Goal: Information Seeking & Learning: Learn about a topic

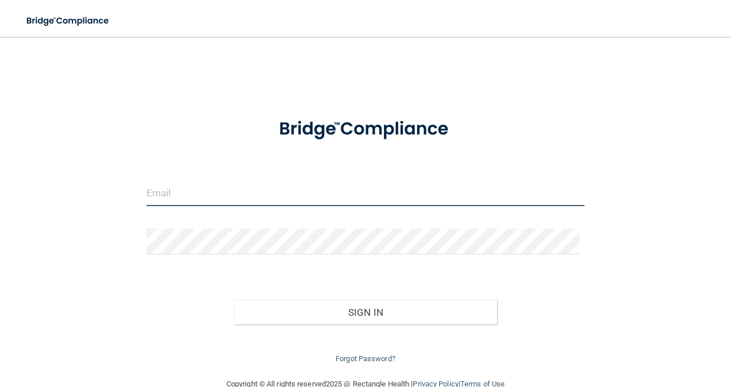
click at [191, 186] on input "email" at bounding box center [366, 193] width 438 height 26
type input "[EMAIL_ADDRESS][DOMAIN_NAME]"
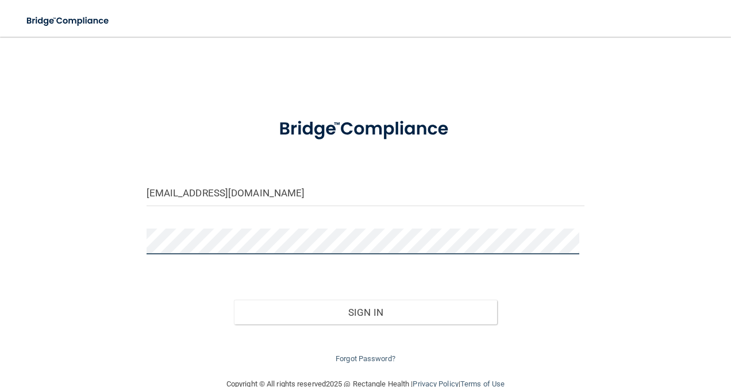
click at [234, 300] on button "Sign In" at bounding box center [365, 312] width 263 height 25
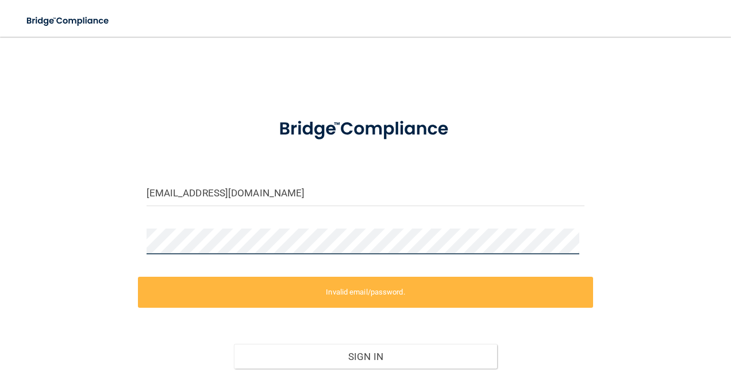
click at [106, 224] on div "mflama@bayoral.com Invalid email/password. You don't have permission to access …" at bounding box center [365, 229] width 685 height 362
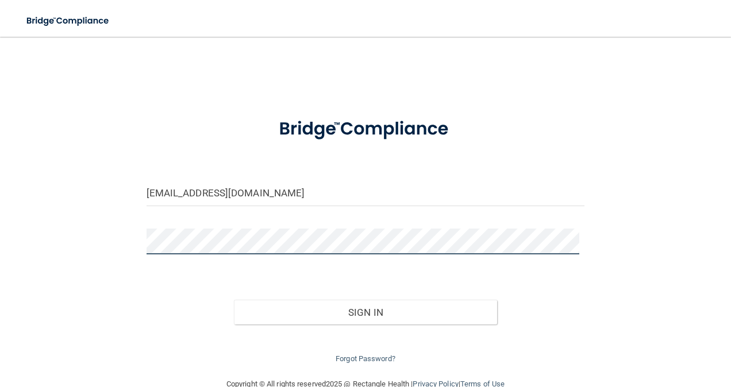
click at [234, 300] on button "Sign In" at bounding box center [365, 312] width 263 height 25
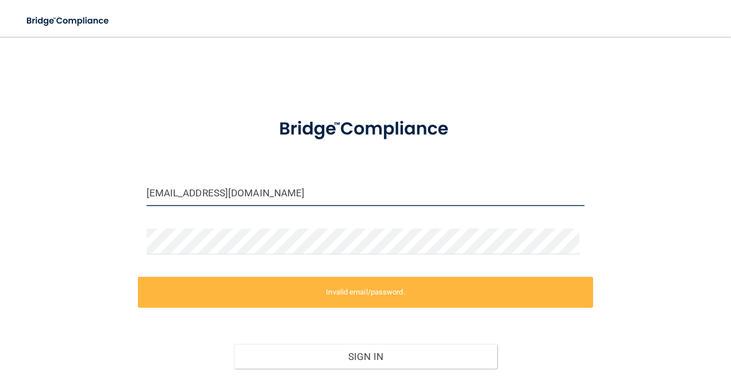
click at [318, 191] on input "[EMAIL_ADDRESS][DOMAIN_NAME]" at bounding box center [366, 193] width 438 height 26
drag, startPoint x: 306, startPoint y: 185, endPoint x: 80, endPoint y: 168, distance: 227.0
click at [82, 169] on div "mflama@bayoral.com Invalid email/password. You don't have permission to access …" at bounding box center [365, 229] width 685 height 362
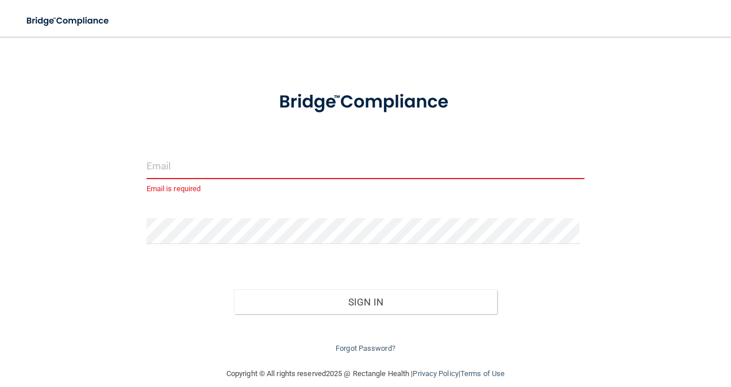
scroll to position [40, 0]
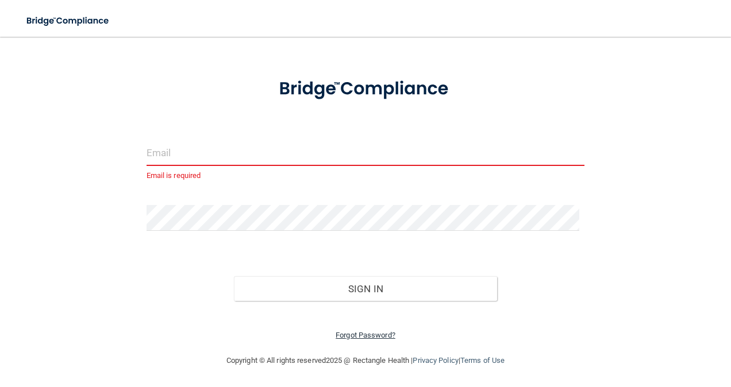
click at [362, 334] on link "Forgot Password?" at bounding box center [366, 335] width 60 height 9
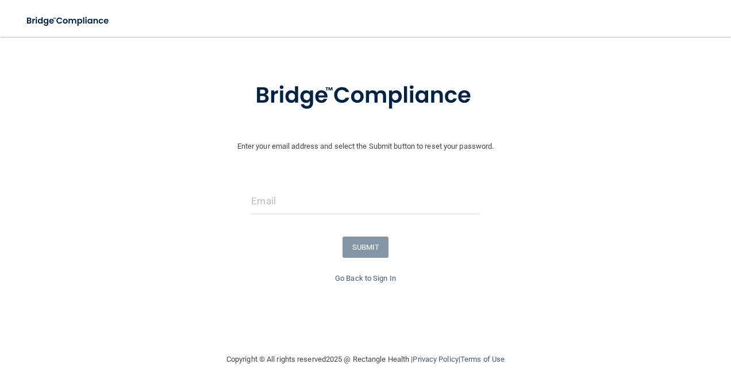
scroll to position [39, 0]
click at [302, 198] on input "email" at bounding box center [365, 202] width 228 height 26
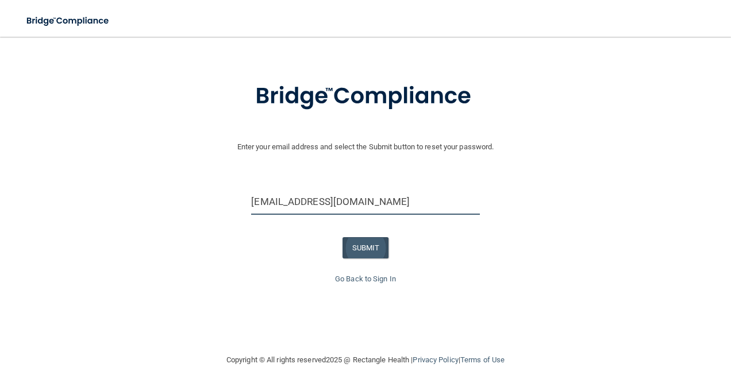
type input "[EMAIL_ADDRESS][DOMAIN_NAME]"
click at [361, 248] on button "SUBMIT" at bounding box center [365, 247] width 47 height 21
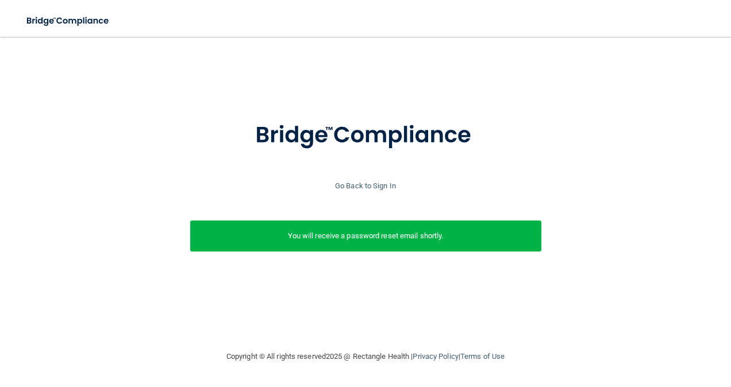
click at [395, 242] on p "You will receive a password reset email shortly." at bounding box center [366, 236] width 334 height 14
click at [356, 185] on link "Go Back to Sign In" at bounding box center [365, 186] width 61 height 9
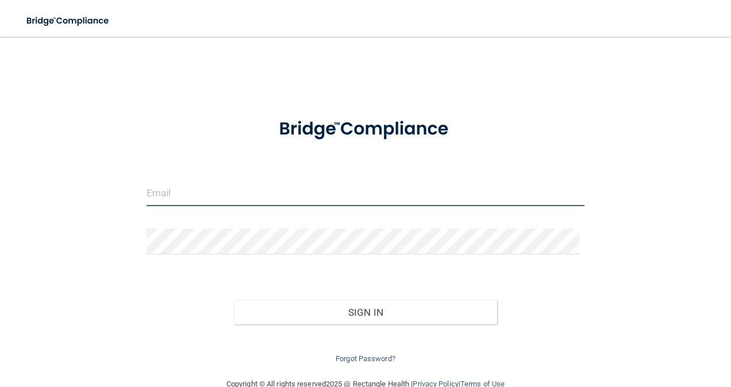
click at [228, 194] on input "email" at bounding box center [366, 193] width 438 height 26
type input "[EMAIL_ADDRESS][DOMAIN_NAME]"
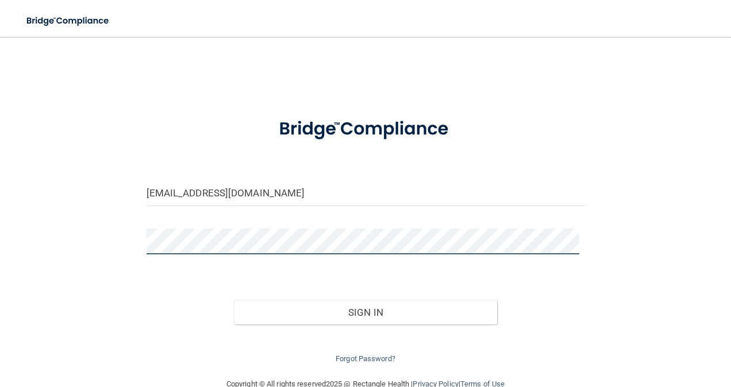
click at [234, 300] on button "Sign In" at bounding box center [365, 312] width 263 height 25
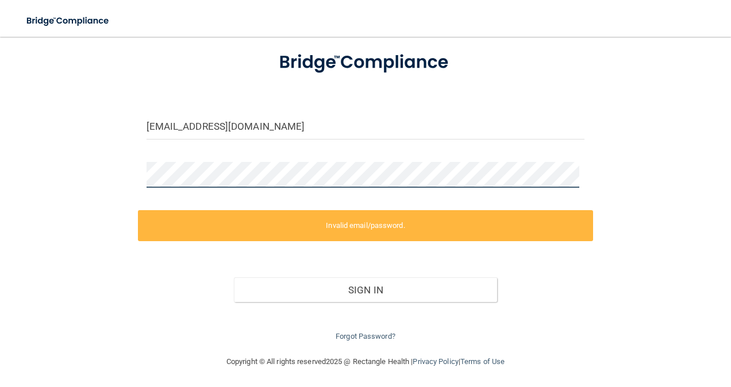
scroll to position [68, 0]
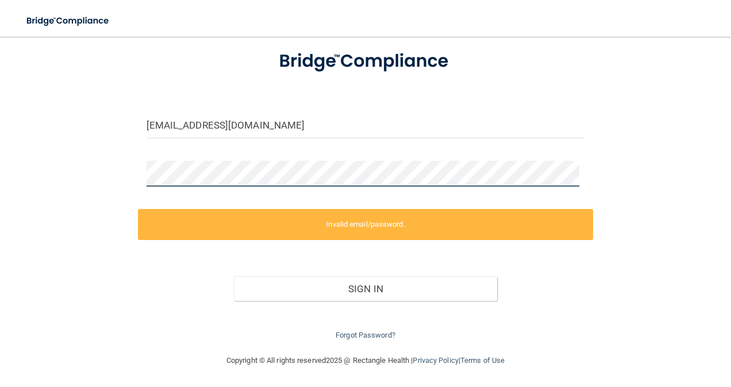
click at [121, 158] on div "mflama@bayoral.com Invalid email/password. You don't have permission to access …" at bounding box center [365, 161] width 685 height 362
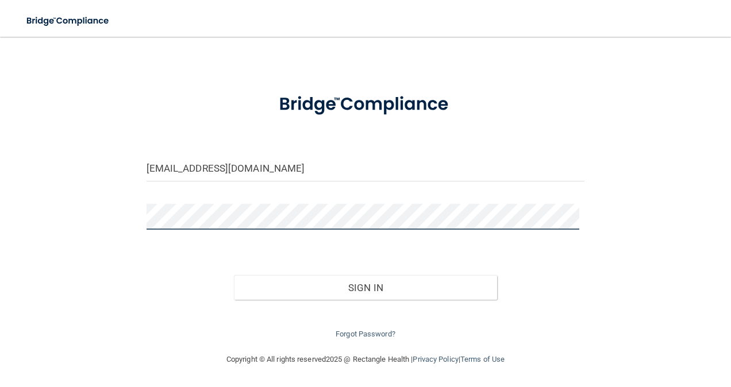
scroll to position [24, 0]
click at [234, 276] on button "Sign In" at bounding box center [365, 288] width 263 height 25
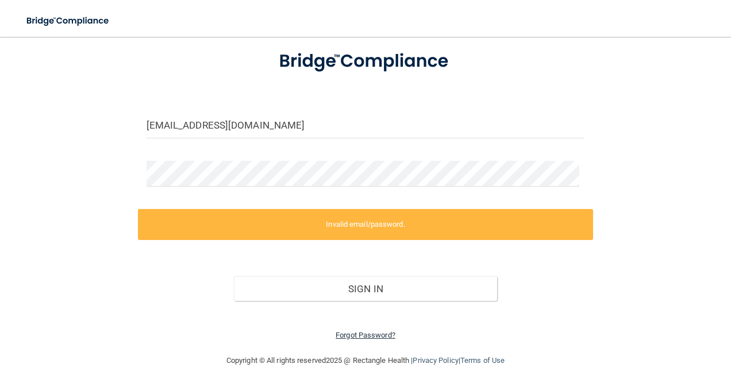
click at [373, 338] on link "Forgot Password?" at bounding box center [366, 335] width 60 height 9
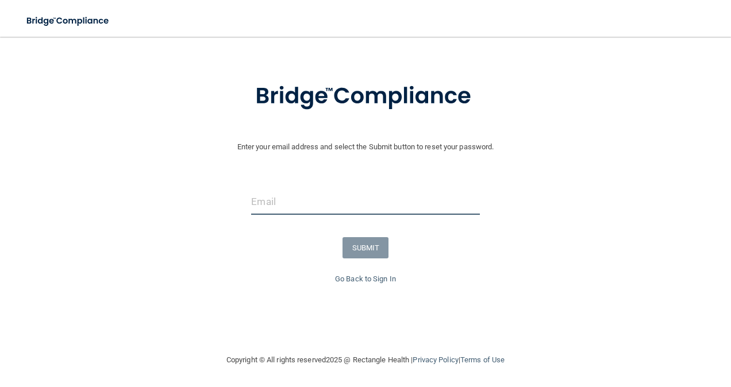
click at [283, 200] on input "email" at bounding box center [365, 202] width 228 height 26
type input "[EMAIL_ADDRESS][DOMAIN_NAME]"
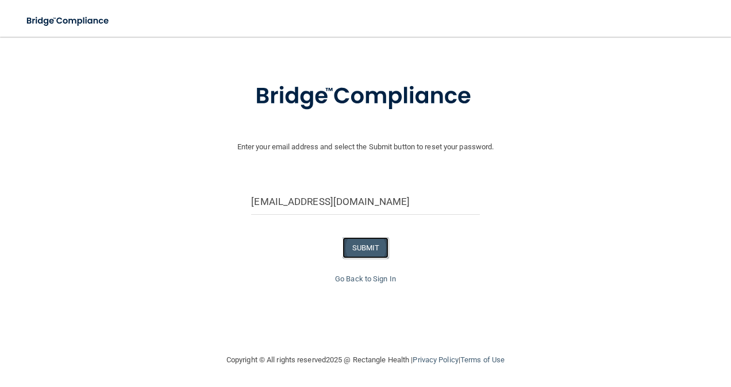
click at [370, 253] on button "SUBMIT" at bounding box center [365, 247] width 47 height 21
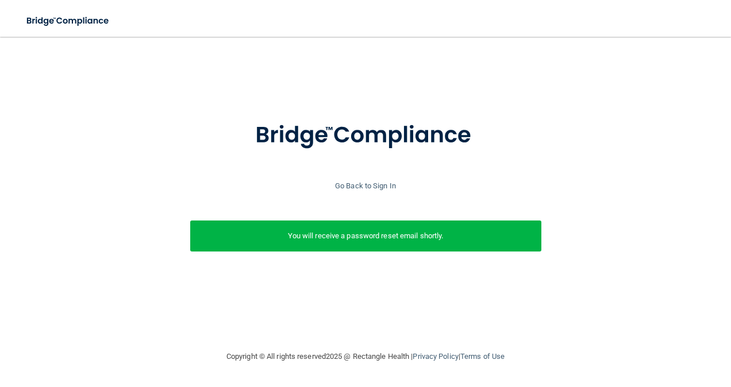
click at [367, 241] on p "You will receive a password reset email shortly." at bounding box center [366, 236] width 334 height 14
click at [221, 100] on div "Enter your email address and select the Submit button to reset your password. m…" at bounding box center [365, 170] width 702 height 244
click at [392, 229] on p "You will receive a password reset email shortly." at bounding box center [366, 236] width 334 height 14
click at [352, 186] on link "Go Back to Sign In" at bounding box center [365, 186] width 61 height 9
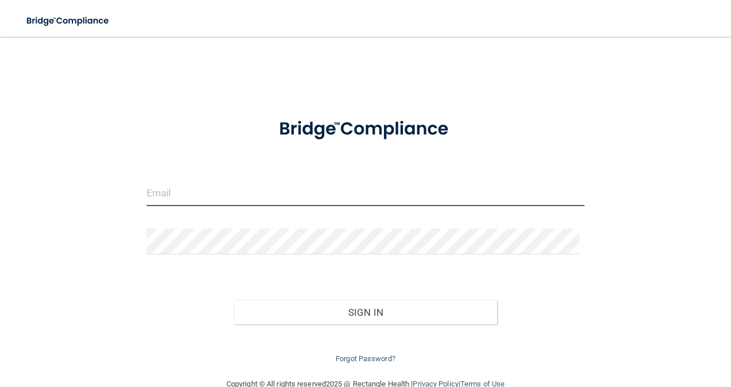
click at [252, 203] on input "email" at bounding box center [366, 193] width 438 height 26
type input "[EMAIL_ADDRESS][DOMAIN_NAME]"
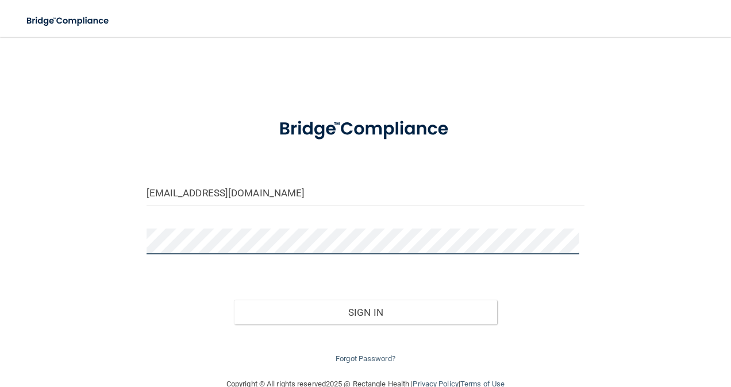
click at [234, 300] on button "Sign In" at bounding box center [365, 312] width 263 height 25
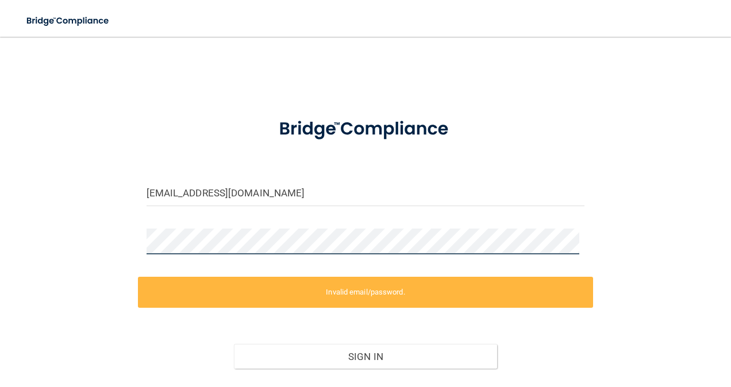
click at [107, 232] on div "mflama@bayoral.com Invalid email/password. You don't have permission to access …" at bounding box center [365, 229] width 685 height 362
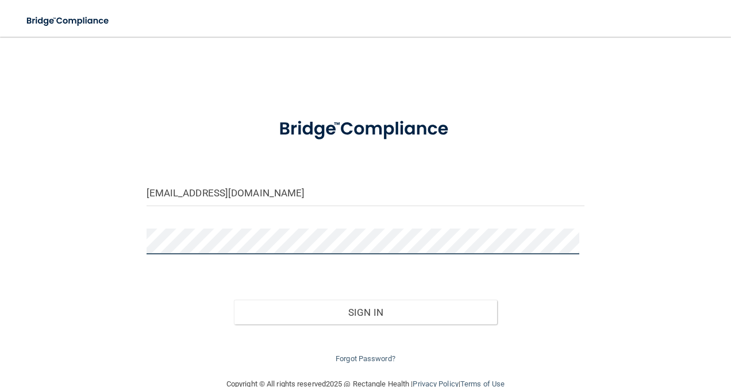
click at [234, 300] on button "Sign In" at bounding box center [365, 312] width 263 height 25
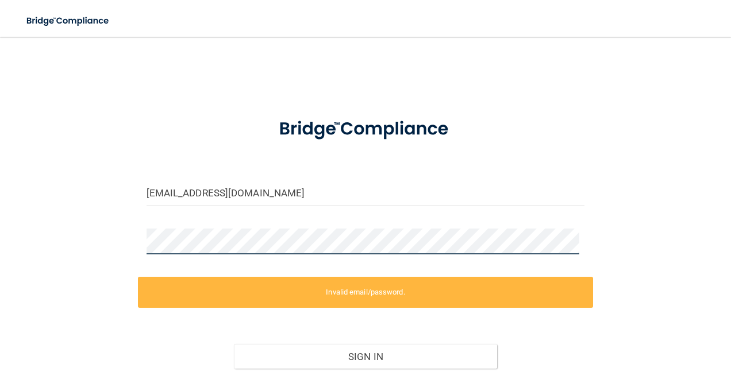
click at [95, 232] on div "mflama@bayoral.com Invalid email/password. You don't have permission to access …" at bounding box center [365, 229] width 685 height 362
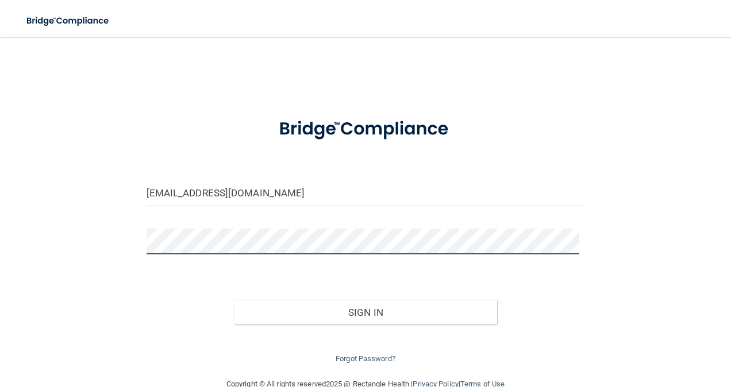
click at [234, 300] on button "Sign In" at bounding box center [365, 312] width 263 height 25
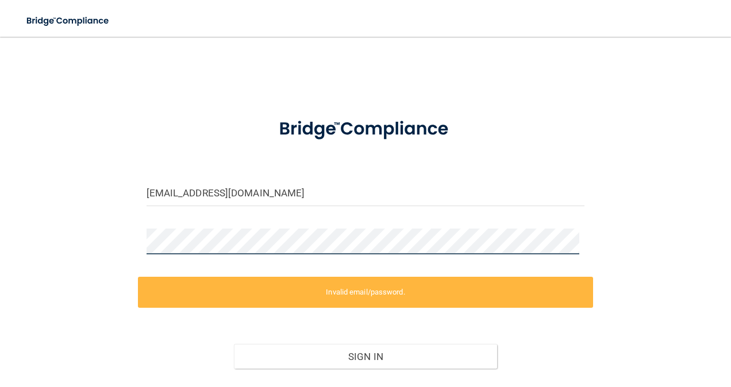
click at [63, 234] on div "mflama@bayoral.com Invalid email/password. You don't have permission to access …" at bounding box center [365, 229] width 685 height 362
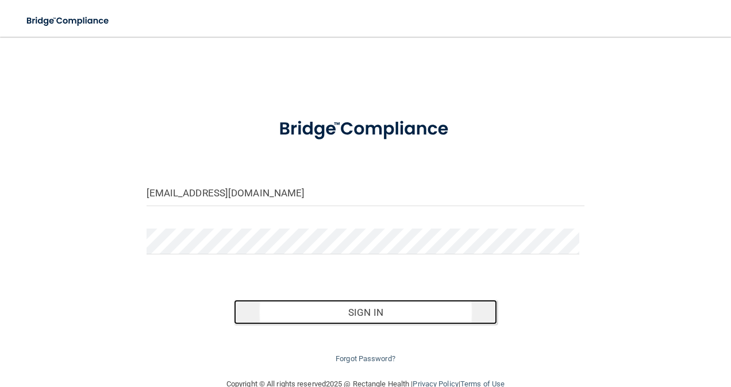
click at [370, 308] on button "Sign In" at bounding box center [365, 312] width 263 height 25
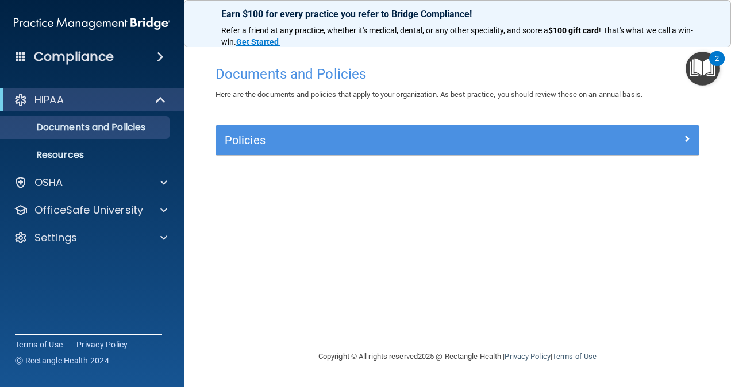
click at [116, 60] on div "Compliance" at bounding box center [92, 56] width 184 height 25
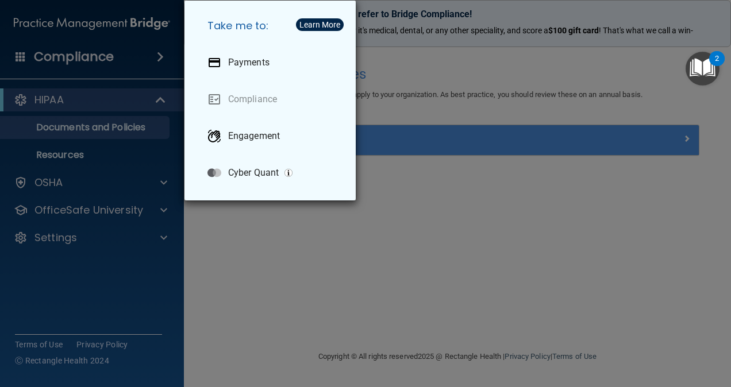
click at [116, 60] on div "Take me to: Payments Compliance Engagement Cyber Quant" at bounding box center [365, 193] width 731 height 387
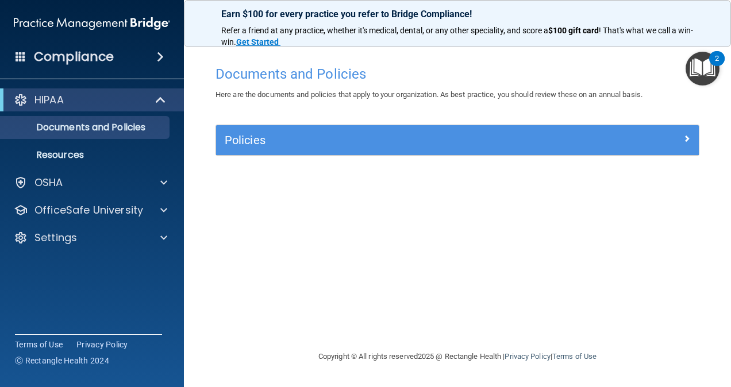
click at [79, 107] on div "HIPAA" at bounding box center [92, 99] width 184 height 23
click at [166, 100] on span at bounding box center [162, 100] width 10 height 14
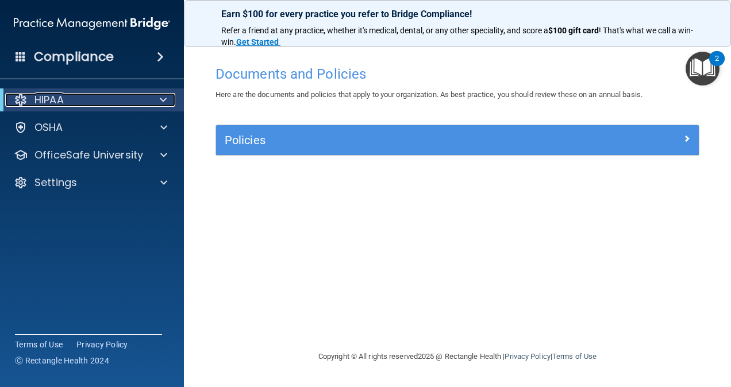
click at [172, 99] on div at bounding box center [161, 100] width 28 height 14
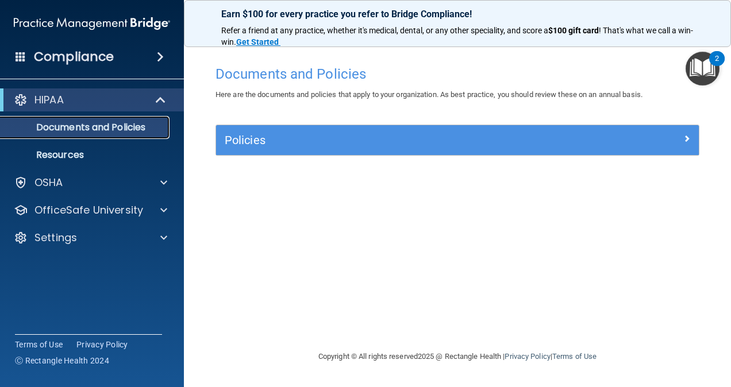
click at [95, 131] on p "Documents and Policies" at bounding box center [85, 127] width 157 height 11
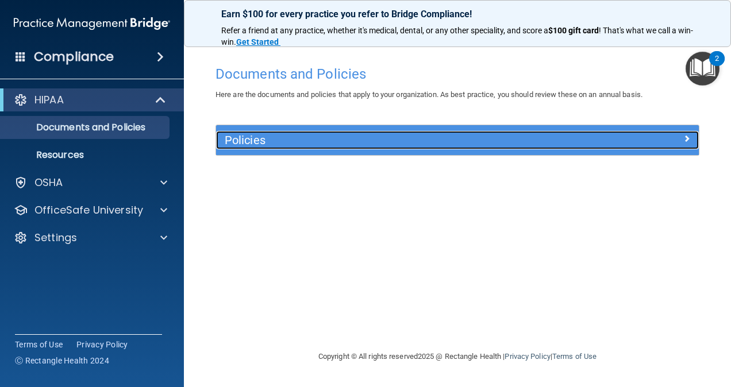
click at [282, 141] on h5 "Policies" at bounding box center [397, 140] width 345 height 13
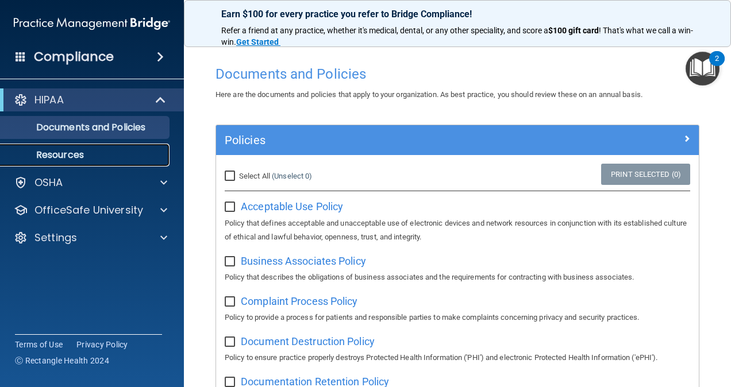
click at [91, 150] on p "Resources" at bounding box center [85, 154] width 157 height 11
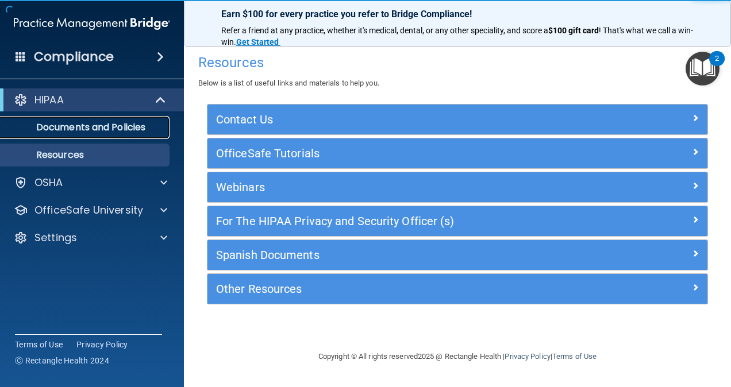
click at [101, 132] on p "Documents and Policies" at bounding box center [85, 127] width 157 height 11
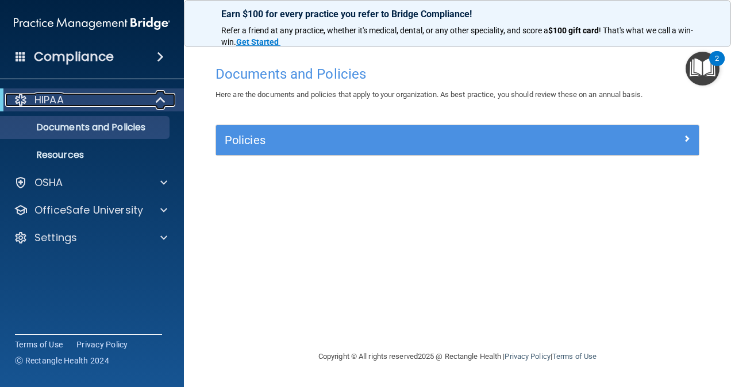
click at [157, 97] on span at bounding box center [162, 100] width 10 height 14
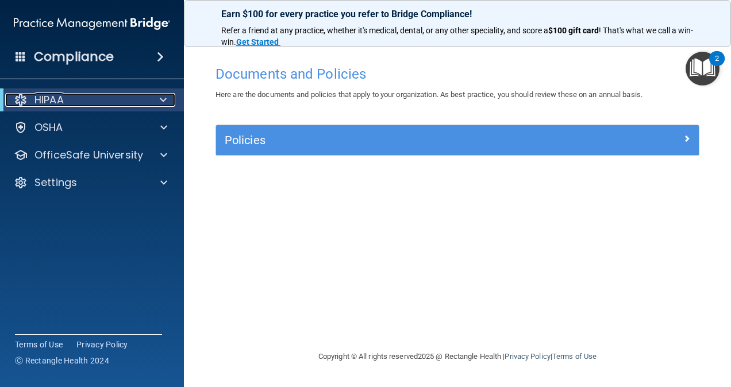
click at [157, 97] on div at bounding box center [161, 100] width 28 height 14
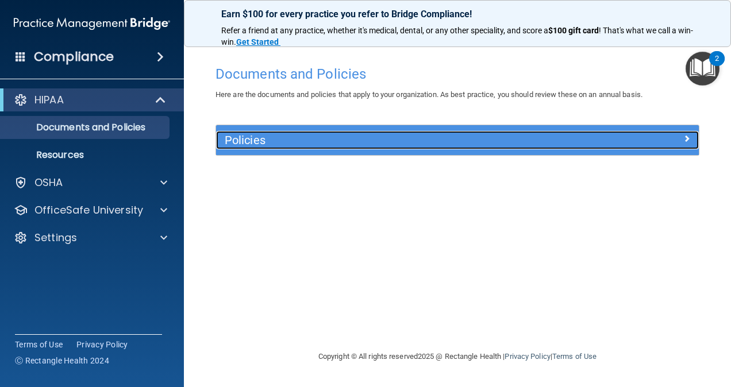
click at [255, 135] on h5 "Policies" at bounding box center [397, 140] width 345 height 13
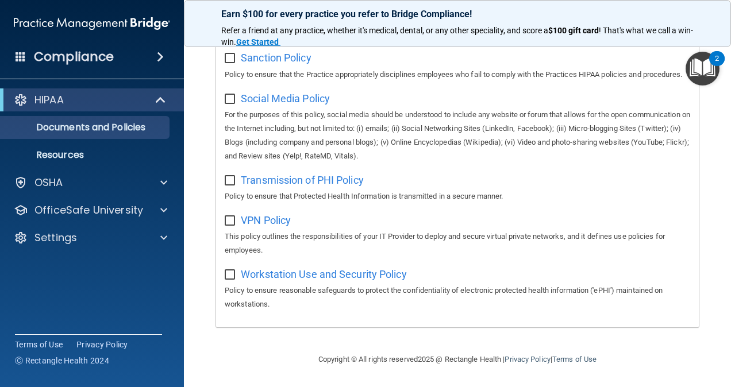
scroll to position [922, 0]
click at [70, 159] on p "Resources" at bounding box center [85, 154] width 157 height 11
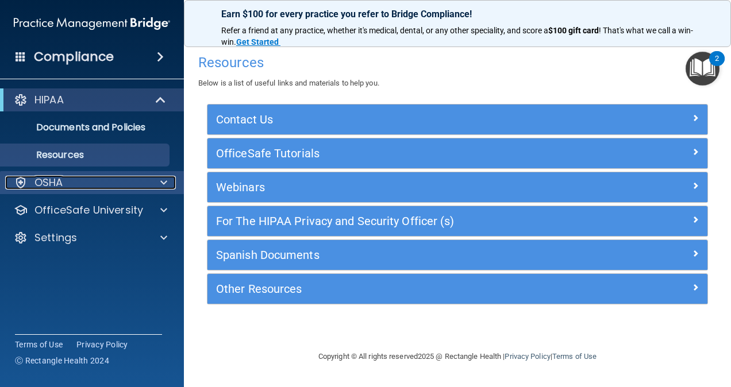
click at [57, 176] on p "OSHA" at bounding box center [48, 183] width 29 height 14
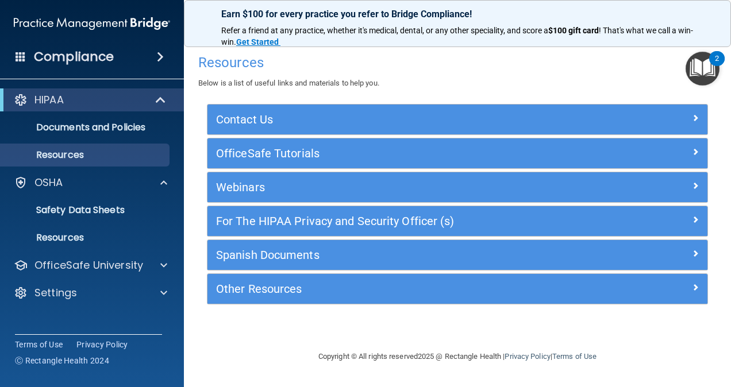
click at [377, 53] on div "Resources Below is a list of useful links and materials to help you." at bounding box center [457, 69] width 518 height 42
click at [25, 53] on span at bounding box center [21, 56] width 10 height 10
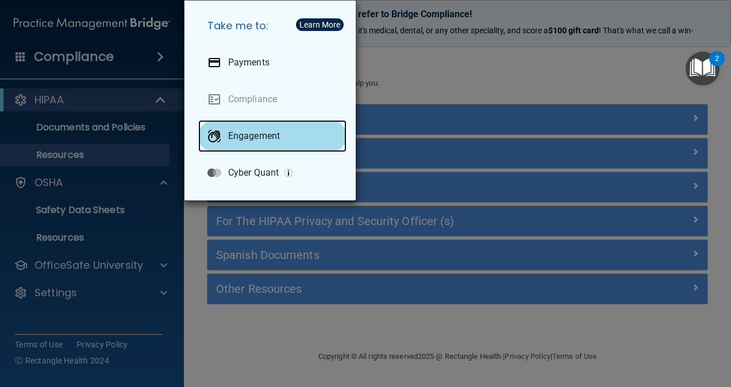
click at [260, 141] on p "Engagement" at bounding box center [254, 135] width 52 height 11
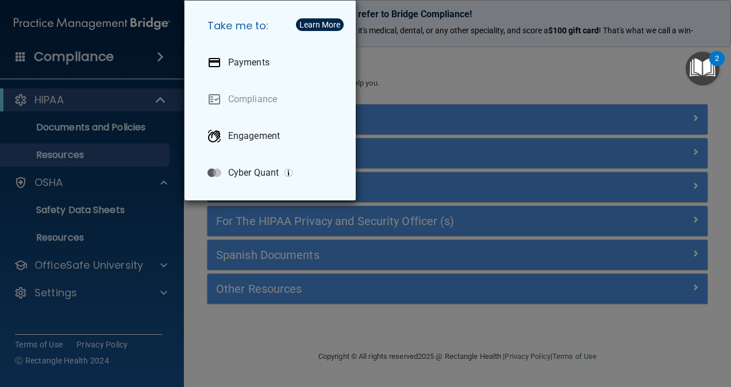
click at [409, 77] on div "Take me to: Payments Compliance Engagement Cyber Quant" at bounding box center [365, 193] width 731 height 387
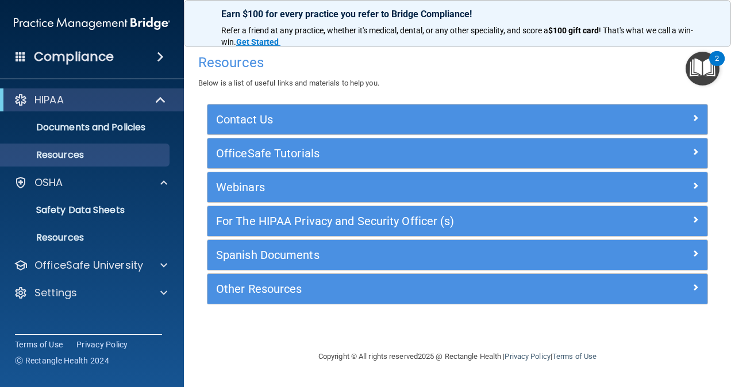
click at [714, 71] on img "Open Resource Center, 2 new notifications" at bounding box center [702, 69] width 34 height 34
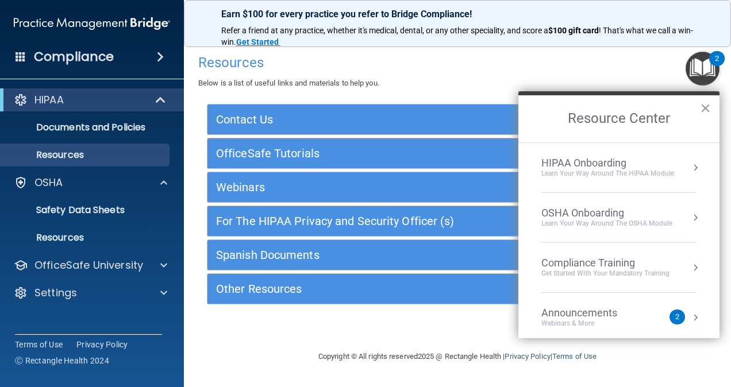
click at [589, 172] on div "Learn Your Way around the HIPAA module" at bounding box center [607, 174] width 133 height 10
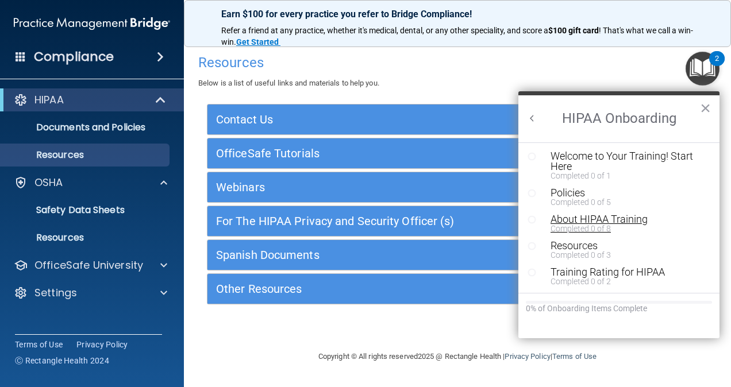
scroll to position [1, 0]
click at [603, 222] on div "About HIPAA Training" at bounding box center [622, 219] width 145 height 10
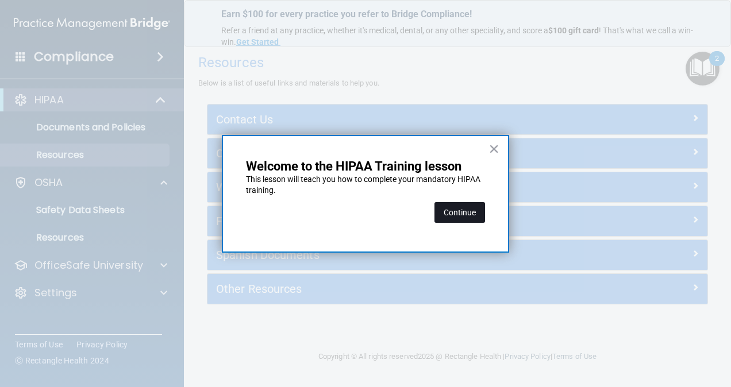
click at [461, 214] on button "Continue" at bounding box center [459, 212] width 51 height 21
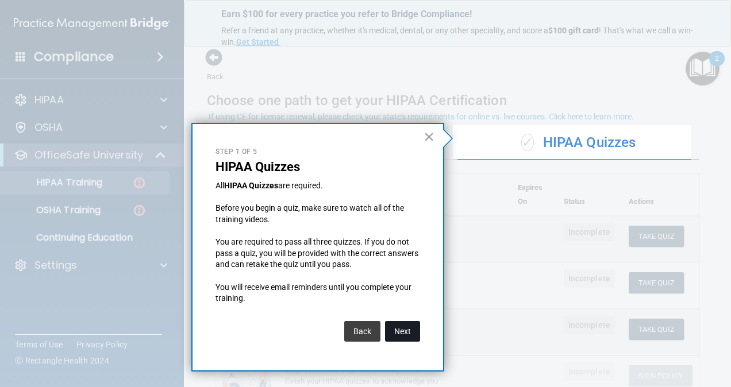
click at [405, 333] on button "Next" at bounding box center [402, 331] width 35 height 21
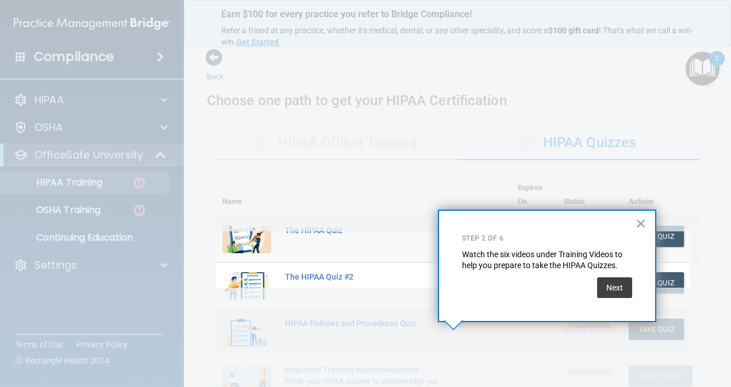
scroll to position [164, 0]
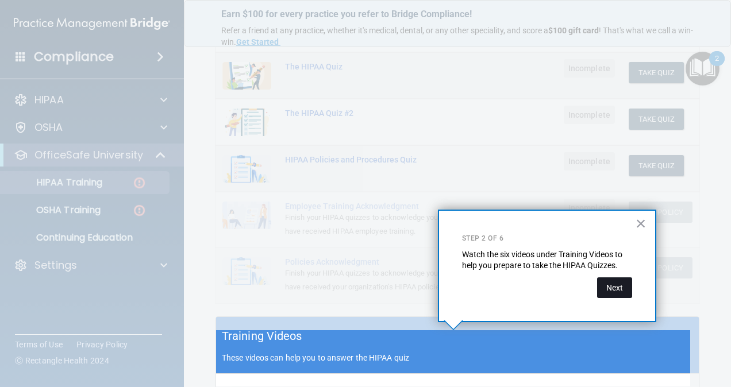
click at [618, 290] on button "Next" at bounding box center [614, 288] width 35 height 21
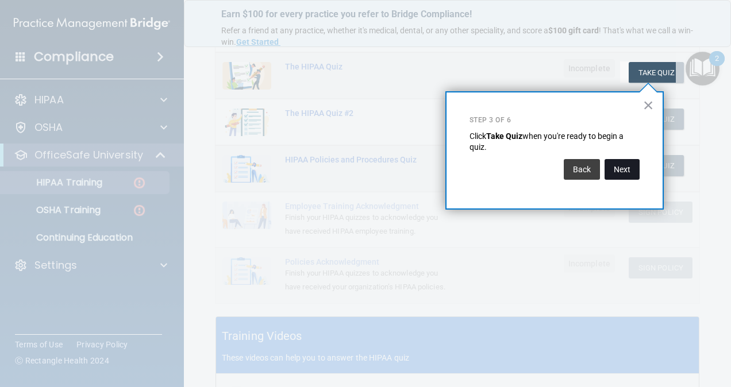
click at [626, 171] on button "Next" at bounding box center [621, 169] width 35 height 21
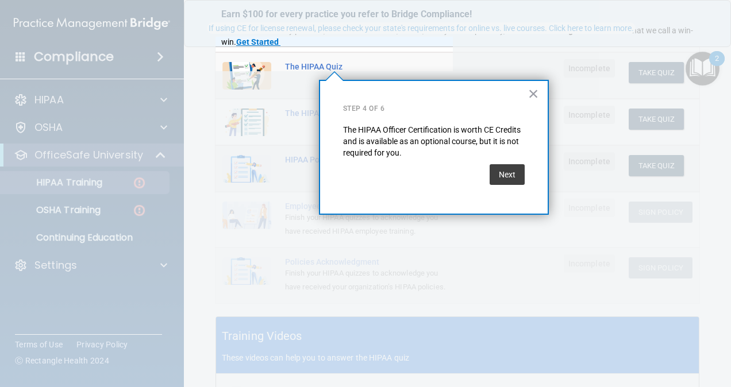
scroll to position [88, 0]
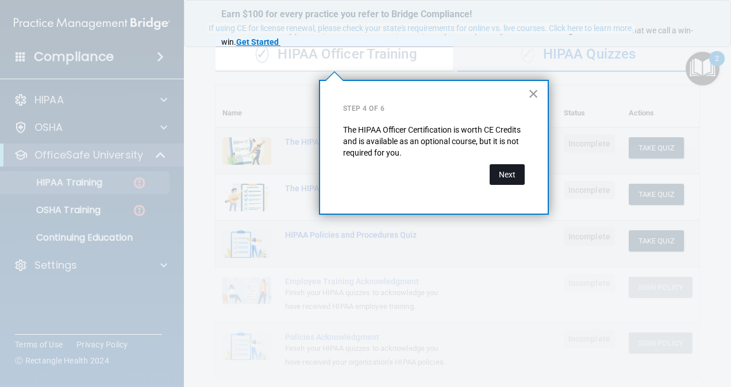
click at [509, 170] on button "Next" at bounding box center [507, 174] width 35 height 21
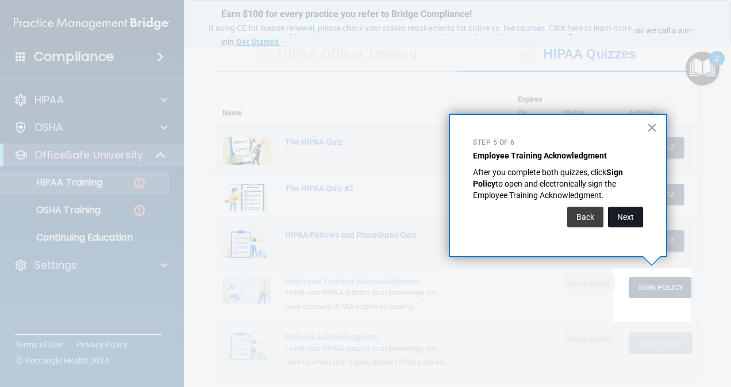
click at [624, 212] on button "Next" at bounding box center [625, 217] width 35 height 21
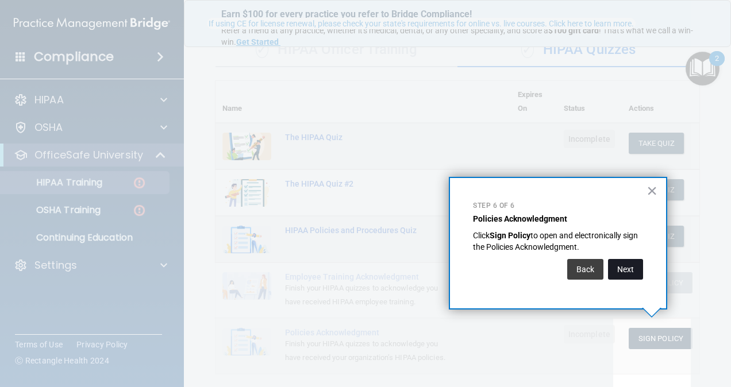
click at [626, 269] on button "Next" at bounding box center [625, 269] width 35 height 21
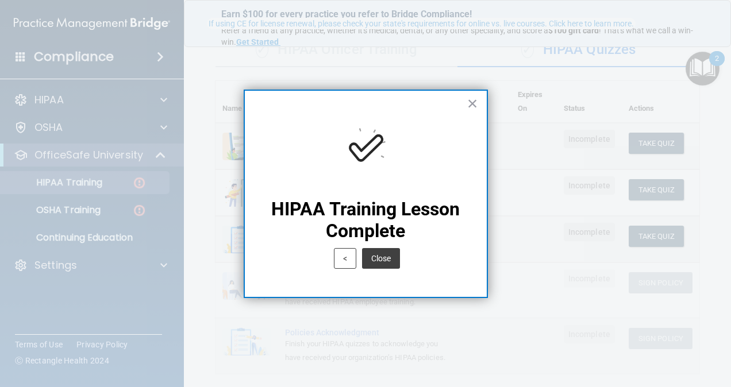
click at [465, 107] on div "× HIPAA Training Lesson Complete < Close" at bounding box center [366, 194] width 244 height 209
click at [470, 103] on button "×" at bounding box center [472, 103] width 11 height 18
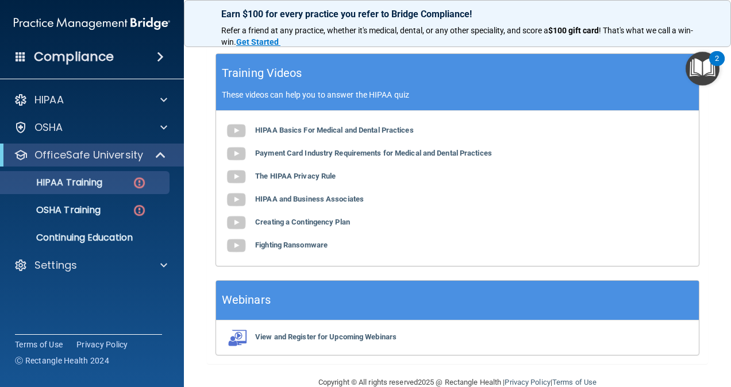
scroll to position [438, 0]
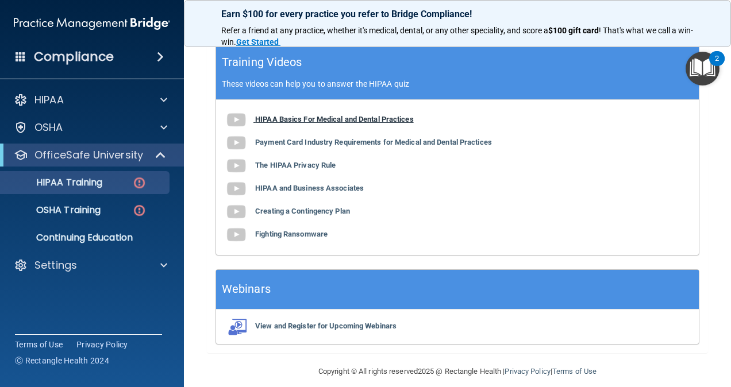
click at [269, 124] on b "HIPAA Basics For Medical and Dental Practices" at bounding box center [334, 119] width 159 height 9
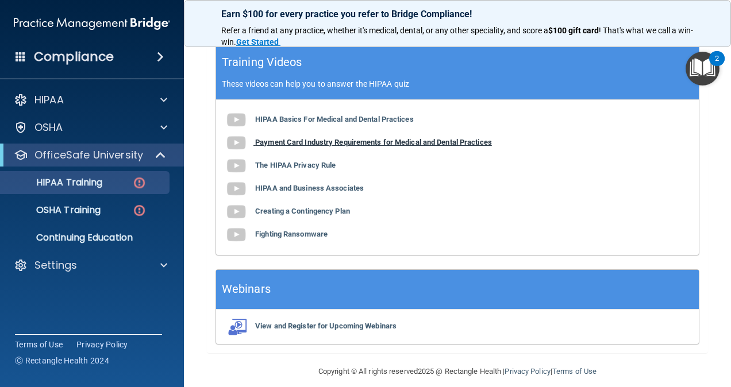
click at [326, 147] on b "Payment Card Industry Requirements for Medical and Dental Practices" at bounding box center [373, 142] width 237 height 9
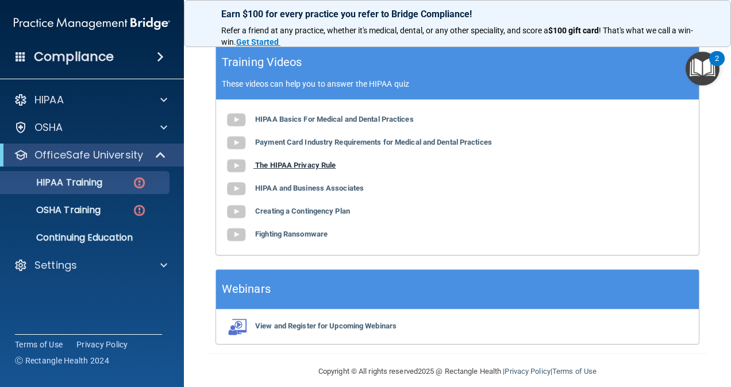
click at [306, 169] on b "The HIPAA Privacy Rule" at bounding box center [295, 165] width 80 height 9
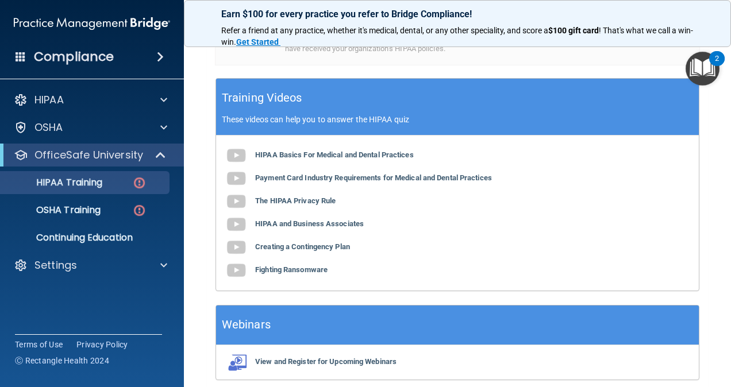
scroll to position [460, 0]
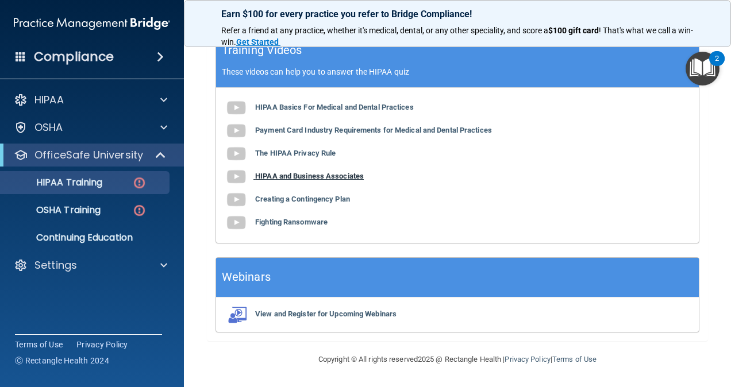
click at [311, 178] on b "HIPAA and Business Associates" at bounding box center [309, 176] width 109 height 9
click at [306, 201] on b "Creating a Contingency Plan" at bounding box center [302, 199] width 95 height 9
click at [323, 226] on b "Fighting Ransomware" at bounding box center [291, 222] width 72 height 9
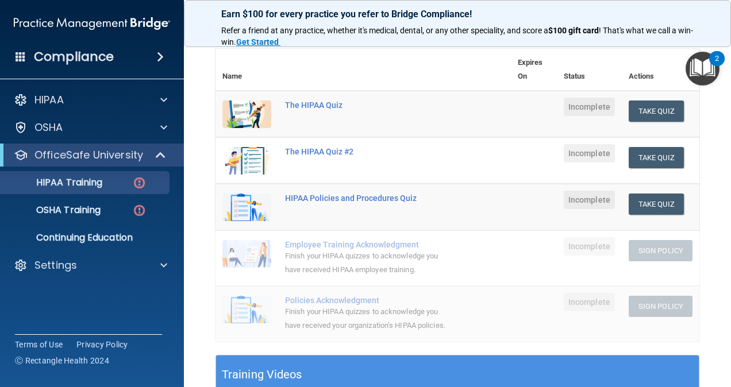
scroll to position [57, 0]
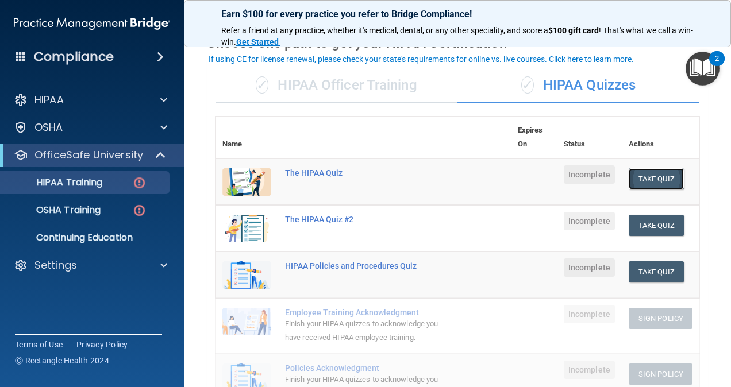
click at [656, 176] on button "Take Quiz" at bounding box center [656, 178] width 55 height 21
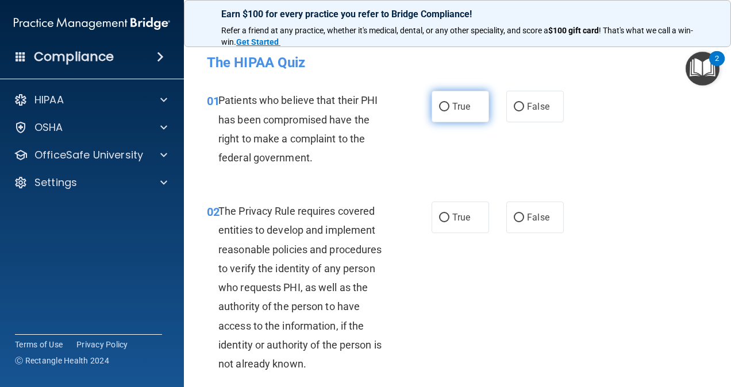
click at [443, 106] on input "True" at bounding box center [444, 107] width 10 height 9
radio input "true"
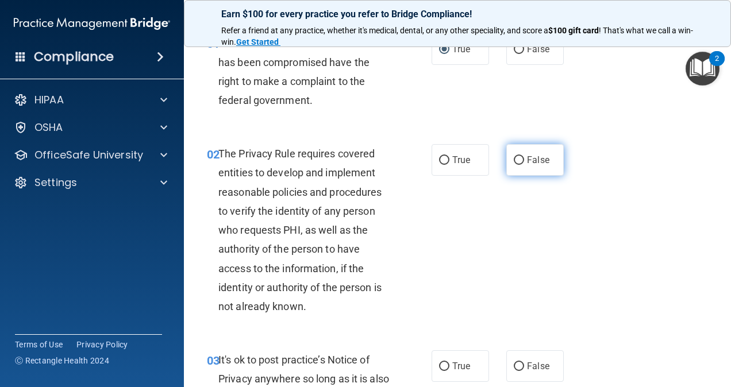
click at [506, 164] on label "False" at bounding box center [534, 160] width 57 height 32
click at [514, 164] on input "False" at bounding box center [519, 160] width 10 height 9
radio input "true"
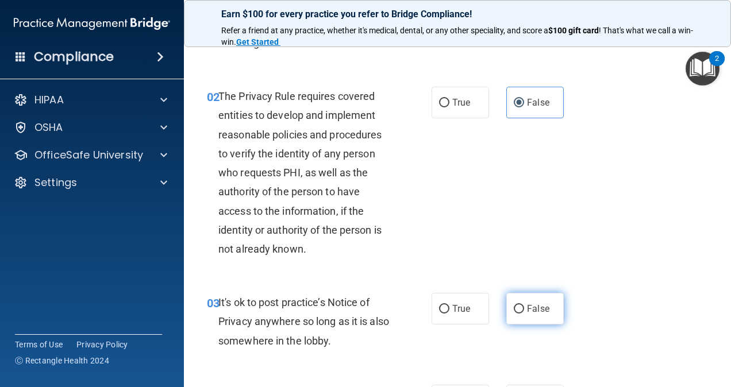
click at [517, 315] on label "False" at bounding box center [534, 309] width 57 height 32
click at [517, 314] on input "False" at bounding box center [519, 309] width 10 height 9
radio input "true"
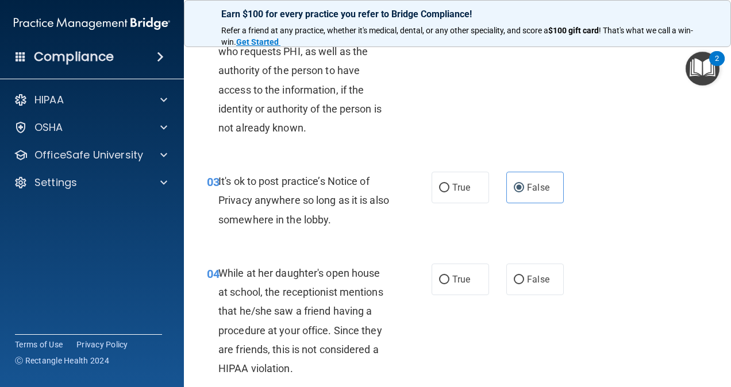
scroll to position [287, 0]
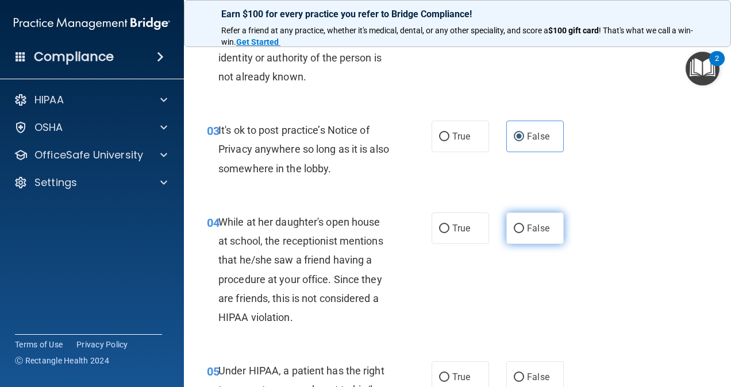
click at [518, 227] on input "False" at bounding box center [519, 229] width 10 height 9
radio input "true"
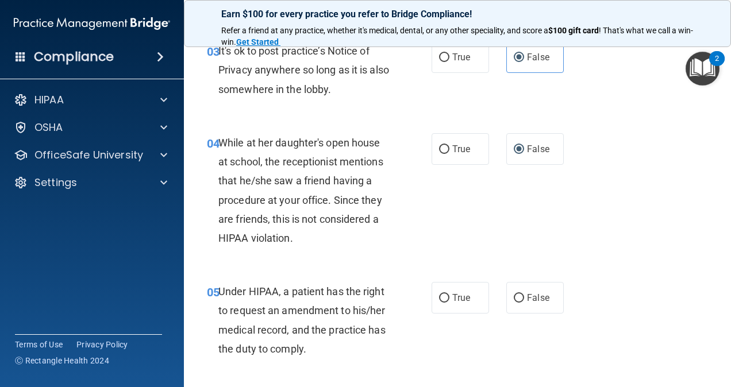
scroll to position [402, 0]
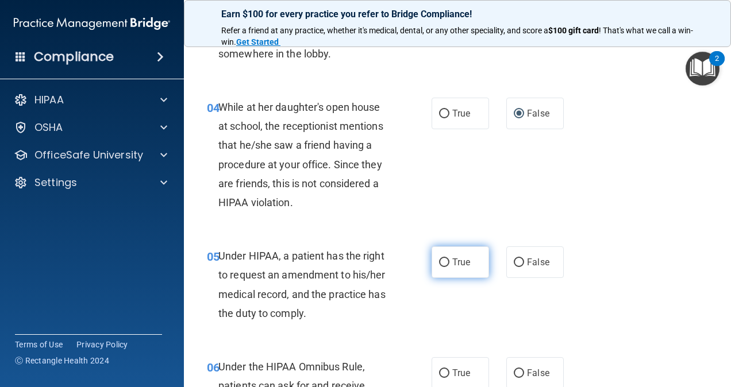
click at [454, 260] on span "True" at bounding box center [461, 262] width 18 height 11
click at [449, 260] on input "True" at bounding box center [444, 263] width 10 height 9
radio input "true"
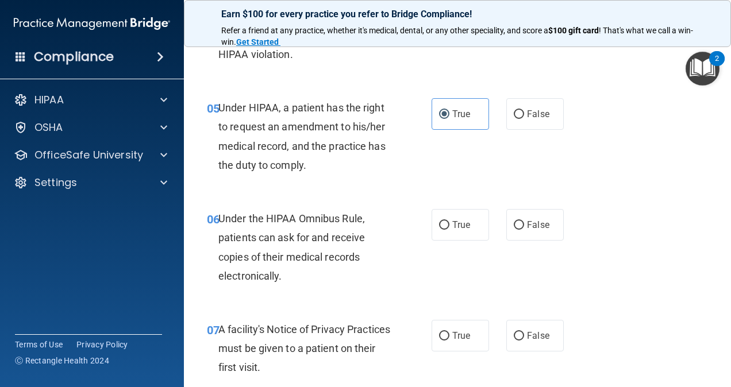
scroll to position [575, 0]
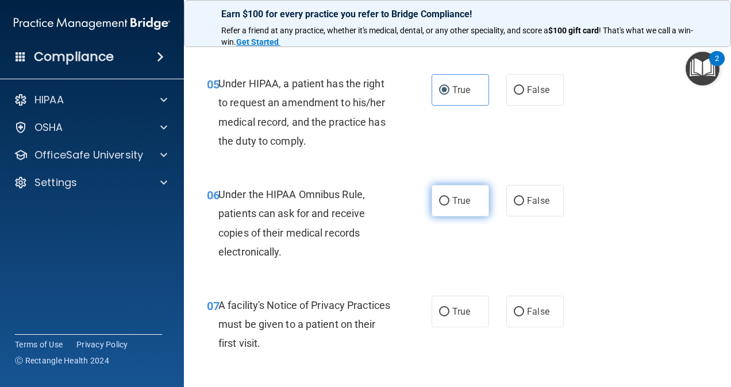
click at [453, 201] on span "True" at bounding box center [461, 200] width 18 height 11
click at [449, 201] on input "True" at bounding box center [444, 201] width 10 height 9
radio input "true"
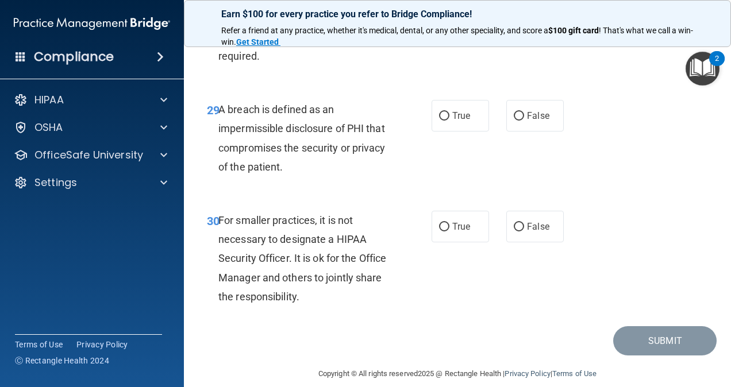
scroll to position [3413, 0]
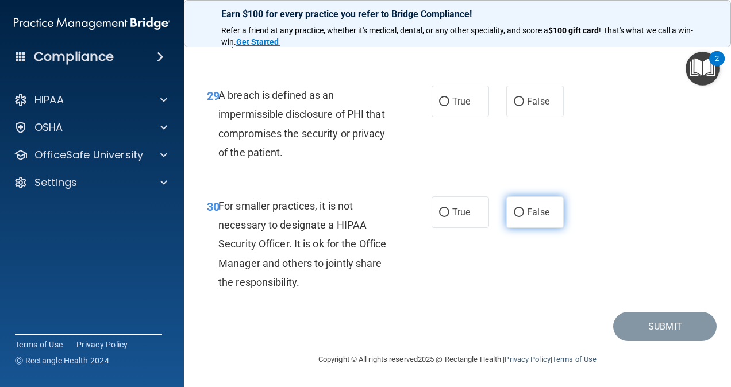
click at [514, 209] on input "False" at bounding box center [519, 213] width 10 height 9
radio input "true"
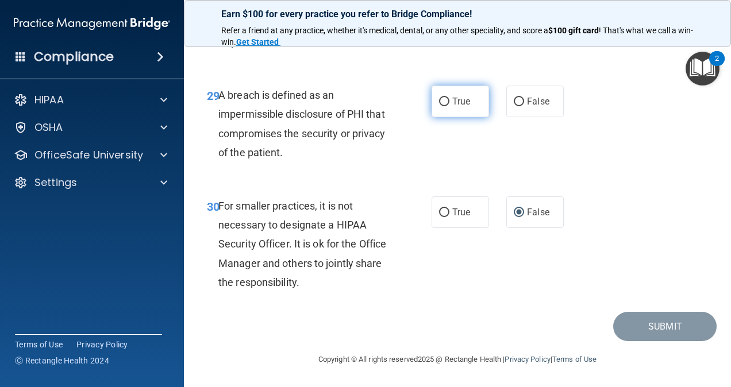
click at [477, 103] on label "True" at bounding box center [459, 102] width 57 height 32
click at [449, 103] on input "True" at bounding box center [444, 102] width 10 height 9
radio input "true"
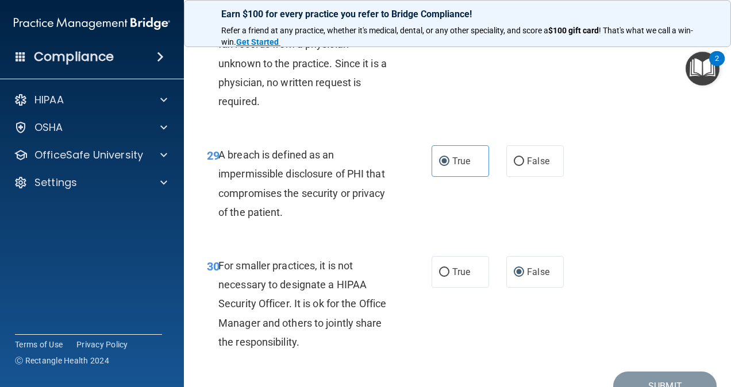
scroll to position [3298, 0]
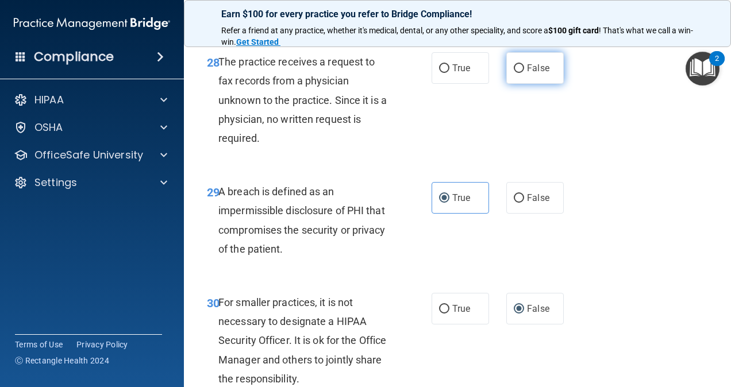
click at [527, 74] on span "False" at bounding box center [538, 68] width 22 height 11
click at [524, 73] on input "False" at bounding box center [519, 68] width 10 height 9
radio input "true"
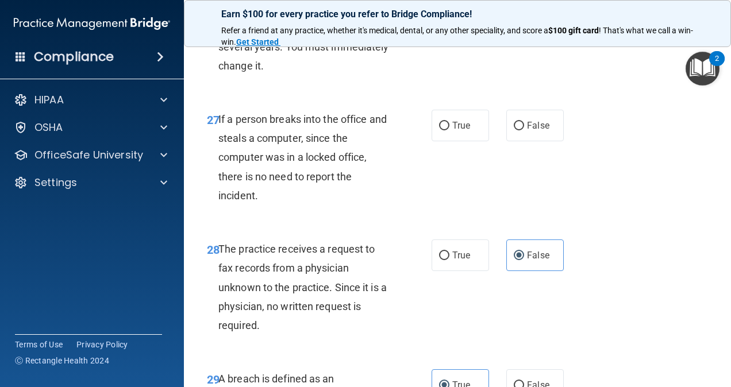
scroll to position [3068, 0]
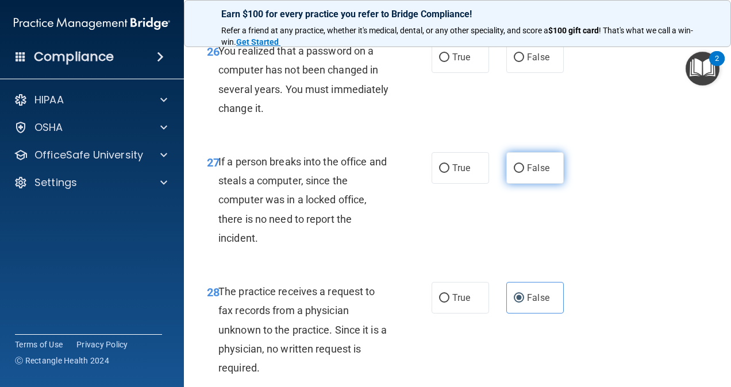
click at [506, 183] on label "False" at bounding box center [534, 168] width 57 height 32
click at [514, 173] on input "False" at bounding box center [519, 168] width 10 height 9
radio input "true"
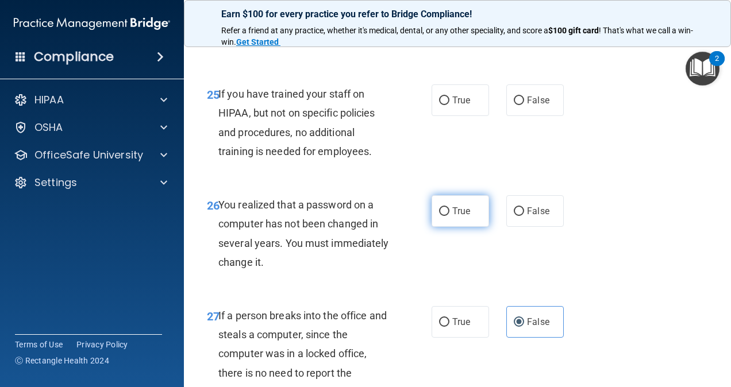
scroll to position [2896, 0]
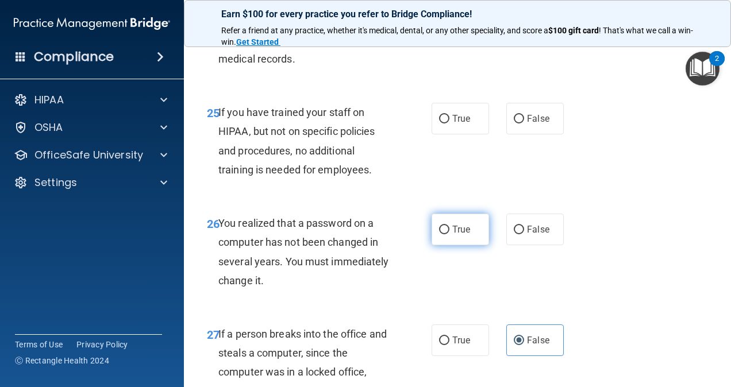
click at [460, 235] on span "True" at bounding box center [461, 229] width 18 height 11
click at [449, 234] on input "True" at bounding box center [444, 230] width 10 height 9
radio input "true"
click at [516, 134] on label "False" at bounding box center [534, 119] width 57 height 32
click at [516, 124] on input "False" at bounding box center [519, 119] width 10 height 9
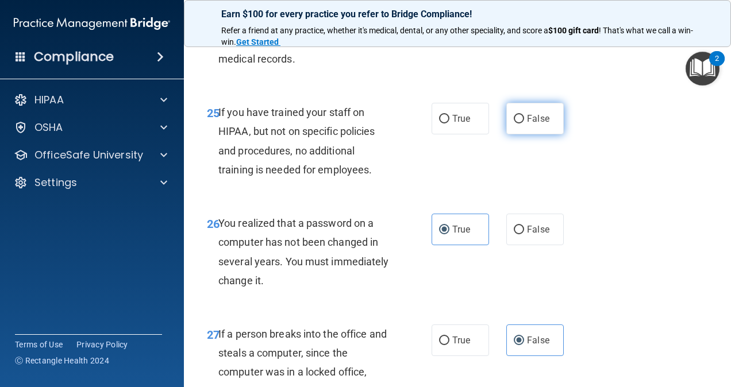
radio input "true"
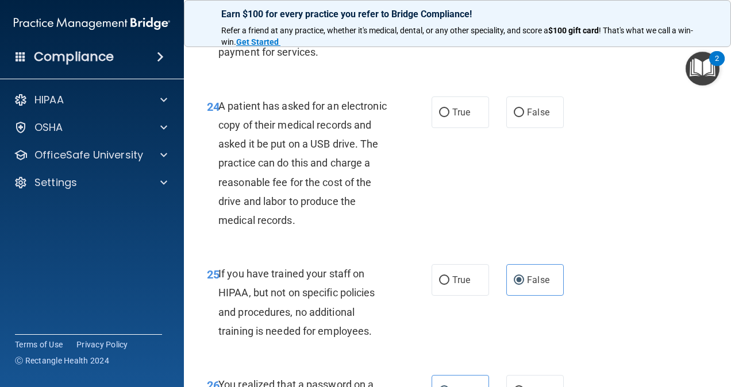
scroll to position [2723, 0]
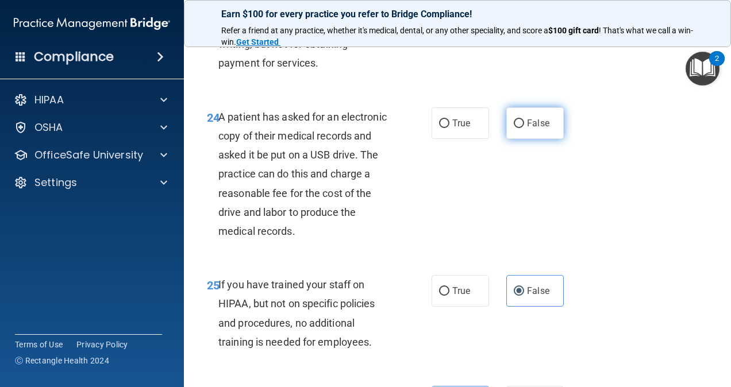
click at [549, 139] on label "False" at bounding box center [534, 123] width 57 height 32
click at [524, 128] on input "False" at bounding box center [519, 124] width 10 height 9
radio input "true"
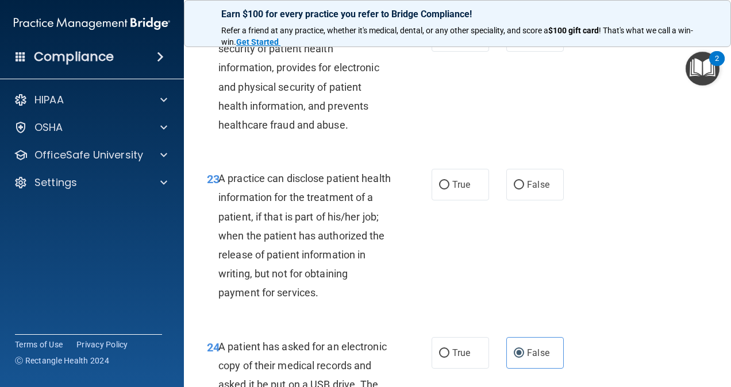
scroll to position [2436, 0]
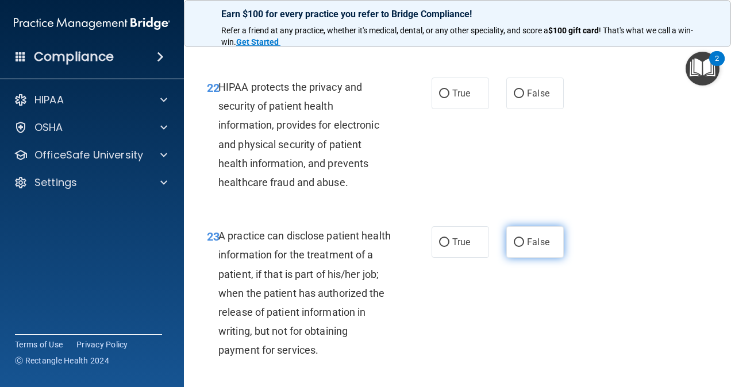
click at [506, 258] on label "False" at bounding box center [534, 242] width 57 height 32
click at [514, 247] on input "False" at bounding box center [519, 242] width 10 height 9
radio input "true"
click at [431, 109] on label "True" at bounding box center [459, 94] width 57 height 32
click at [439, 98] on input "True" at bounding box center [444, 94] width 10 height 9
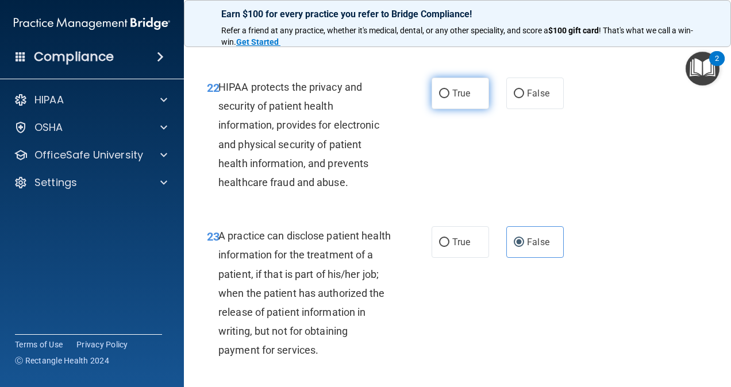
radio input "true"
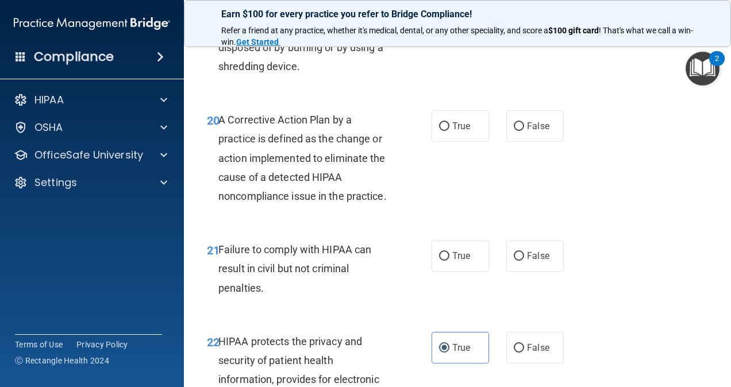
scroll to position [2149, 0]
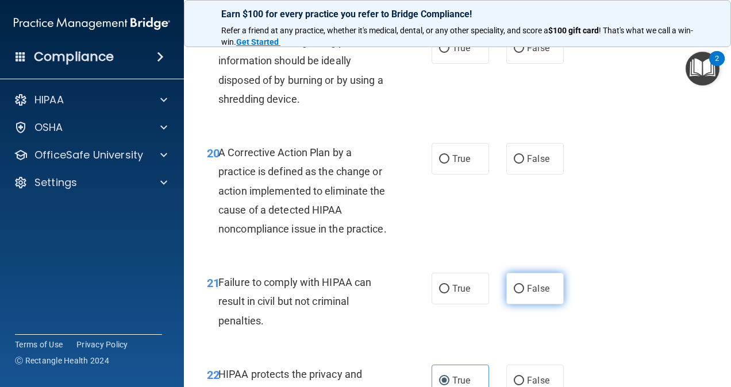
click at [540, 305] on label "False" at bounding box center [534, 289] width 57 height 32
click at [524, 294] on input "False" at bounding box center [519, 289] width 10 height 9
radio input "true"
click at [439, 166] on label "True" at bounding box center [459, 159] width 57 height 32
click at [439, 164] on input "True" at bounding box center [444, 159] width 10 height 9
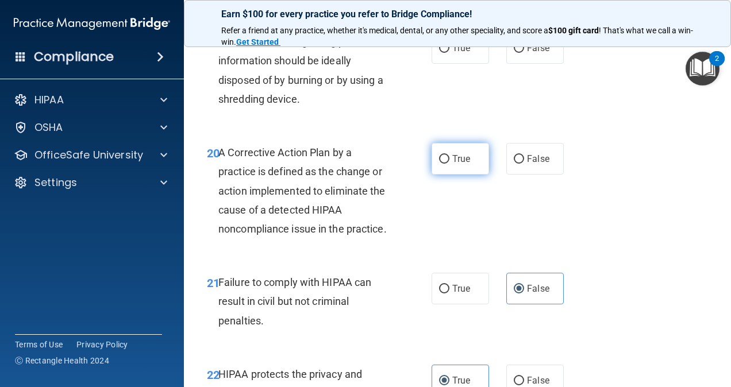
radio input "true"
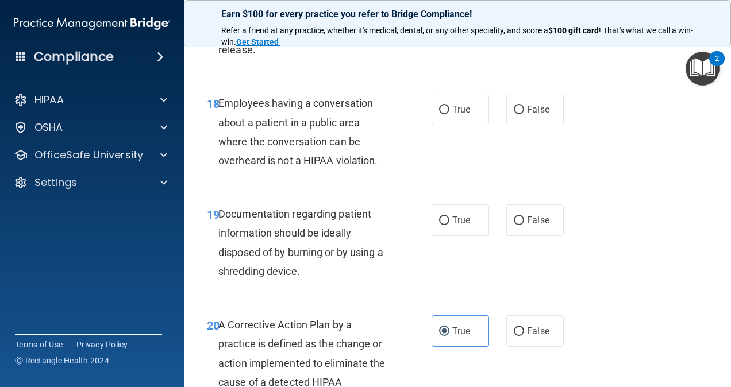
scroll to position [1919, 0]
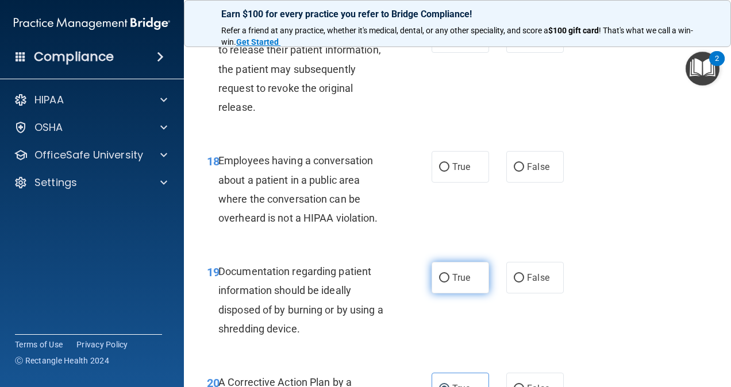
click at [439, 276] on input "True" at bounding box center [444, 278] width 10 height 9
radio input "true"
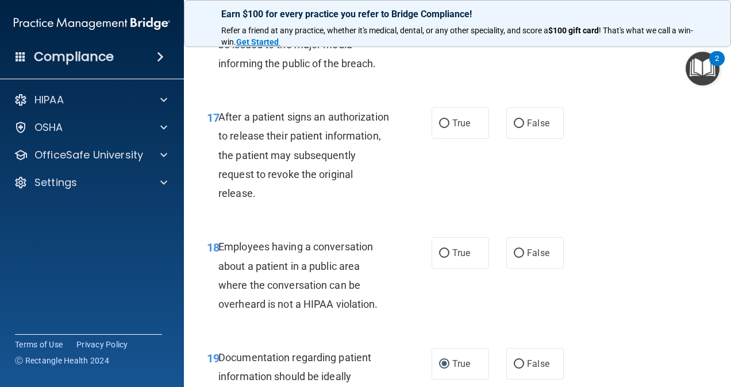
scroll to position [1804, 0]
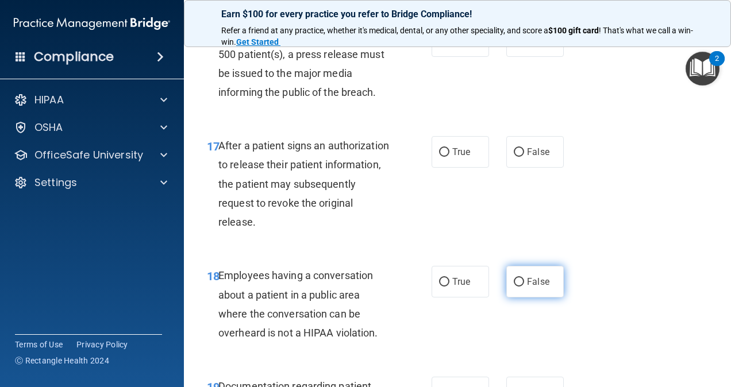
click at [534, 276] on span "False" at bounding box center [538, 281] width 22 height 11
click at [524, 278] on input "False" at bounding box center [519, 282] width 10 height 9
radio input "true"
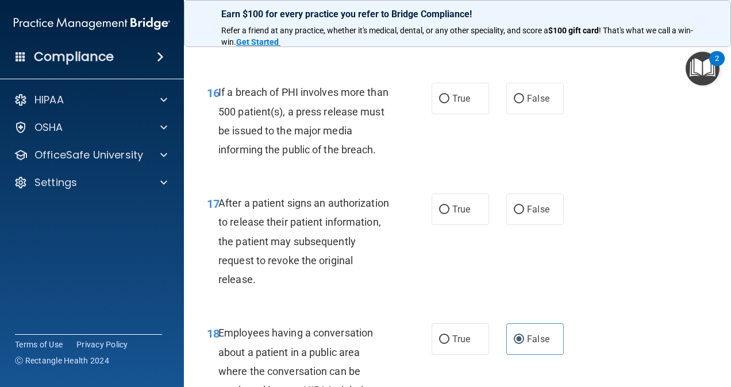
scroll to position [1689, 0]
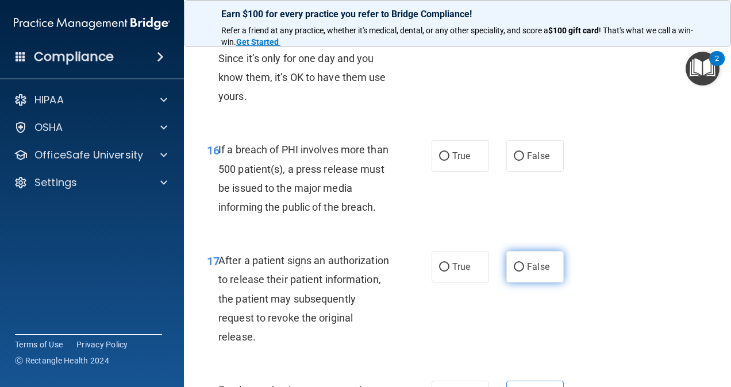
click at [538, 278] on label "False" at bounding box center [534, 267] width 57 height 32
click at [524, 272] on input "False" at bounding box center [519, 267] width 10 height 9
radio input "true"
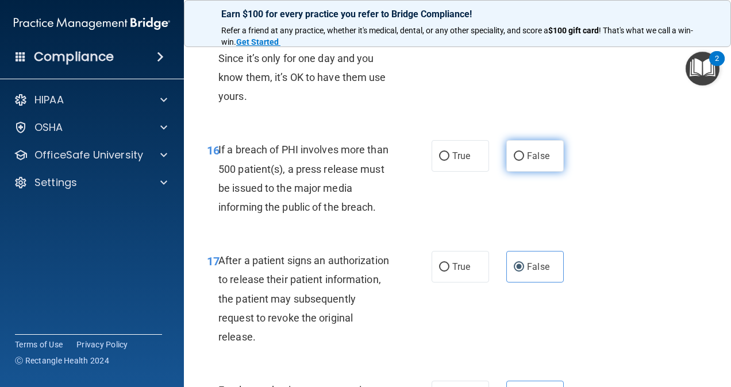
click at [515, 148] on label "False" at bounding box center [534, 156] width 57 height 32
click at [515, 152] on input "False" at bounding box center [519, 156] width 10 height 9
radio input "true"
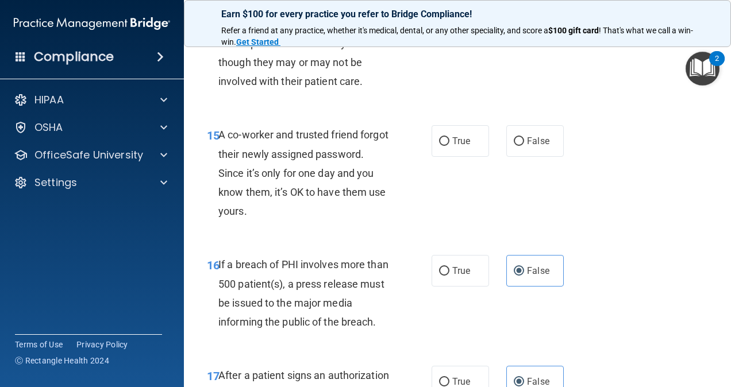
scroll to position [1517, 0]
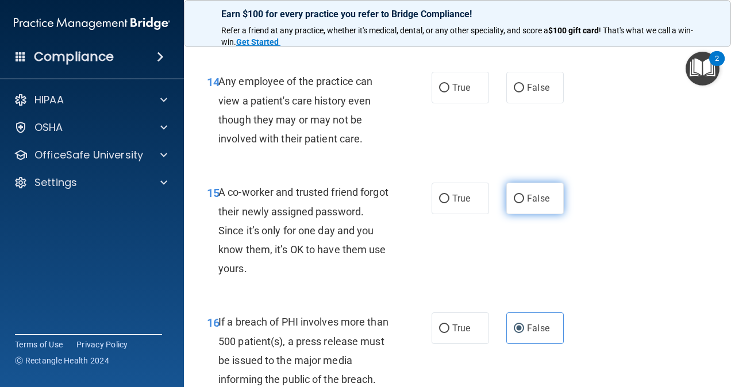
click at [519, 199] on label "False" at bounding box center [534, 199] width 57 height 32
click at [519, 199] on input "False" at bounding box center [519, 199] width 10 height 9
radio input "true"
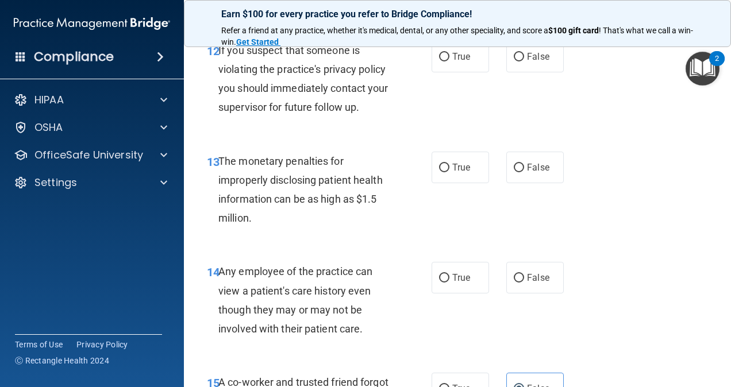
scroll to position [1344, 0]
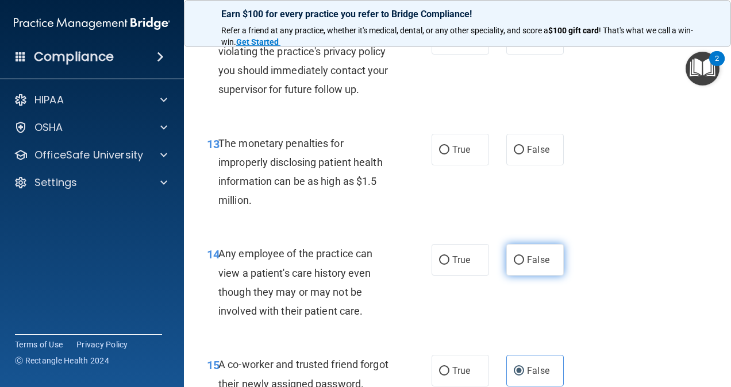
click at [514, 261] on input "False" at bounding box center [519, 260] width 10 height 9
radio input "true"
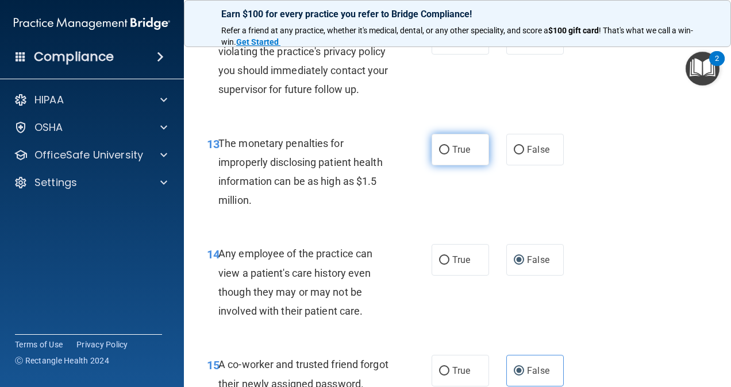
click at [452, 149] on span "True" at bounding box center [461, 149] width 18 height 11
click at [448, 149] on input "True" at bounding box center [444, 150] width 10 height 9
radio input "true"
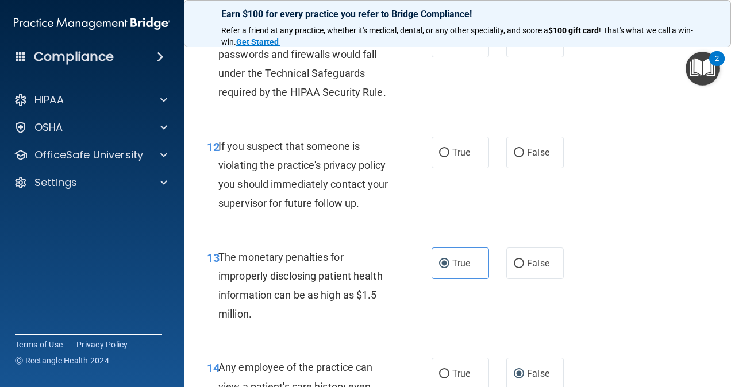
scroll to position [1230, 0]
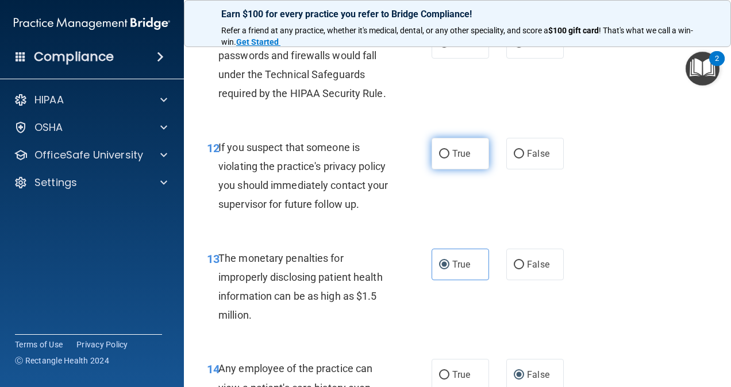
click at [475, 152] on label "True" at bounding box center [459, 154] width 57 height 32
click at [449, 152] on input "True" at bounding box center [444, 154] width 10 height 9
radio input "true"
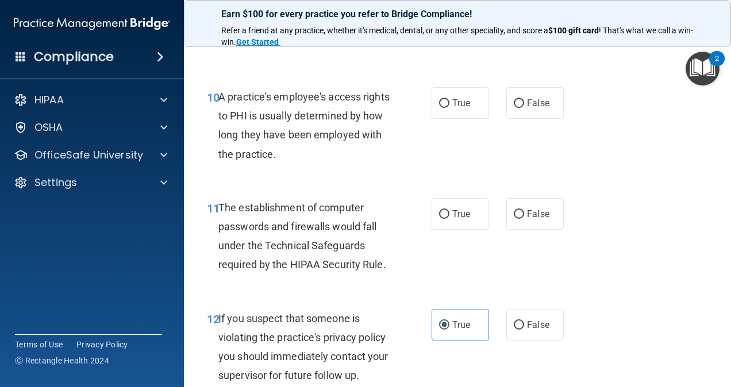
scroll to position [1057, 0]
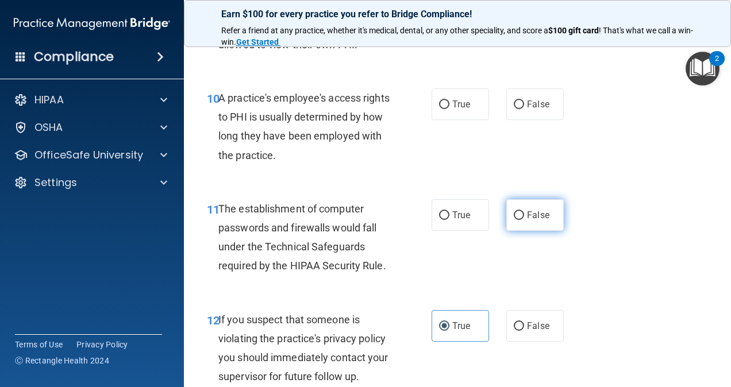
click at [524, 221] on label "False" at bounding box center [534, 215] width 57 height 32
click at [524, 220] on input "False" at bounding box center [519, 215] width 10 height 9
radio input "true"
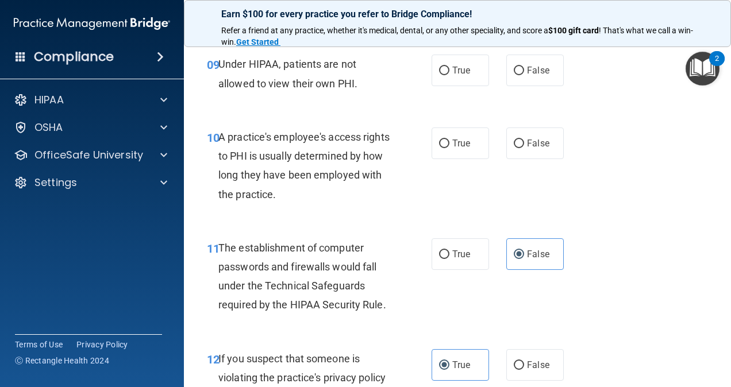
scroll to position [1000, 0]
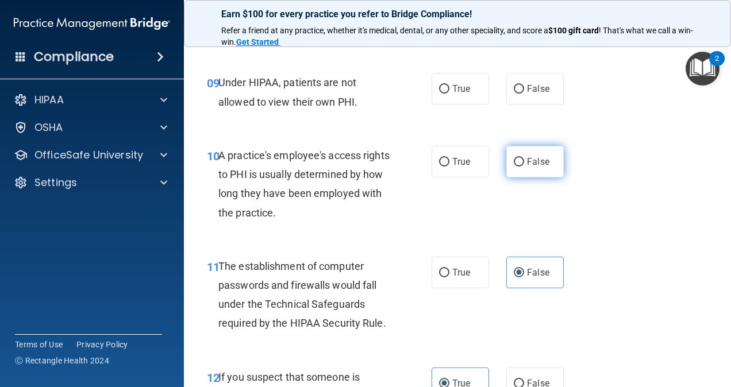
click at [536, 160] on span "False" at bounding box center [538, 161] width 22 height 11
click at [524, 160] on input "False" at bounding box center [519, 162] width 10 height 9
radio input "true"
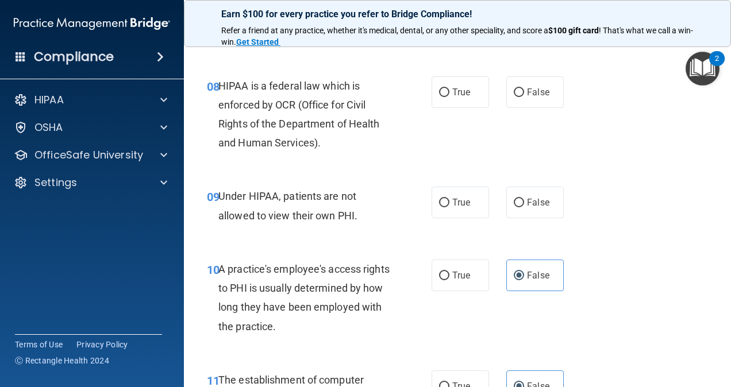
scroll to position [885, 0]
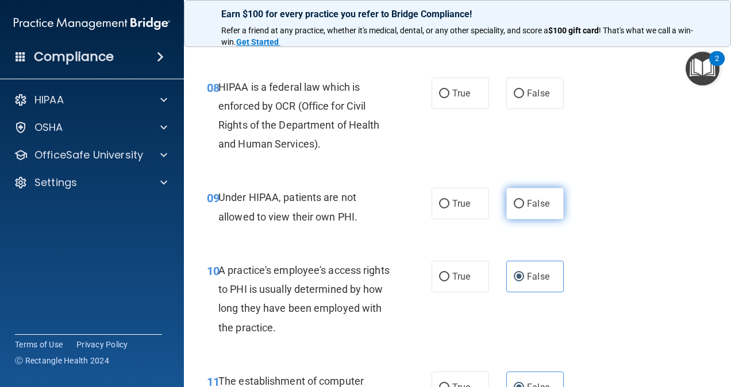
click at [530, 205] on span "False" at bounding box center [538, 203] width 22 height 11
click at [524, 205] on input "False" at bounding box center [519, 204] width 10 height 9
radio input "true"
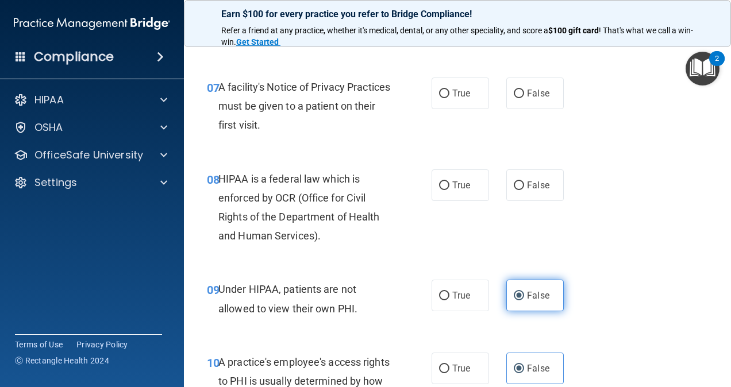
scroll to position [770, 0]
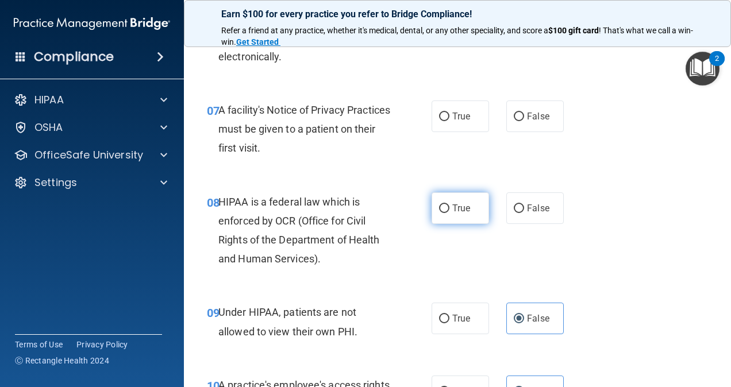
click at [476, 206] on label "True" at bounding box center [459, 208] width 57 height 32
click at [449, 206] on input "True" at bounding box center [444, 209] width 10 height 9
radio input "true"
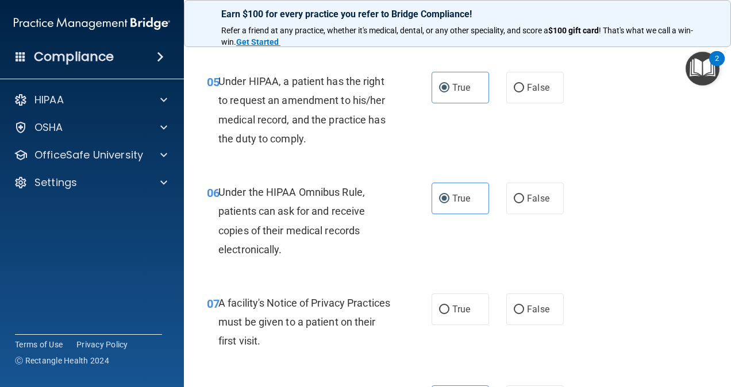
scroll to position [632, 0]
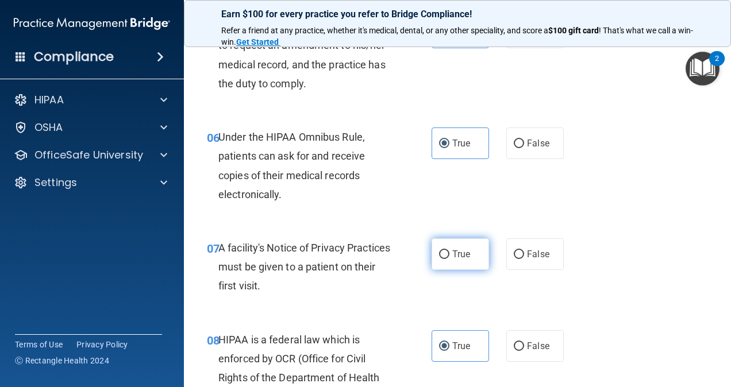
click at [455, 255] on span "True" at bounding box center [461, 254] width 18 height 11
click at [449, 255] on input "True" at bounding box center [444, 255] width 10 height 9
radio input "true"
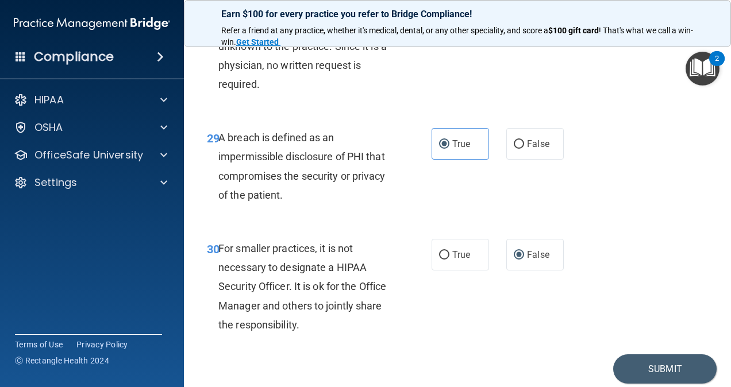
scroll to position [3413, 0]
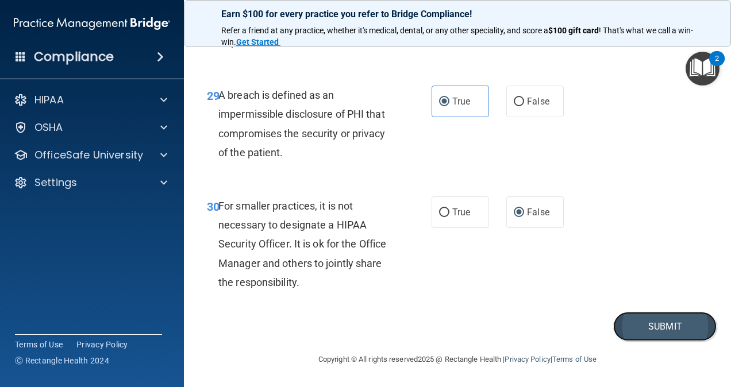
click at [661, 331] on button "Submit" at bounding box center [664, 326] width 103 height 29
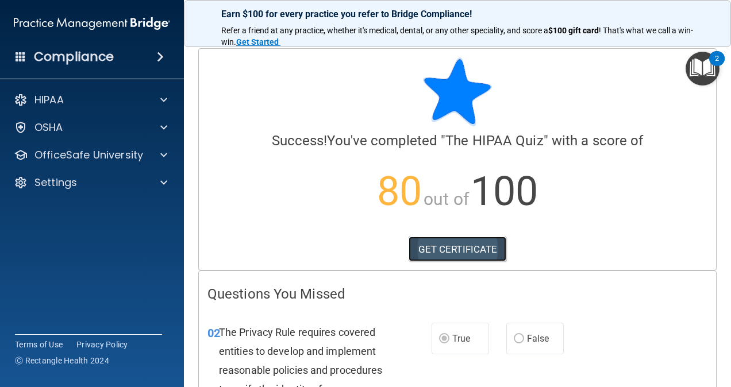
click at [440, 246] on link "GET CERTIFICATE" at bounding box center [458, 249] width 98 height 25
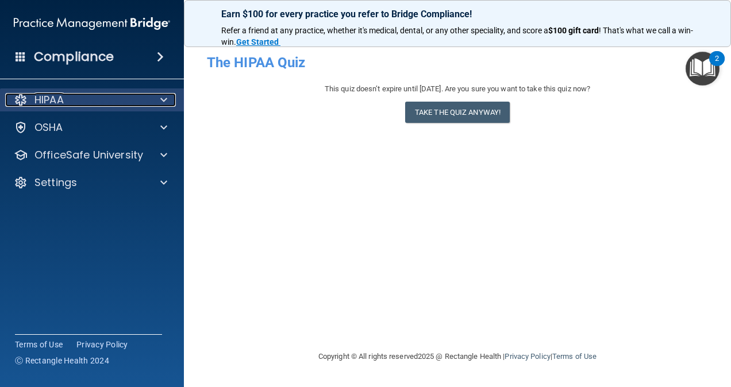
click at [72, 99] on div "HIPAA" at bounding box center [76, 100] width 142 height 14
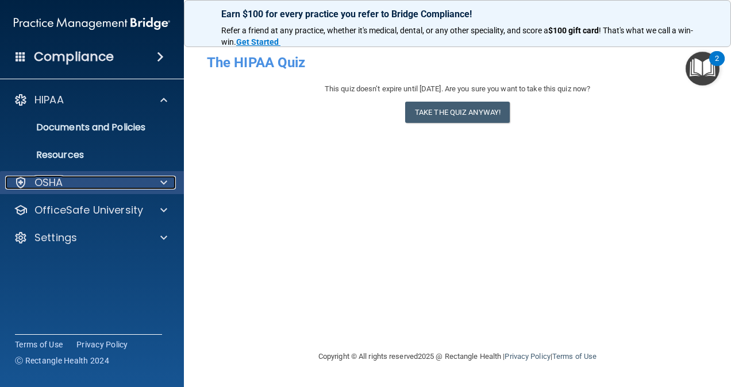
click at [100, 184] on div "OSHA" at bounding box center [76, 183] width 142 height 14
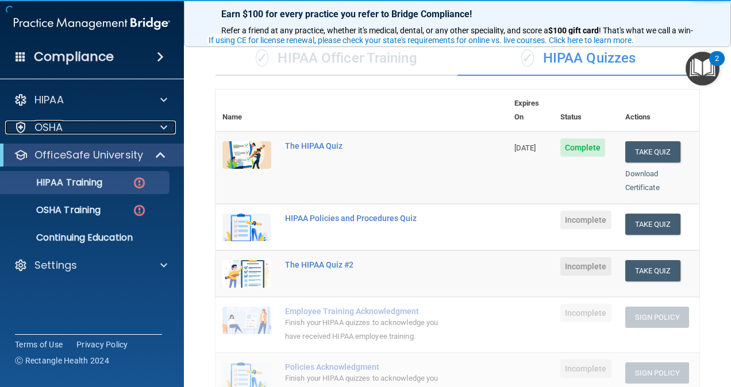
scroll to position [115, 0]
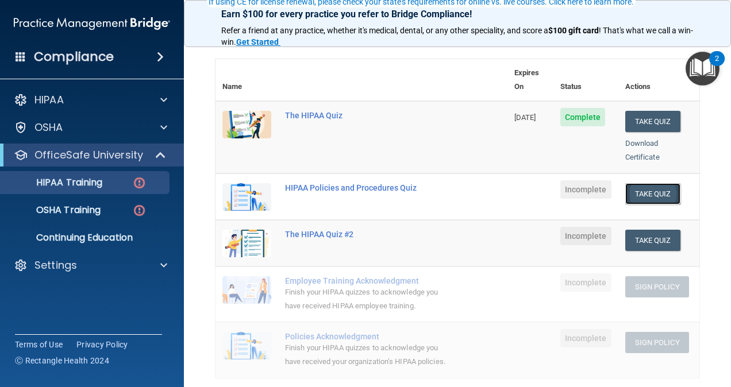
click at [638, 183] on button "Take Quiz" at bounding box center [652, 193] width 55 height 21
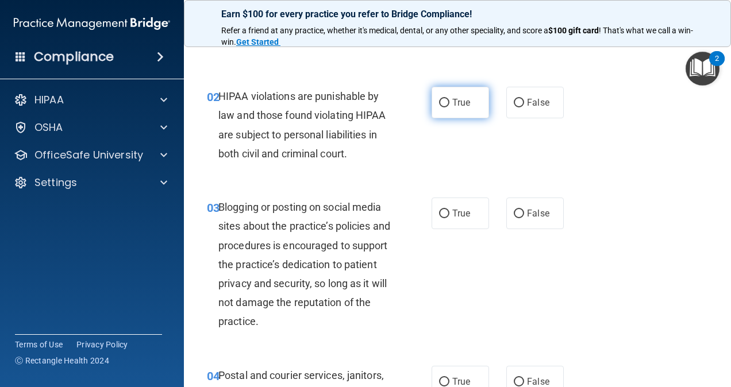
click at [440, 105] on input "True" at bounding box center [444, 103] width 10 height 9
radio input "true"
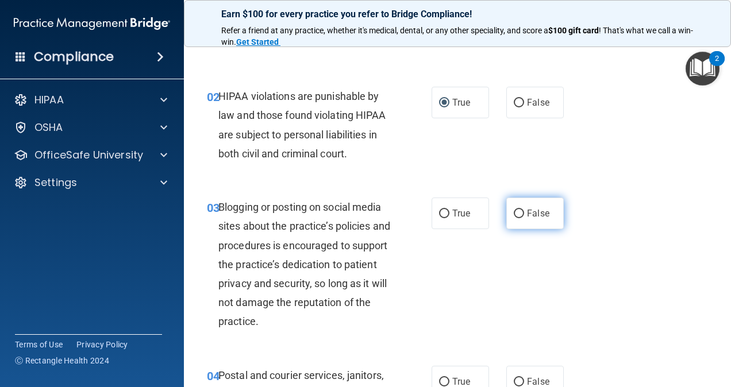
click at [540, 218] on span "False" at bounding box center [538, 213] width 22 height 11
click at [524, 218] on input "False" at bounding box center [519, 214] width 10 height 9
radio input "true"
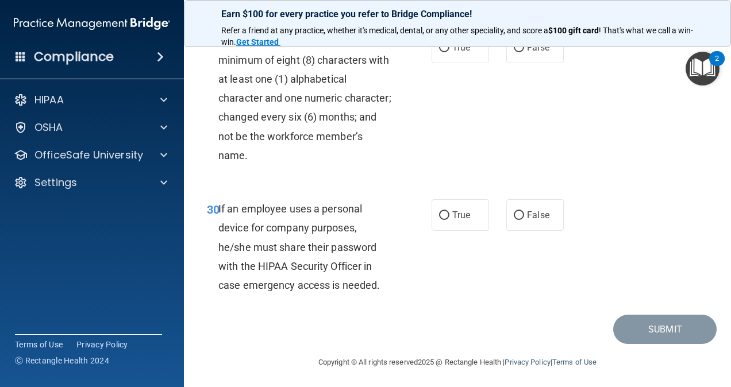
scroll to position [3776, 0]
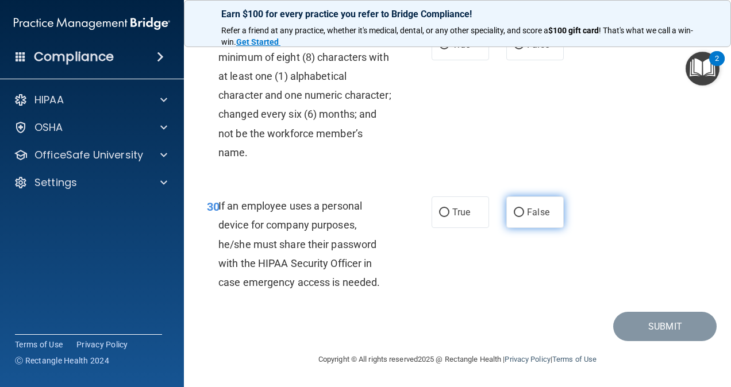
click at [531, 213] on span "False" at bounding box center [538, 212] width 22 height 11
click at [524, 213] on input "False" at bounding box center [519, 213] width 10 height 9
radio input "true"
click at [455, 51] on span "True" at bounding box center [461, 45] width 18 height 11
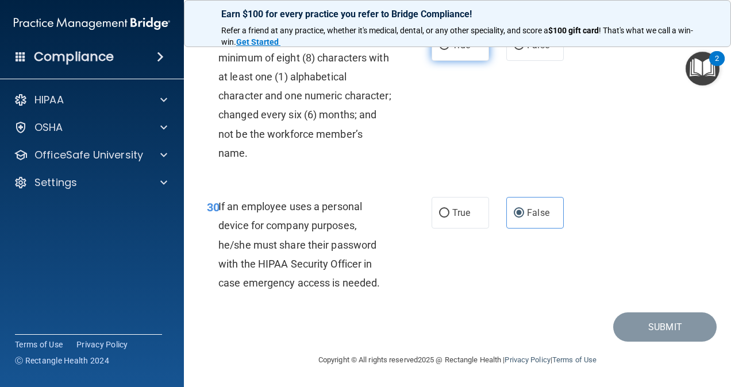
click at [449, 50] on input "True" at bounding box center [444, 45] width 10 height 9
radio input "true"
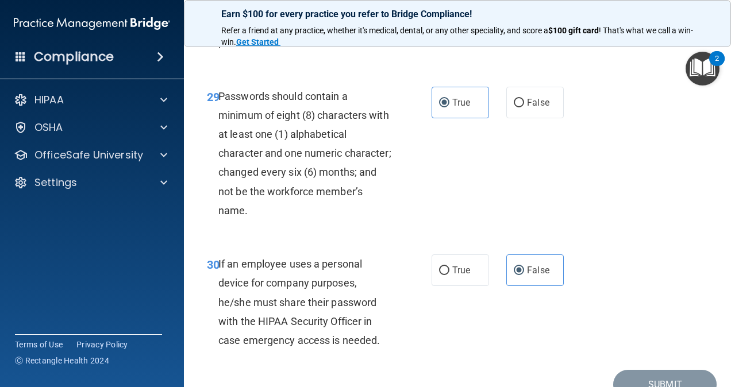
scroll to position [3546, 0]
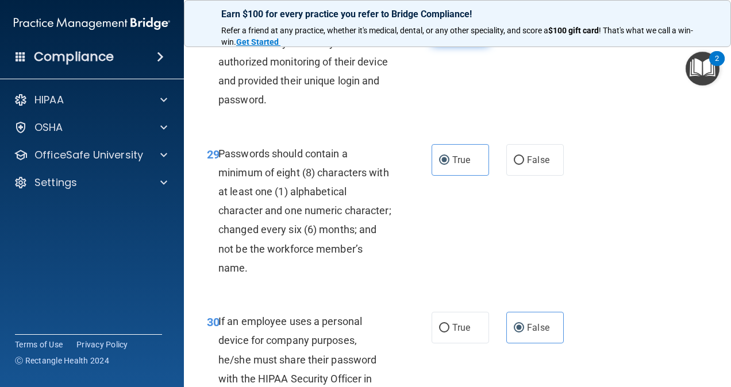
click at [439, 34] on input "True" at bounding box center [444, 30] width 10 height 9
radio input "true"
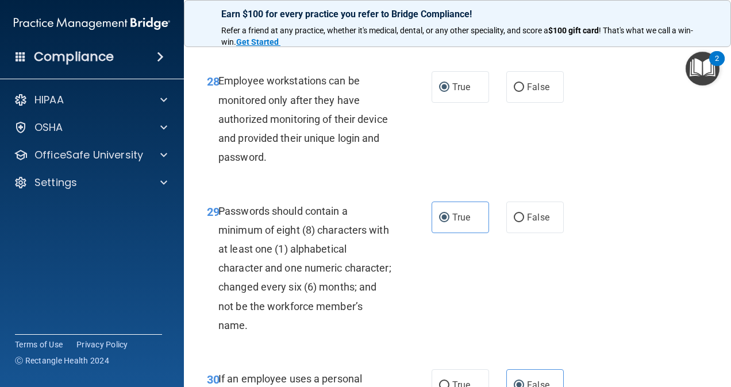
scroll to position [3431, 0]
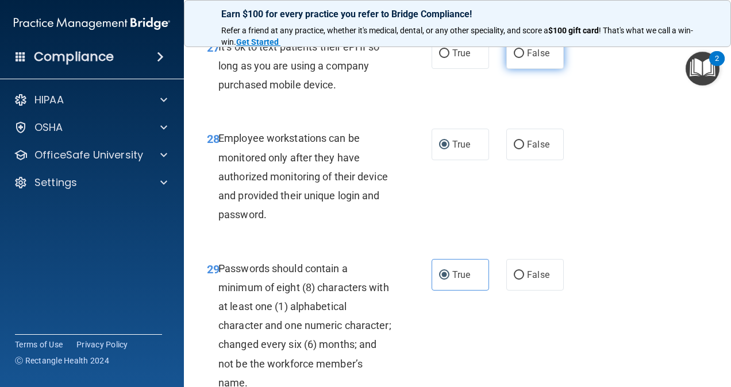
click at [538, 59] on span "False" at bounding box center [538, 53] width 22 height 11
click at [524, 58] on input "False" at bounding box center [519, 53] width 10 height 9
radio input "true"
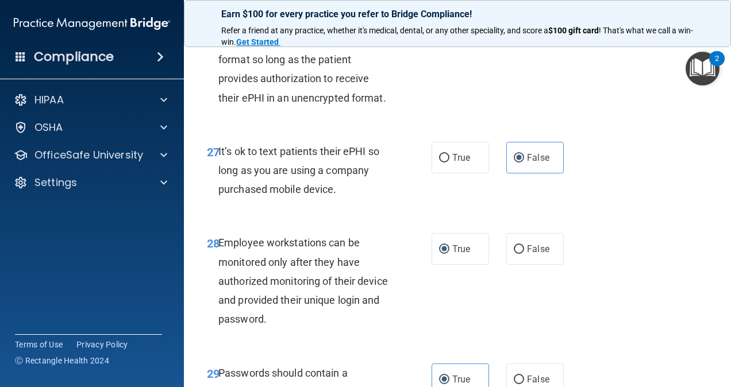
scroll to position [3316, 0]
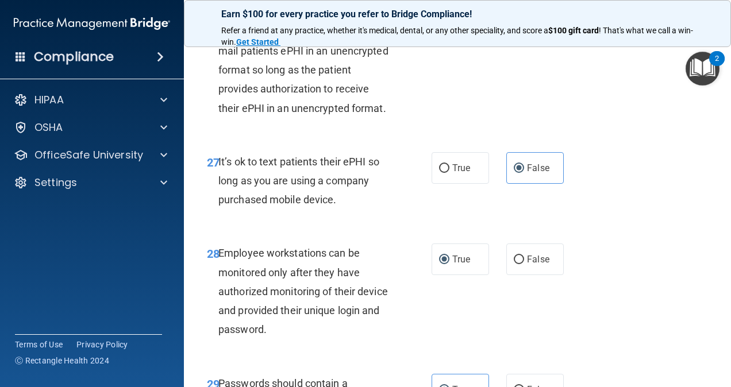
click at [521, 35] on label "False" at bounding box center [534, 19] width 57 height 32
click at [521, 24] on input "False" at bounding box center [519, 20] width 10 height 9
radio input "true"
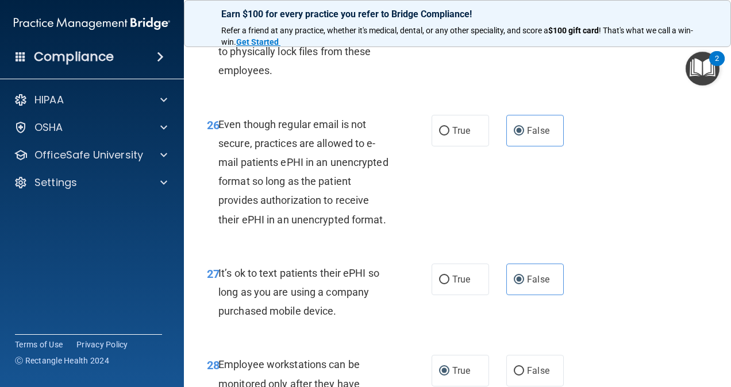
scroll to position [3144, 0]
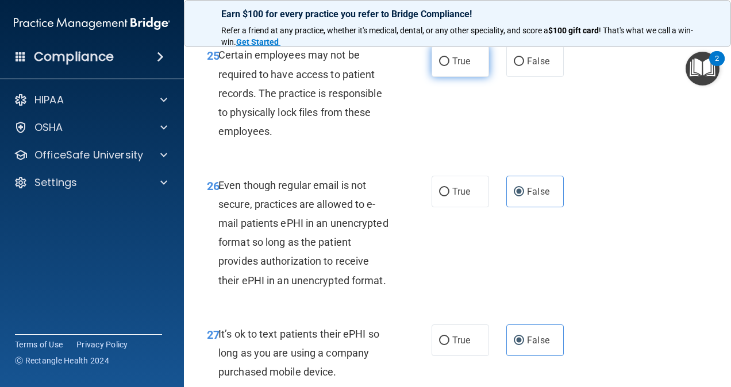
click at [456, 77] on label "True" at bounding box center [459, 61] width 57 height 32
click at [449, 66] on input "True" at bounding box center [444, 61] width 10 height 9
radio input "true"
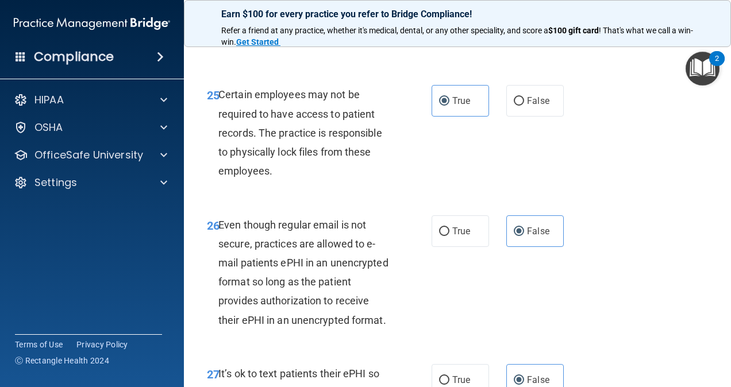
scroll to position [3029, 0]
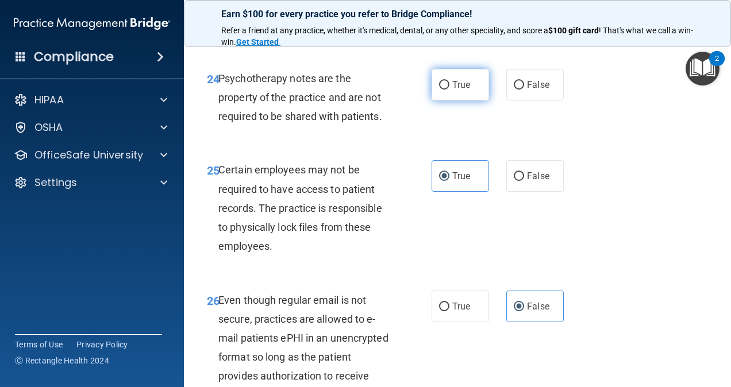
click at [463, 90] on span "True" at bounding box center [461, 84] width 18 height 11
click at [449, 90] on input "True" at bounding box center [444, 85] width 10 height 9
radio input "true"
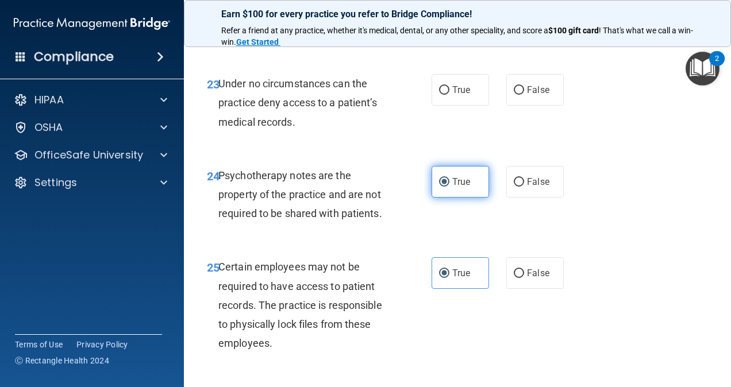
scroll to position [2914, 0]
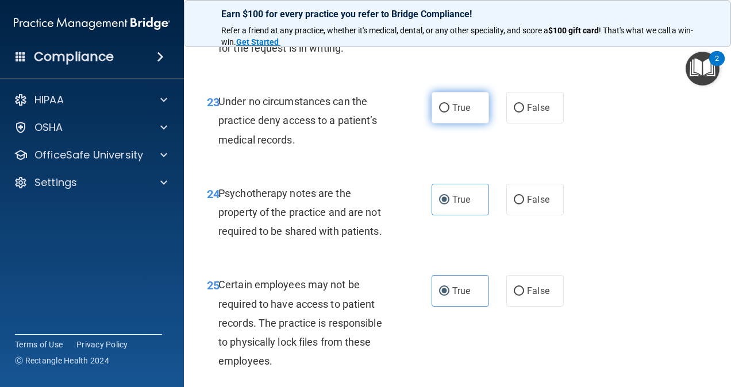
click at [447, 124] on label "True" at bounding box center [459, 108] width 57 height 32
click at [447, 113] on input "True" at bounding box center [444, 108] width 10 height 9
radio input "true"
click at [452, 32] on label "True" at bounding box center [459, 16] width 57 height 32
click at [449, 21] on input "True" at bounding box center [444, 16] width 10 height 9
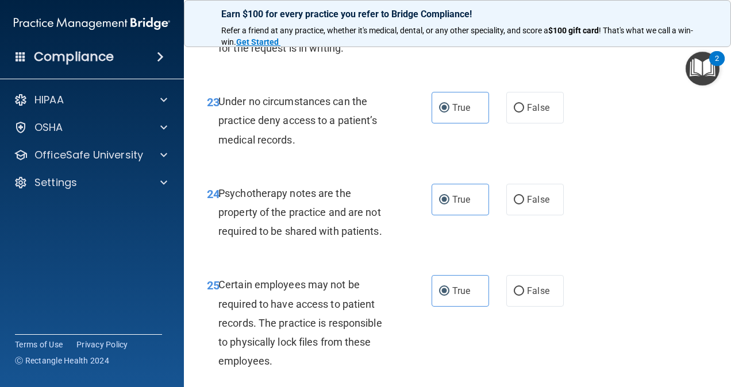
radio input "true"
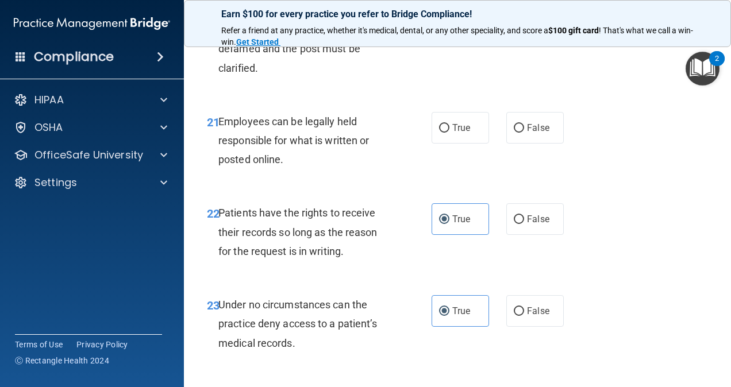
scroll to position [2684, 0]
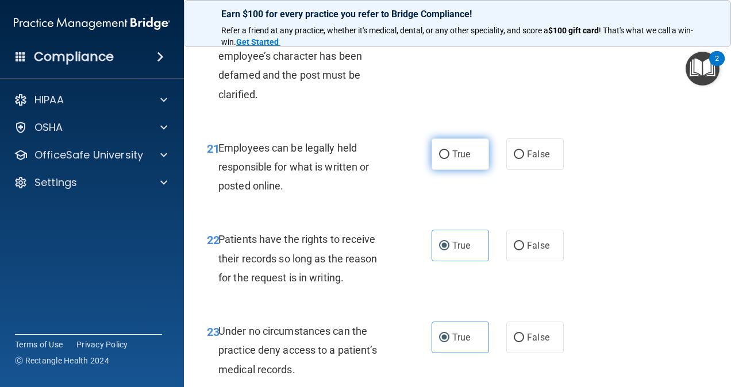
click at [472, 170] on label "True" at bounding box center [459, 154] width 57 height 32
click at [449, 159] on input "True" at bounding box center [444, 155] width 10 height 9
radio input "true"
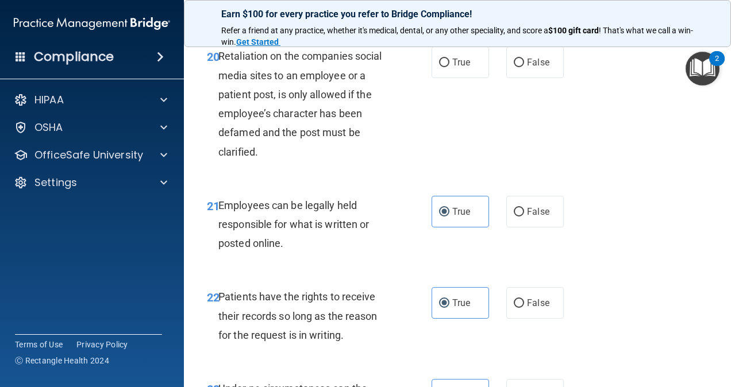
scroll to position [2569, 0]
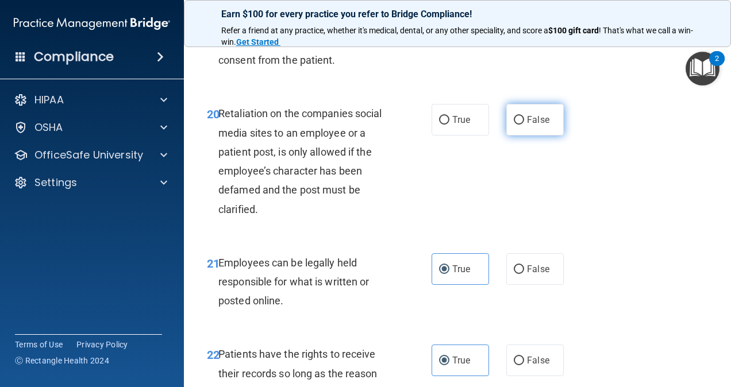
click at [522, 136] on label "False" at bounding box center [534, 120] width 57 height 32
click at [522, 125] on input "False" at bounding box center [519, 120] width 10 height 9
radio input "true"
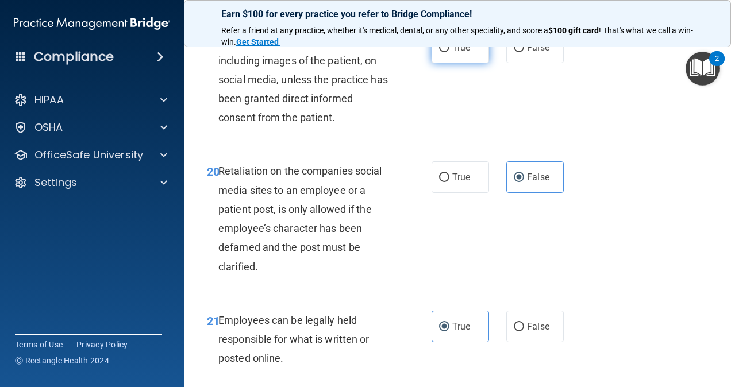
click at [456, 53] on span "True" at bounding box center [461, 47] width 18 height 11
click at [449, 52] on input "True" at bounding box center [444, 48] width 10 height 9
radio input "true"
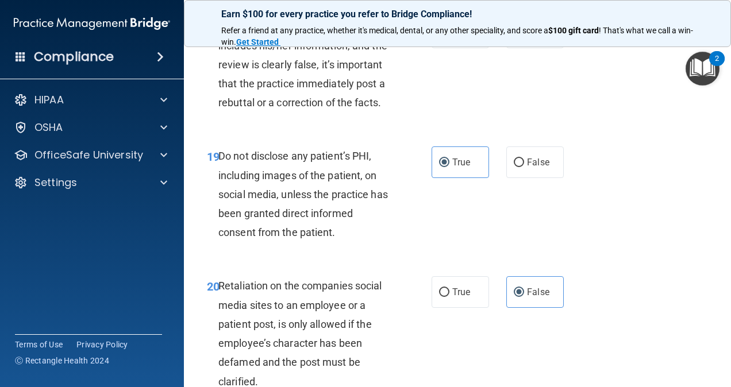
scroll to position [2340, 0]
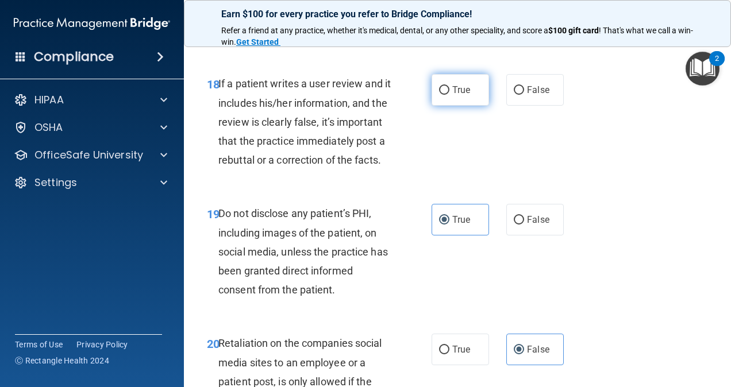
click at [441, 95] on input "True" at bounding box center [444, 90] width 10 height 9
radio input "true"
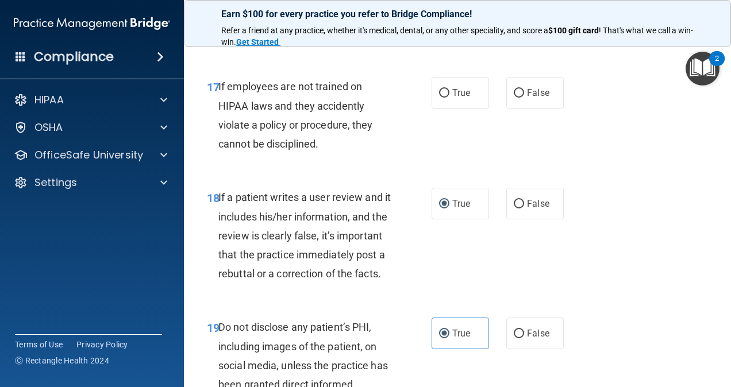
scroll to position [2225, 0]
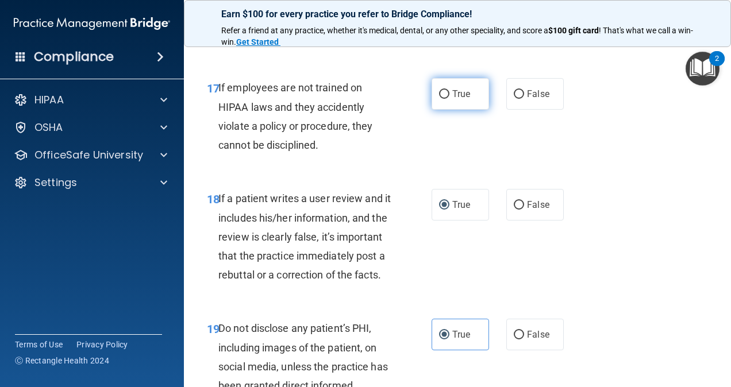
click at [445, 110] on label "True" at bounding box center [459, 94] width 57 height 32
click at [445, 99] on input "True" at bounding box center [444, 94] width 10 height 9
radio input "true"
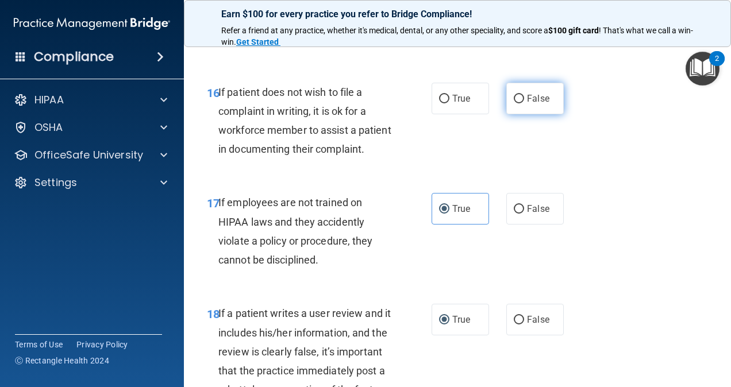
click at [527, 104] on span "False" at bounding box center [538, 98] width 22 height 11
click at [524, 103] on input "False" at bounding box center [519, 99] width 10 height 9
radio input "true"
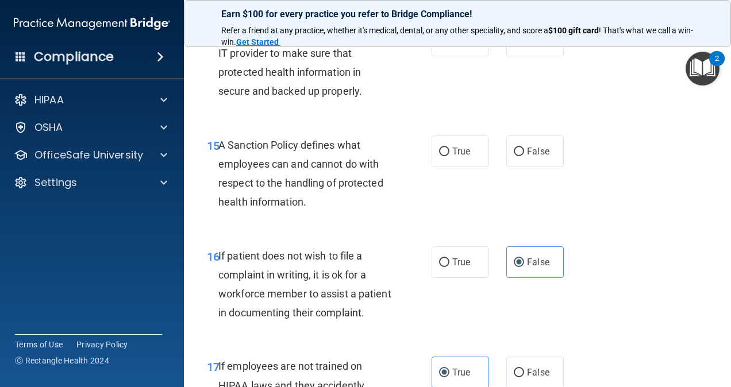
scroll to position [1937, 0]
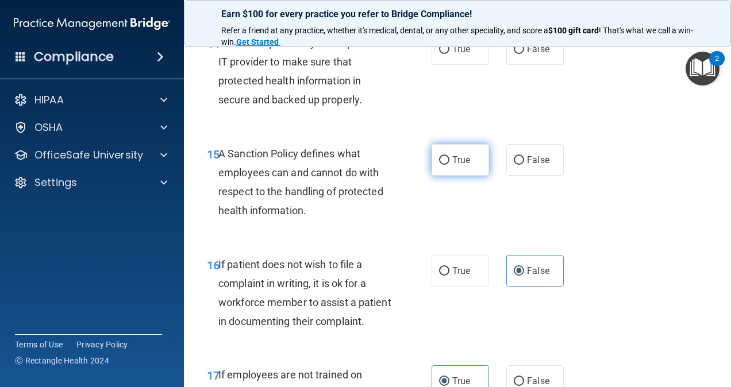
click at [457, 165] on span "True" at bounding box center [461, 160] width 18 height 11
click at [449, 165] on input "True" at bounding box center [444, 160] width 10 height 9
radio input "true"
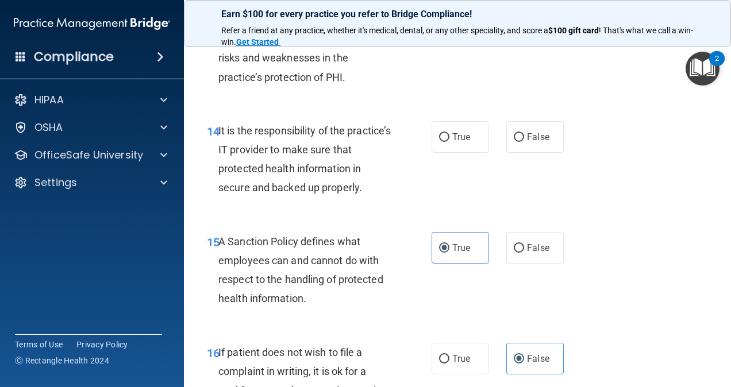
scroll to position [1822, 0]
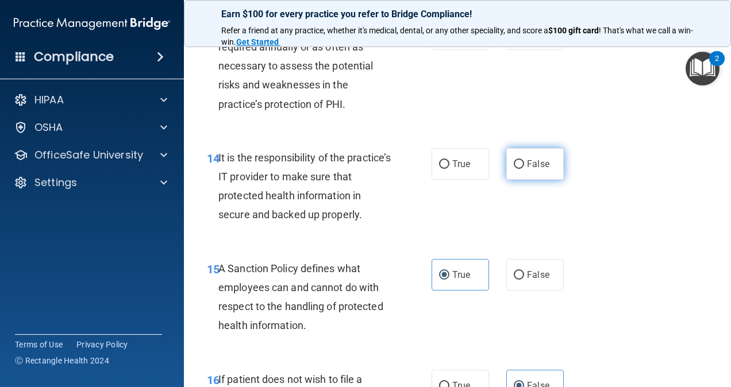
click at [527, 169] on span "False" at bounding box center [538, 164] width 22 height 11
click at [524, 169] on input "False" at bounding box center [519, 164] width 10 height 9
radio input "true"
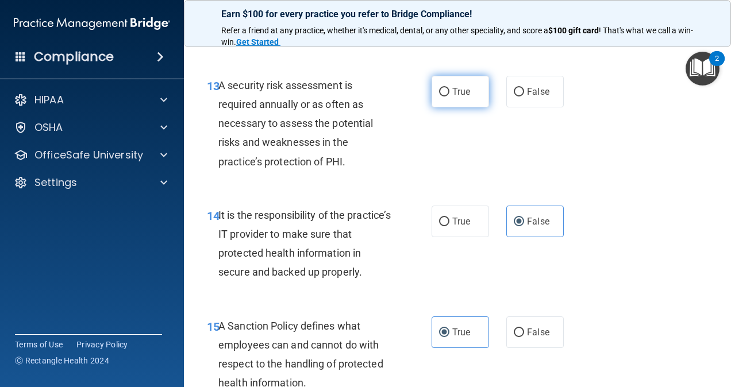
click at [437, 107] on label "True" at bounding box center [459, 92] width 57 height 32
click at [439, 97] on input "True" at bounding box center [444, 92] width 10 height 9
radio input "true"
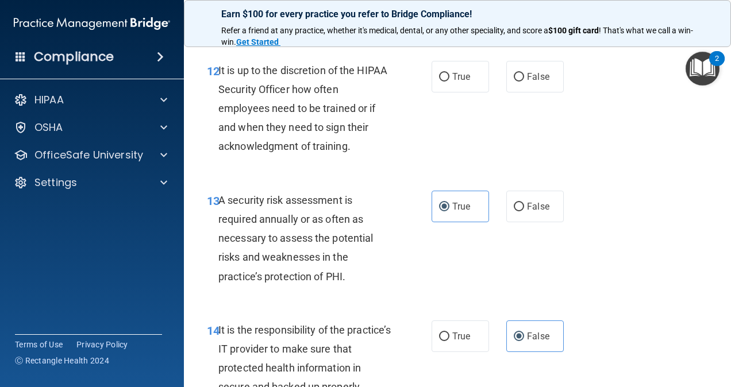
scroll to position [1593, 0]
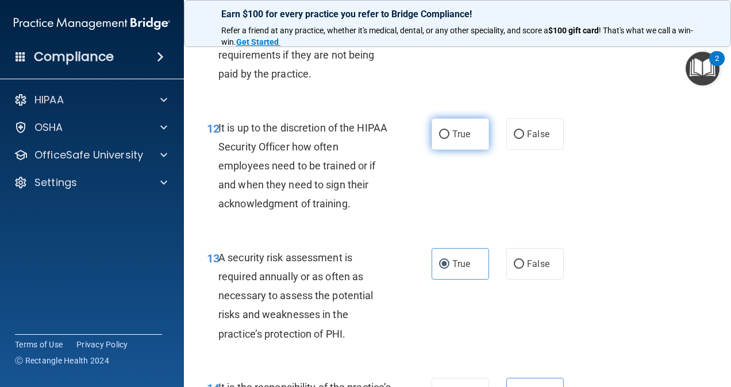
click at [454, 140] on span "True" at bounding box center [461, 134] width 18 height 11
click at [449, 139] on input "True" at bounding box center [444, 134] width 10 height 9
radio input "true"
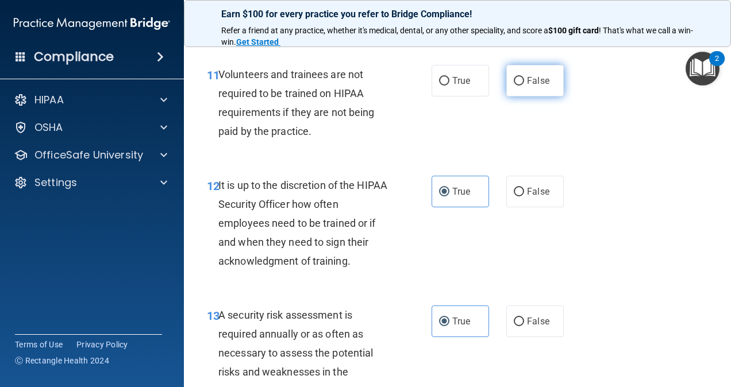
click at [527, 86] on span "False" at bounding box center [538, 80] width 22 height 11
click at [524, 86] on input "False" at bounding box center [519, 81] width 10 height 9
radio input "true"
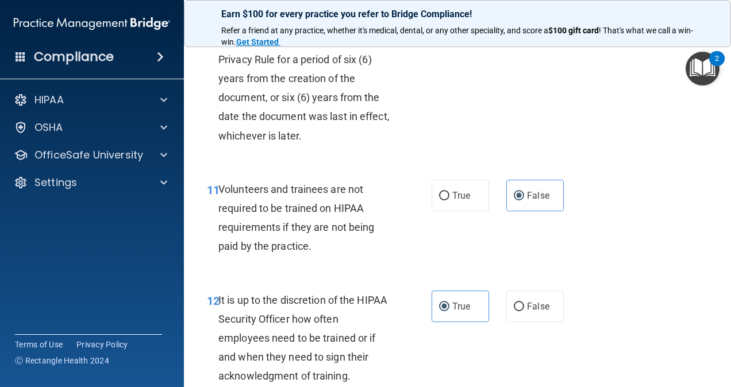
scroll to position [1363, 0]
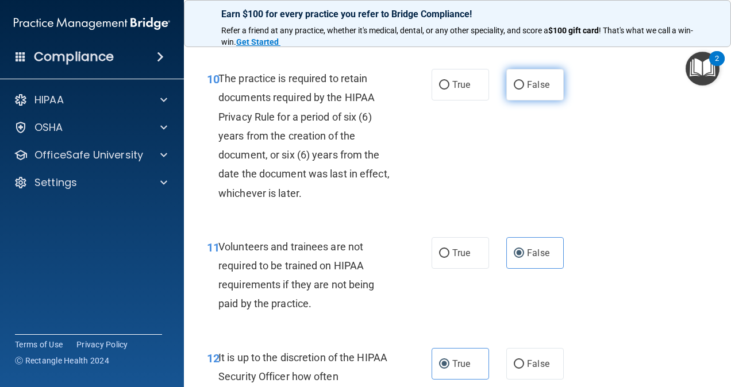
click at [515, 90] on input "False" at bounding box center [519, 85] width 10 height 9
radio input "true"
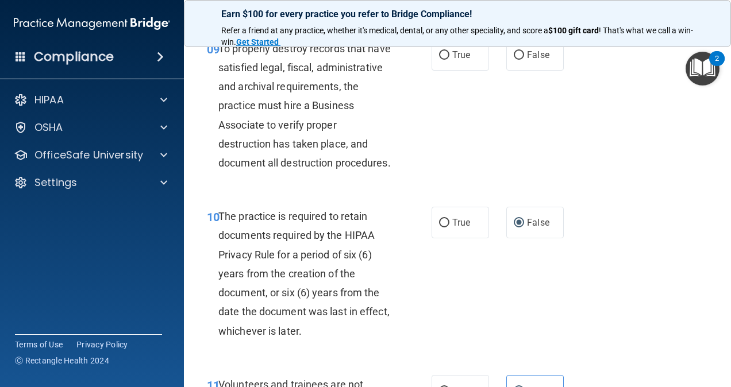
scroll to position [1190, 0]
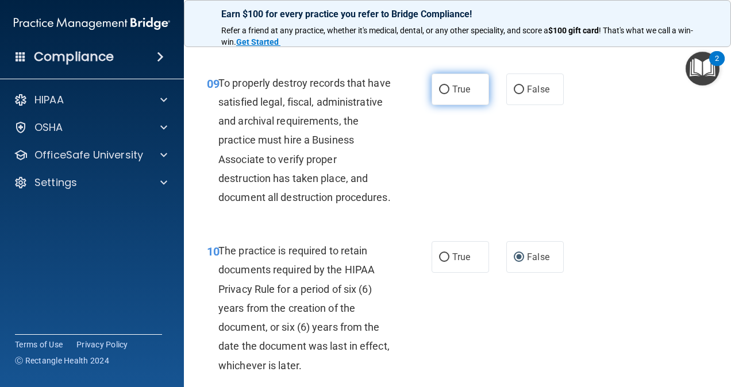
click at [457, 95] on span "True" at bounding box center [461, 89] width 18 height 11
click at [449, 94] on input "True" at bounding box center [444, 90] width 10 height 9
radio input "true"
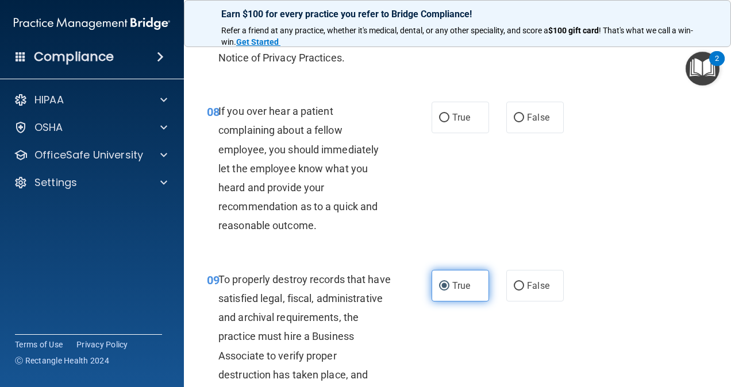
scroll to position [961, 0]
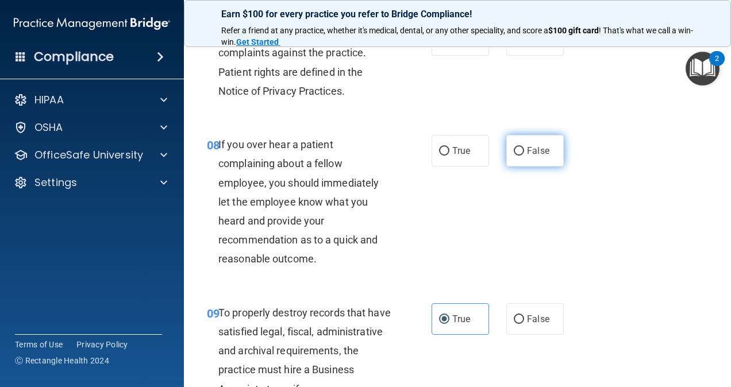
click at [530, 156] on span "False" at bounding box center [538, 150] width 22 height 11
click at [524, 156] on input "False" at bounding box center [519, 151] width 10 height 9
radio input "true"
click at [470, 167] on label "True" at bounding box center [459, 151] width 57 height 32
click at [449, 156] on input "True" at bounding box center [444, 151] width 10 height 9
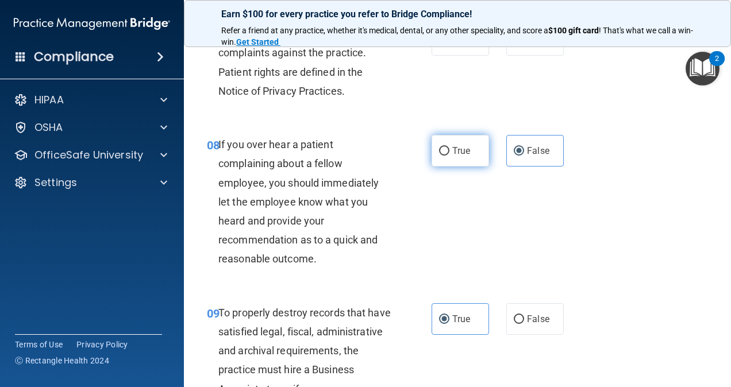
radio input "true"
radio input "false"
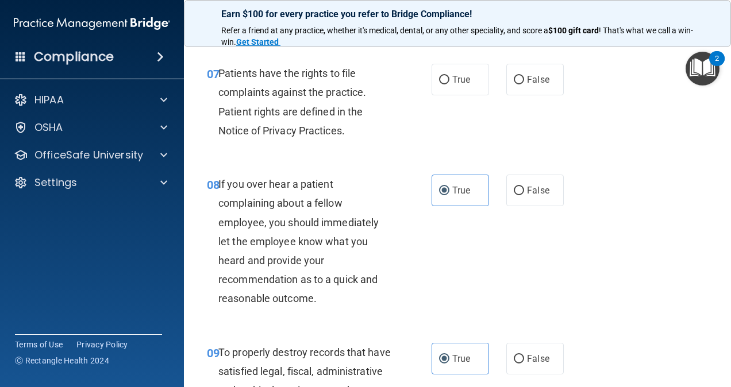
scroll to position [903, 0]
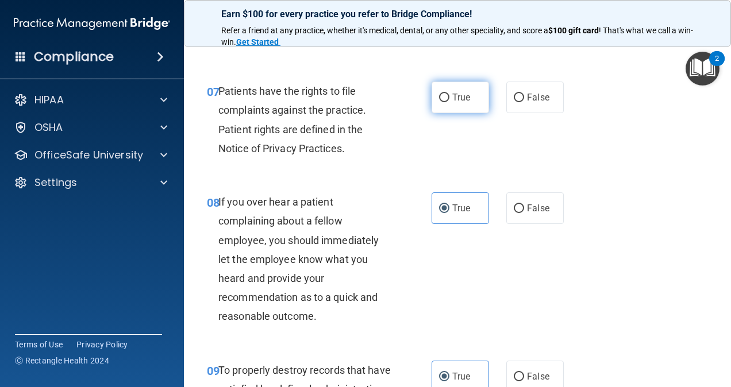
click at [432, 113] on label "True" at bounding box center [459, 98] width 57 height 32
click at [439, 102] on input "True" at bounding box center [444, 98] width 10 height 9
radio input "true"
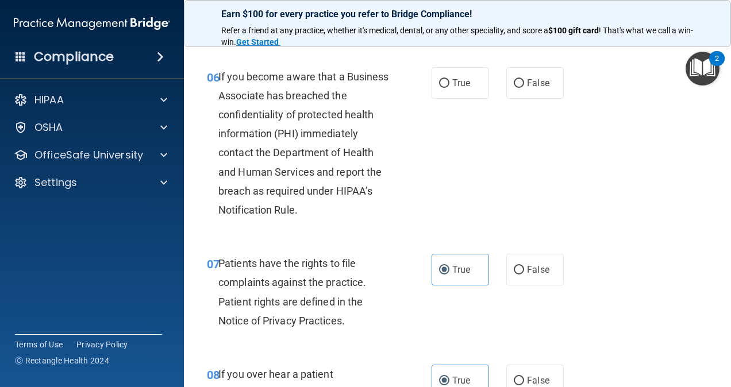
scroll to position [673, 0]
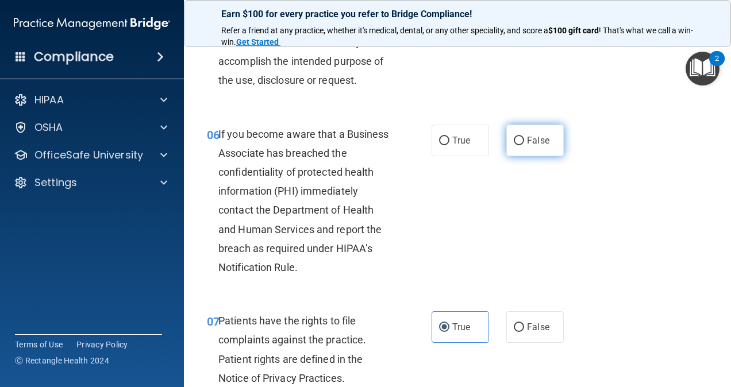
click at [517, 156] on label "False" at bounding box center [534, 141] width 57 height 32
click at [517, 145] on input "False" at bounding box center [519, 141] width 10 height 9
radio input "true"
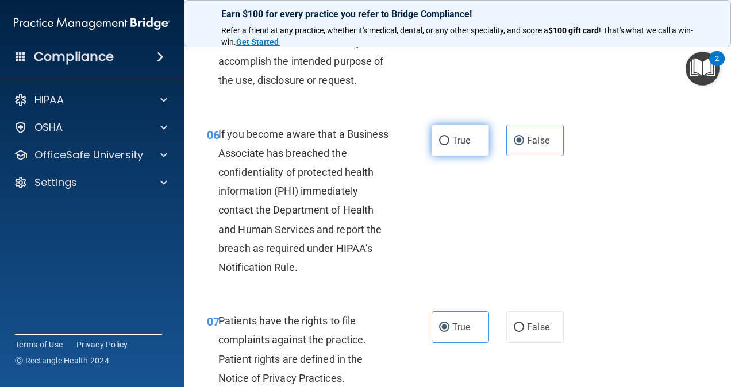
drag, startPoint x: 484, startPoint y: 165, endPoint x: 478, endPoint y: 164, distance: 5.8
click at [479, 156] on div "True False" at bounding box center [500, 141] width 138 height 32
click at [473, 156] on label "True" at bounding box center [459, 141] width 57 height 32
click at [449, 145] on input "True" at bounding box center [444, 141] width 10 height 9
radio input "true"
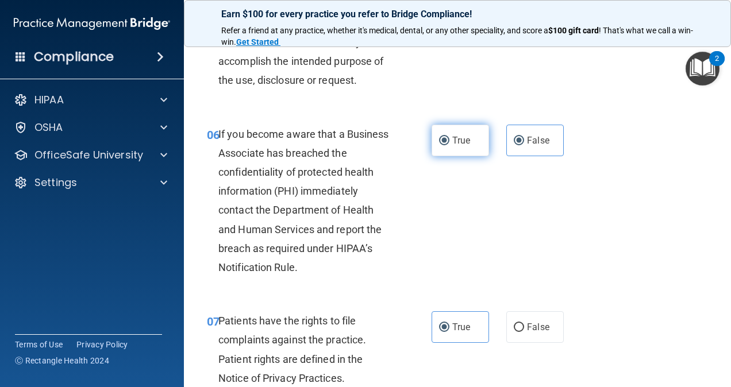
radio input "false"
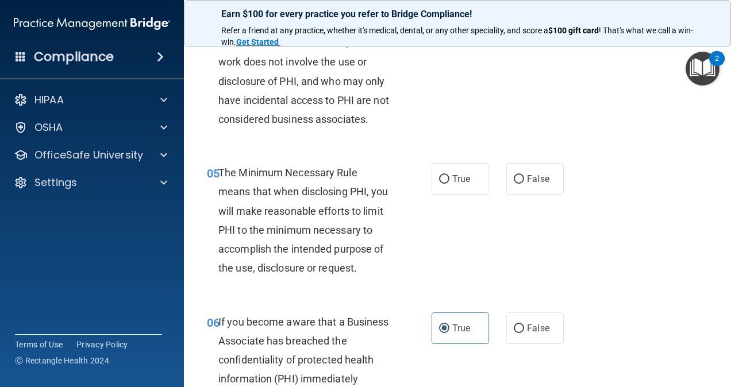
scroll to position [444, 0]
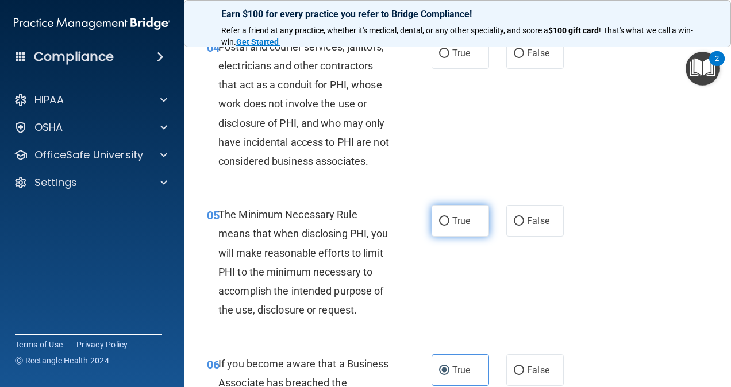
click at [431, 237] on label "True" at bounding box center [459, 221] width 57 height 32
click at [439, 226] on input "True" at bounding box center [444, 221] width 10 height 9
radio input "true"
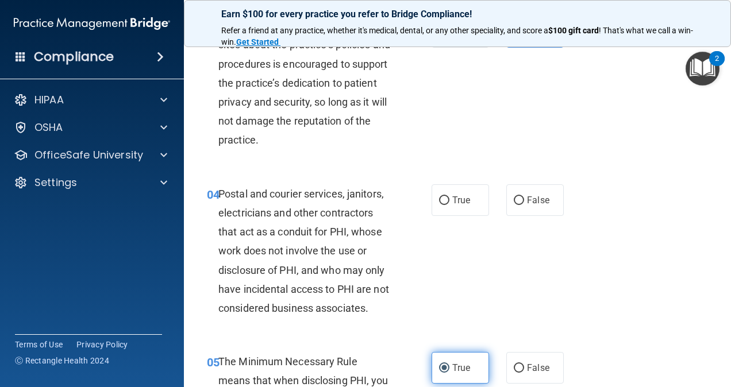
scroll to position [329, 0]
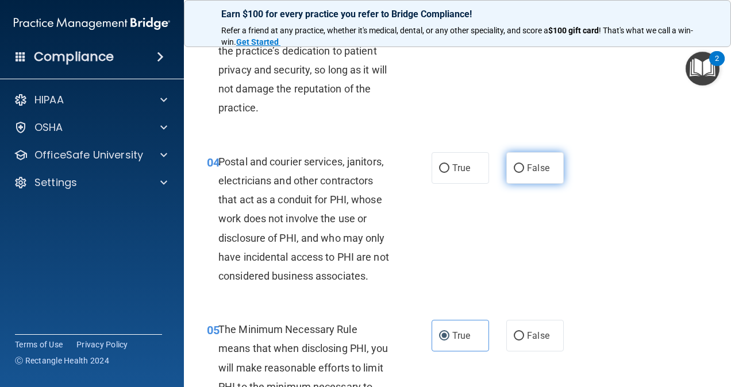
click at [541, 177] on label "False" at bounding box center [534, 168] width 57 height 32
click at [524, 173] on input "False" at bounding box center [519, 168] width 10 height 9
radio input "true"
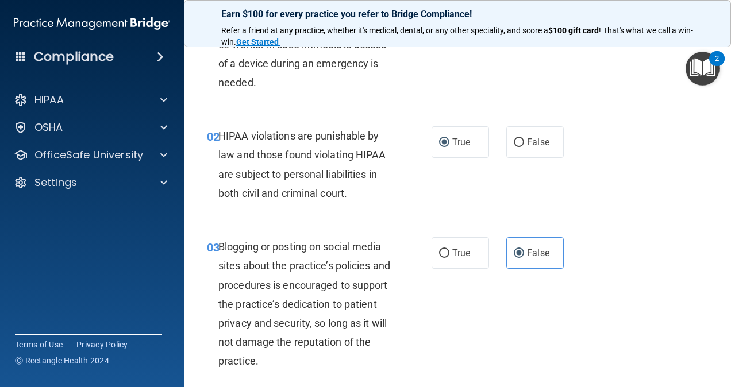
scroll to position [0, 0]
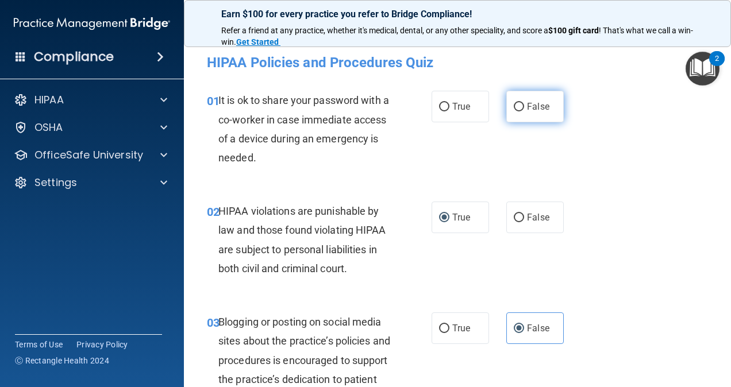
click at [531, 94] on label "False" at bounding box center [534, 107] width 57 height 32
click at [524, 103] on input "False" at bounding box center [519, 107] width 10 height 9
radio input "true"
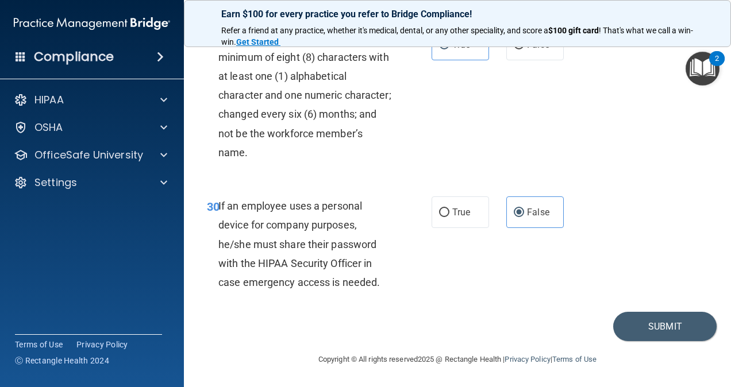
scroll to position [3776, 0]
click at [648, 325] on button "Submit" at bounding box center [664, 326] width 103 height 29
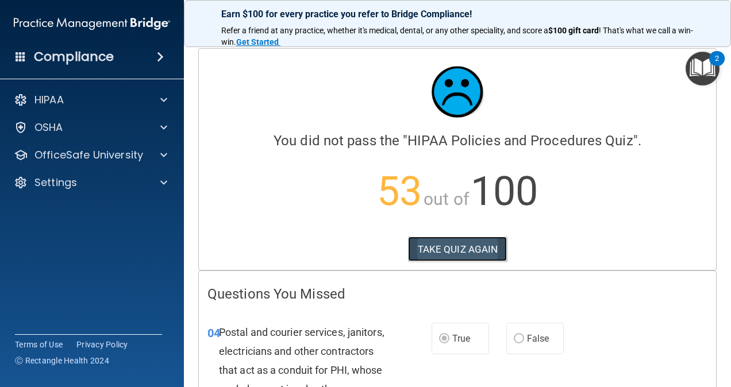
click at [438, 244] on button "TAKE QUIZ AGAIN" at bounding box center [457, 249] width 99 height 25
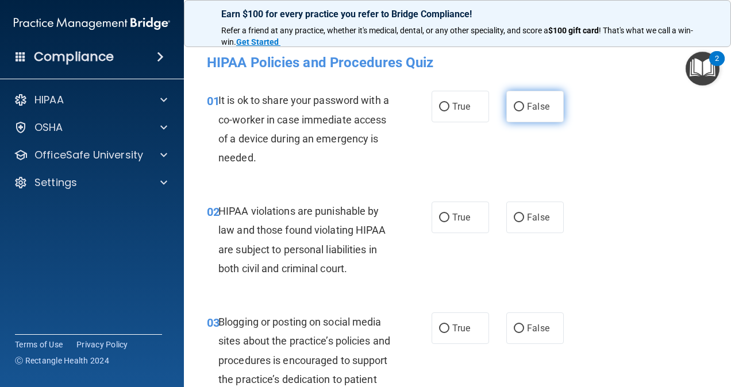
click at [529, 104] on span "False" at bounding box center [538, 106] width 22 height 11
click at [524, 104] on input "False" at bounding box center [519, 107] width 10 height 9
radio input "true"
click at [439, 218] on input "True" at bounding box center [444, 218] width 10 height 9
radio input "true"
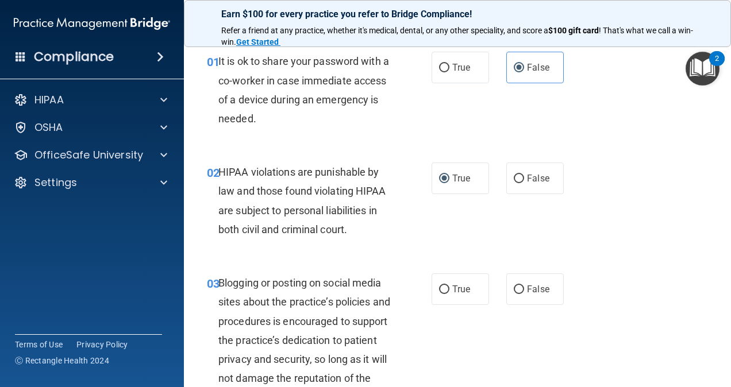
scroll to position [57, 0]
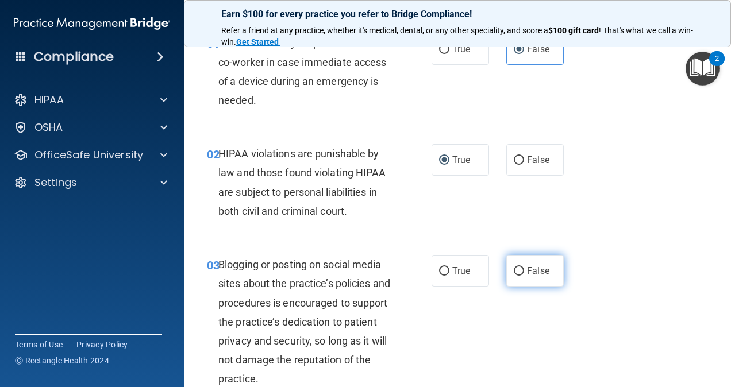
click at [538, 265] on span "False" at bounding box center [538, 270] width 22 height 11
click at [524, 267] on input "False" at bounding box center [519, 271] width 10 height 9
radio input "true"
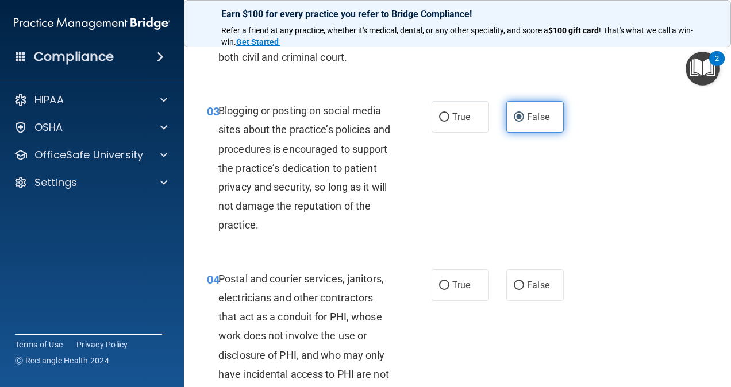
scroll to position [230, 0]
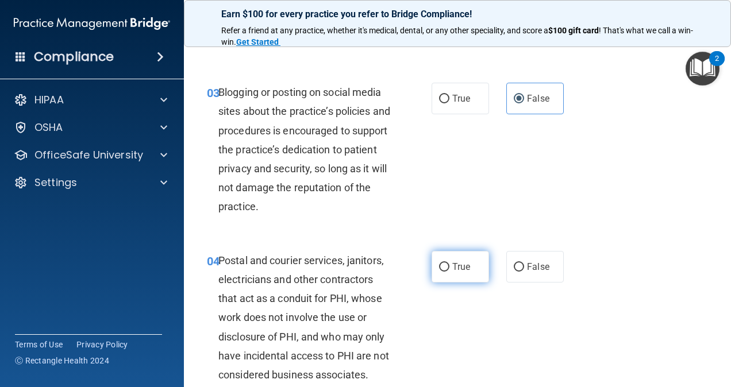
click at [465, 264] on span "True" at bounding box center [461, 266] width 18 height 11
click at [449, 264] on input "True" at bounding box center [444, 267] width 10 height 9
radio input "true"
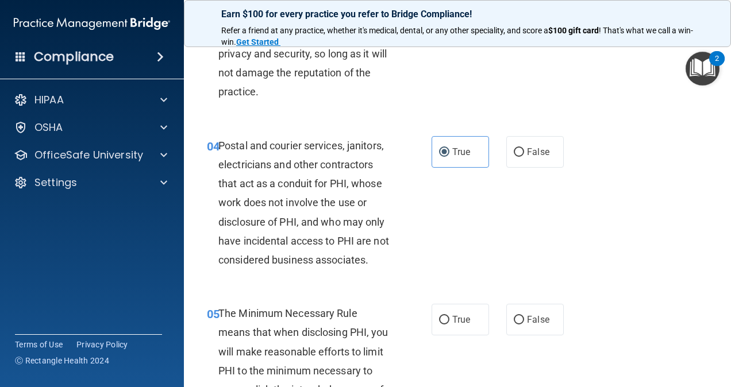
scroll to position [402, 0]
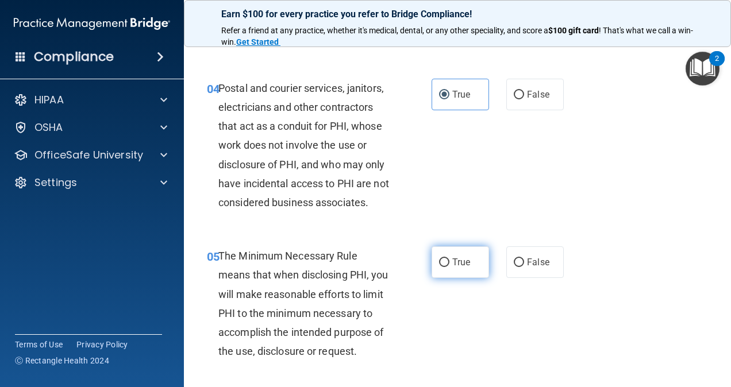
click at [454, 272] on label "True" at bounding box center [459, 262] width 57 height 32
click at [449, 267] on input "True" at bounding box center [444, 263] width 10 height 9
radio input "true"
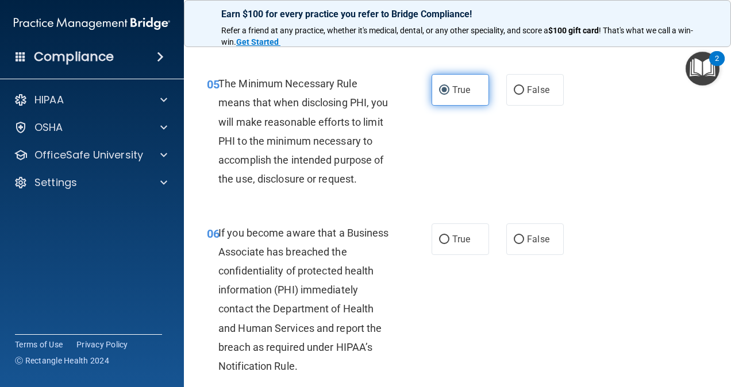
scroll to position [632, 0]
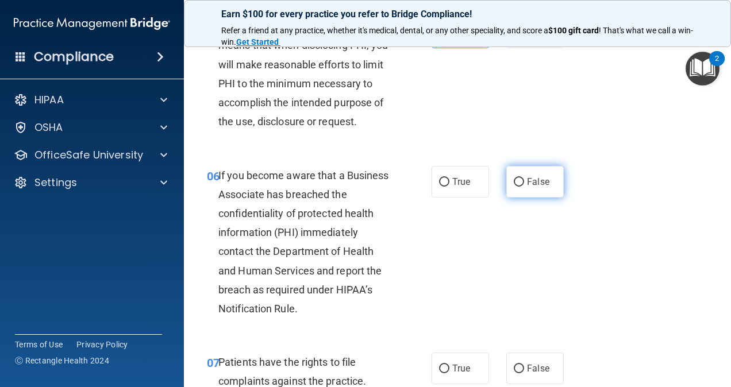
click at [533, 187] on span "False" at bounding box center [538, 181] width 22 height 11
click at [524, 187] on input "False" at bounding box center [519, 182] width 10 height 9
radio input "true"
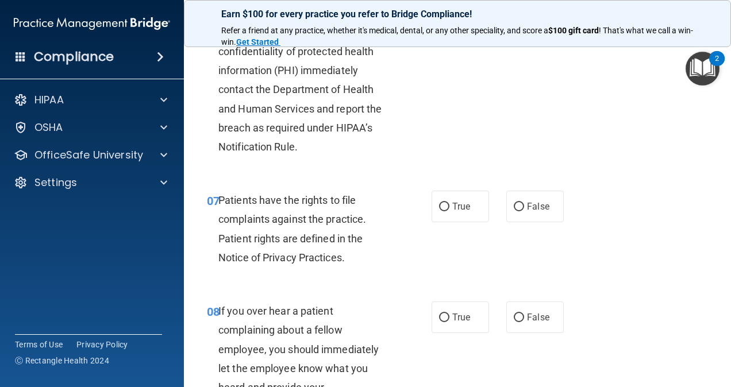
scroll to position [862, 0]
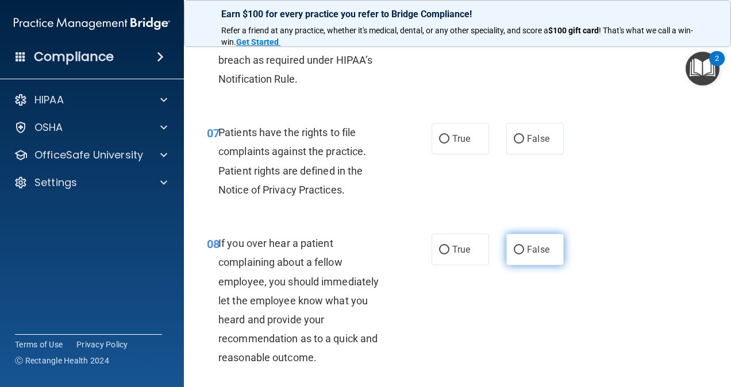
click at [529, 255] on span "False" at bounding box center [538, 249] width 22 height 11
click at [524, 255] on input "False" at bounding box center [519, 250] width 10 height 9
radio input "true"
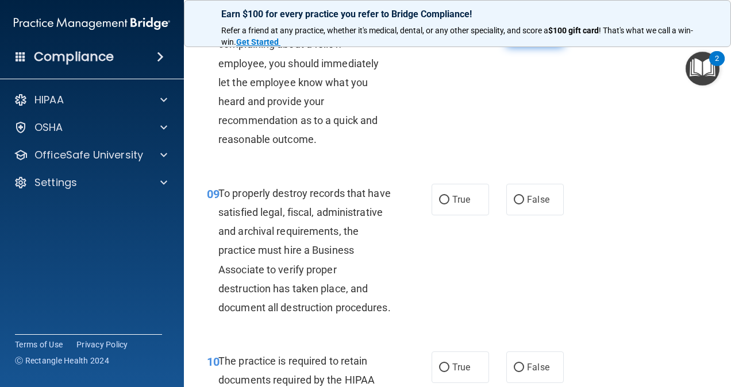
scroll to position [1092, 0]
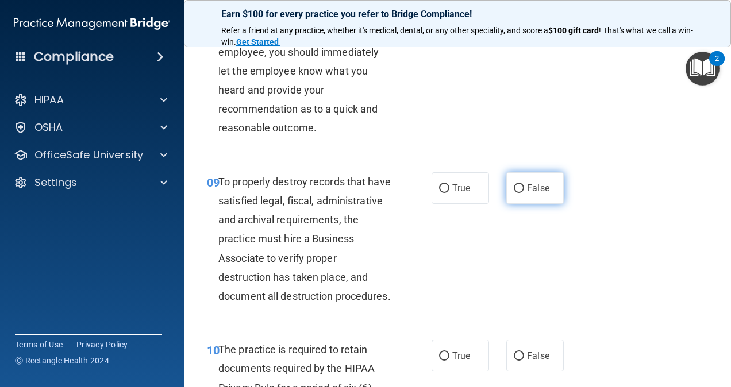
click at [518, 193] on input "False" at bounding box center [519, 188] width 10 height 9
radio input "true"
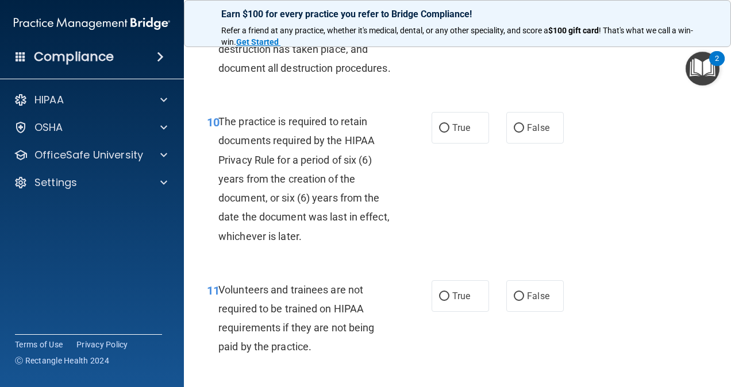
scroll to position [1321, 0]
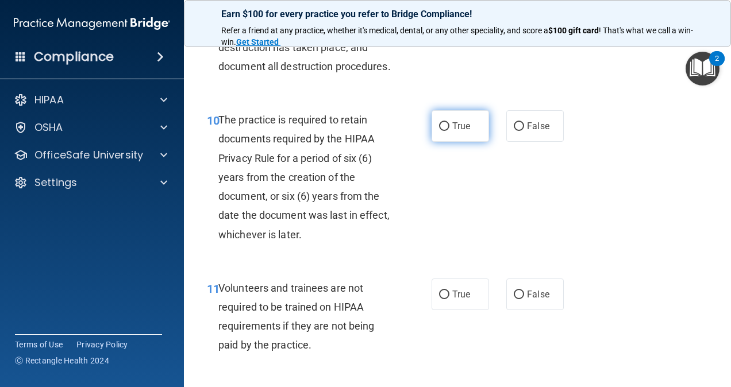
click at [458, 142] on label "True" at bounding box center [459, 126] width 57 height 32
click at [449, 131] on input "True" at bounding box center [444, 126] width 10 height 9
radio input "true"
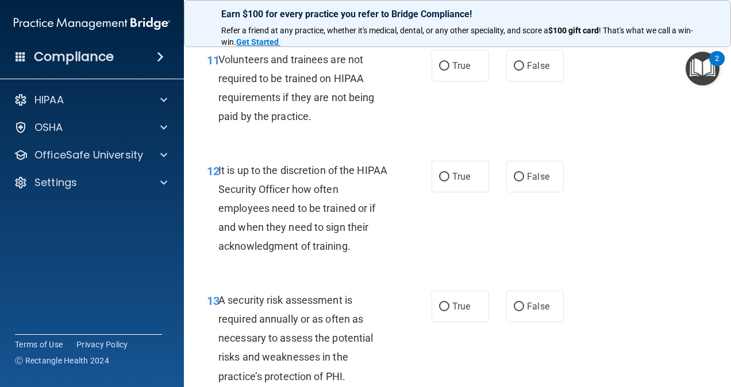
scroll to position [1551, 0]
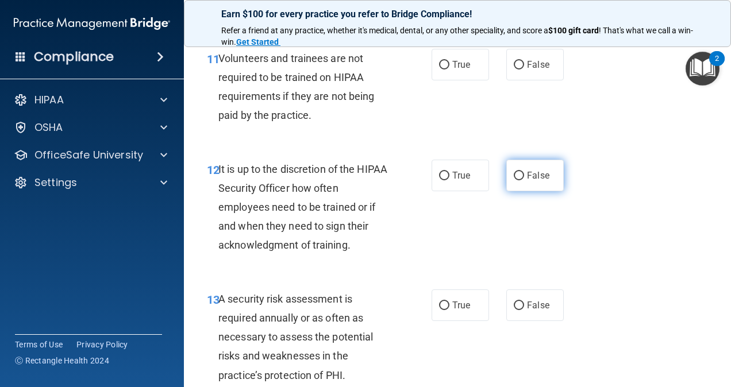
click at [514, 180] on input "False" at bounding box center [519, 176] width 10 height 9
radio input "true"
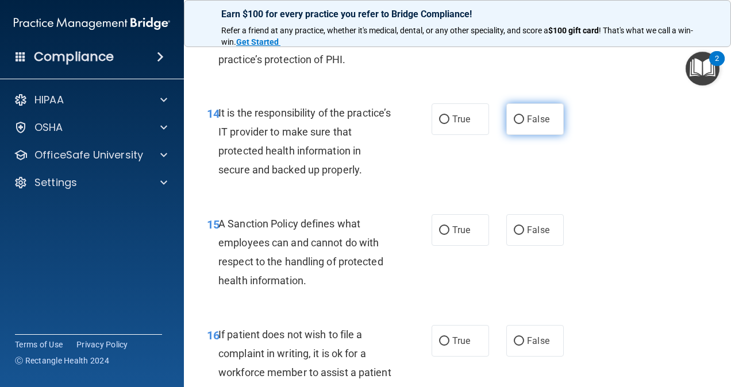
scroll to position [1896, 0]
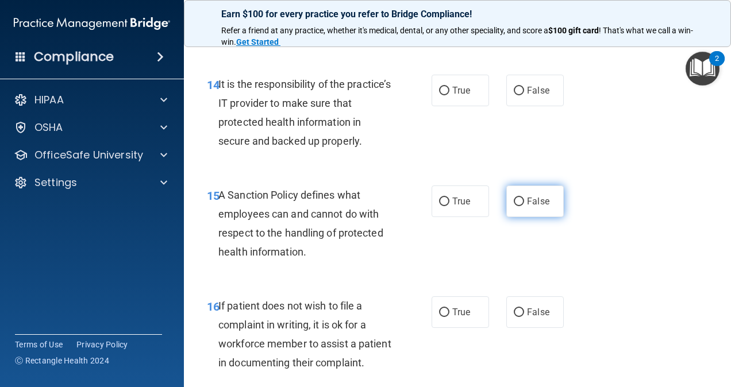
click at [516, 206] on input "False" at bounding box center [519, 202] width 10 height 9
radio input "true"
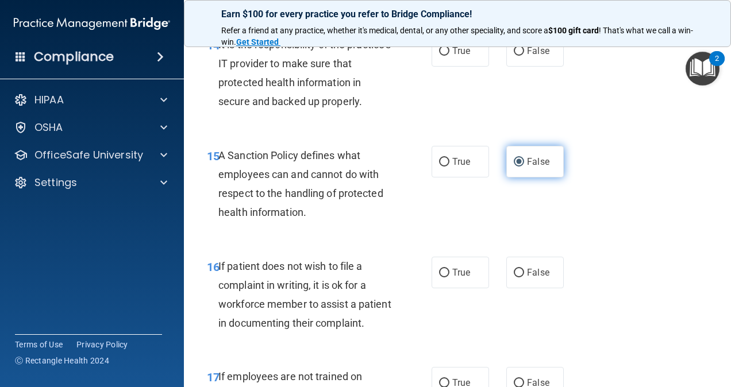
scroll to position [1953, 0]
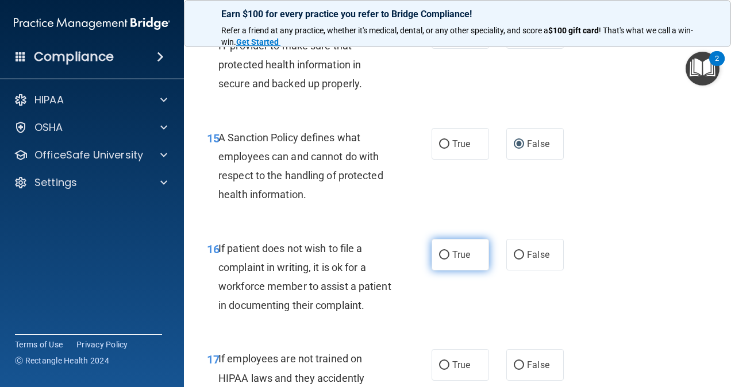
click at [440, 271] on label "True" at bounding box center [459, 255] width 57 height 32
click at [440, 260] on input "True" at bounding box center [444, 255] width 10 height 9
radio input "true"
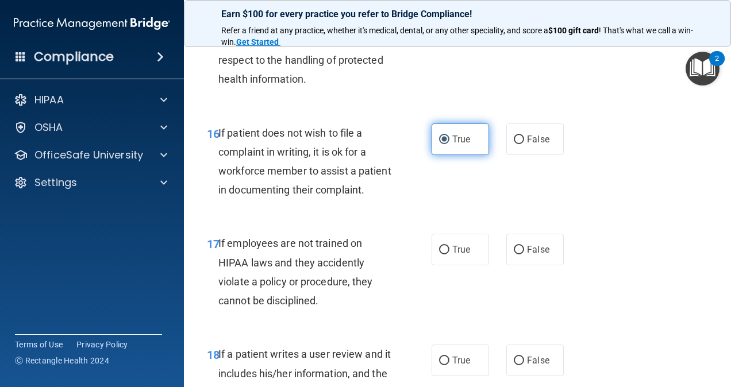
scroll to position [2126, 0]
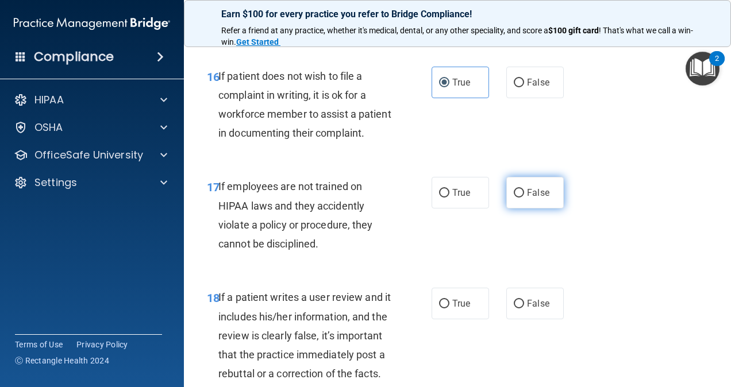
click at [534, 198] on span "False" at bounding box center [538, 192] width 22 height 11
click at [524, 198] on input "False" at bounding box center [519, 193] width 10 height 9
radio input "true"
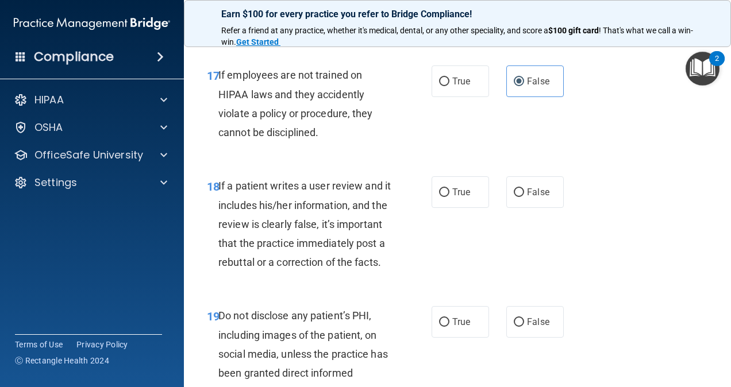
scroll to position [2241, 0]
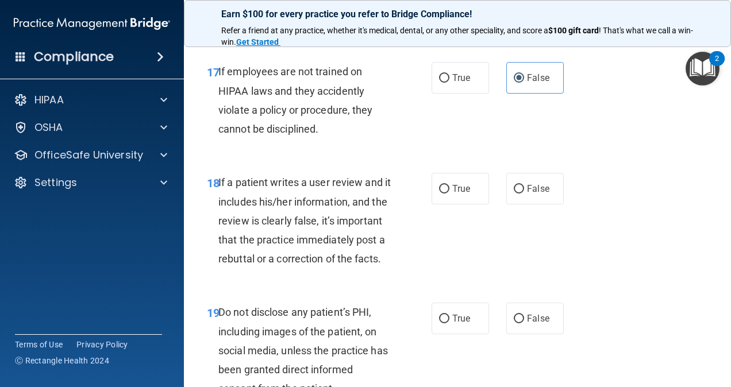
click at [531, 194] on span "False" at bounding box center [538, 188] width 22 height 11
click at [524, 194] on input "False" at bounding box center [519, 189] width 10 height 9
radio input "true"
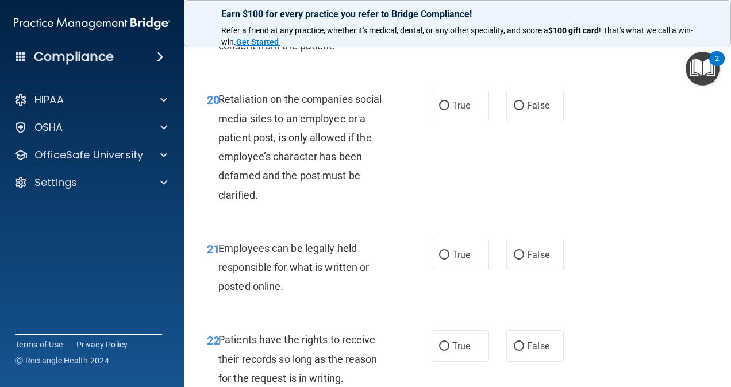
scroll to position [2585, 0]
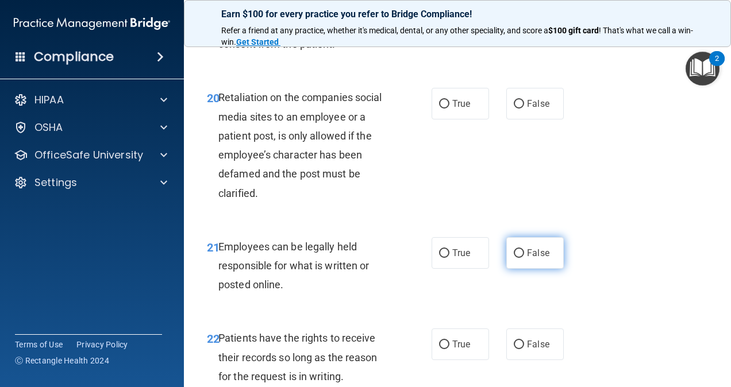
click at [514, 258] on input "False" at bounding box center [519, 253] width 10 height 9
radio input "true"
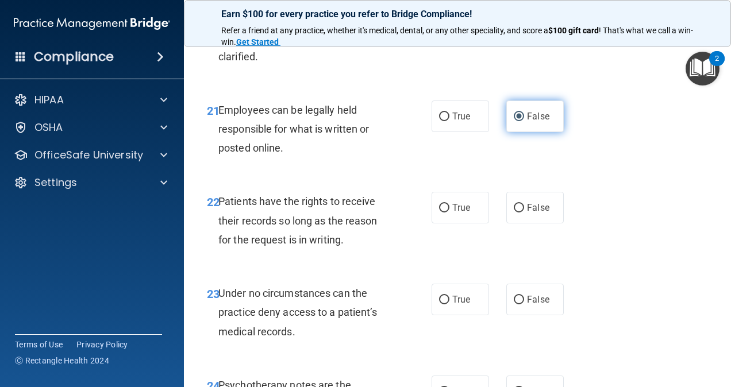
scroll to position [2758, 0]
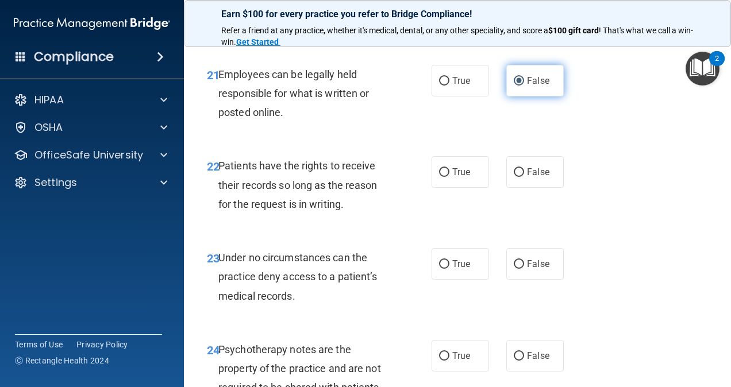
click at [530, 97] on label "False" at bounding box center [534, 81] width 57 height 32
click at [524, 86] on input "False" at bounding box center [519, 81] width 10 height 9
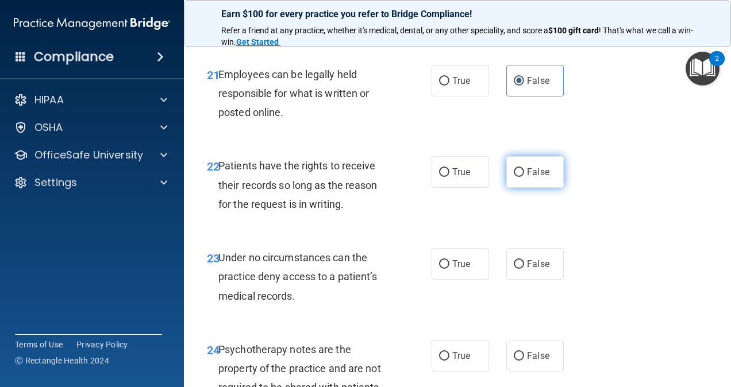
click at [521, 188] on label "False" at bounding box center [534, 172] width 57 height 32
click at [521, 177] on input "False" at bounding box center [519, 172] width 10 height 9
radio input "true"
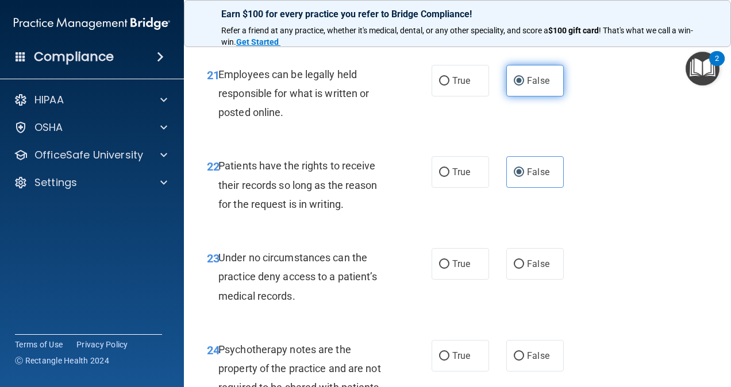
click at [514, 86] on input "False" at bounding box center [519, 81] width 10 height 9
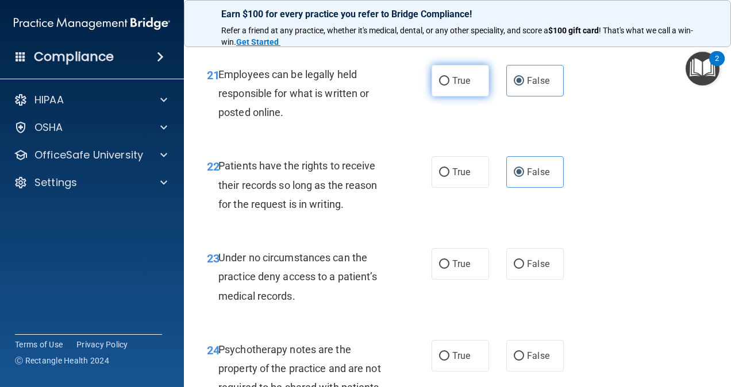
click at [453, 86] on span "True" at bounding box center [461, 80] width 18 height 11
click at [449, 86] on input "True" at bounding box center [444, 81] width 10 height 9
radio input "true"
radio input "false"
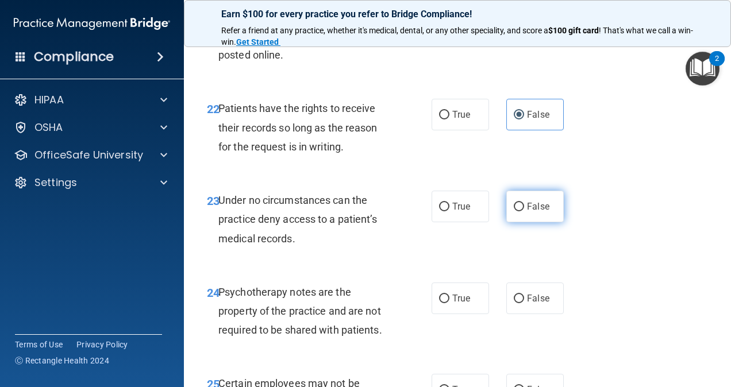
click at [533, 212] on span "False" at bounding box center [538, 206] width 22 height 11
click at [524, 211] on input "False" at bounding box center [519, 207] width 10 height 9
radio input "true"
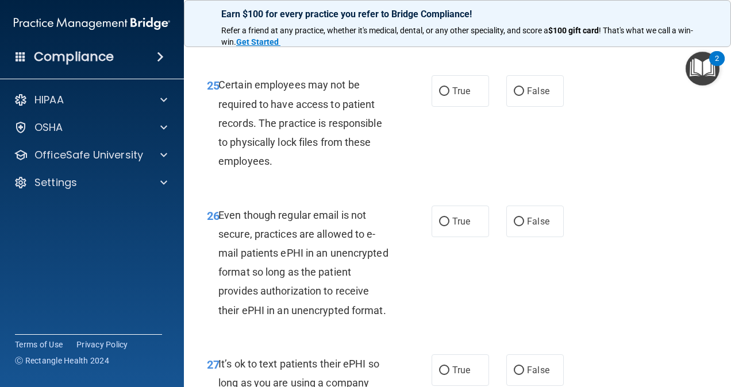
scroll to position [3160, 0]
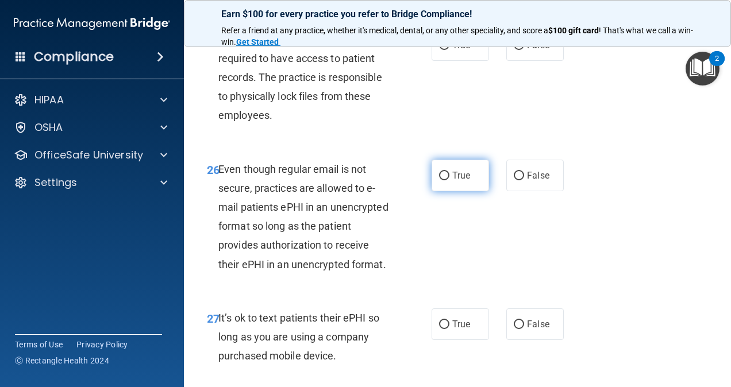
click at [465, 181] on span "True" at bounding box center [461, 175] width 18 height 11
click at [449, 180] on input "True" at bounding box center [444, 176] width 10 height 9
radio input "true"
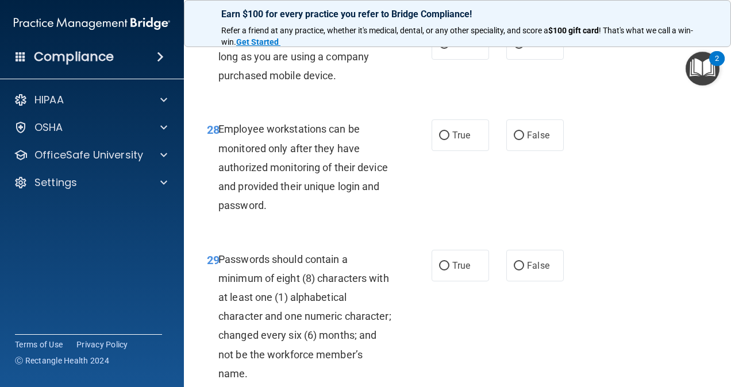
scroll to position [3505, 0]
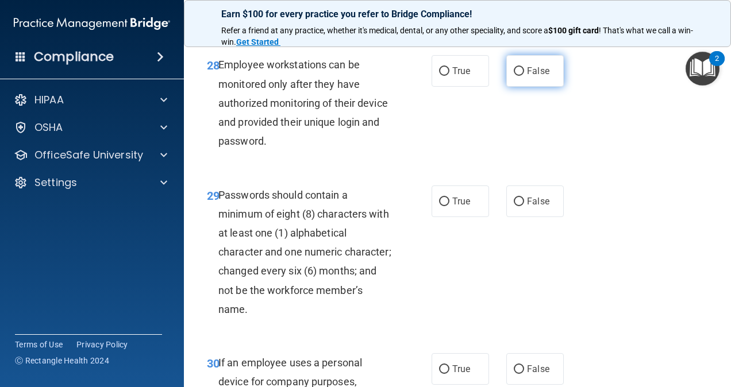
click at [534, 76] on span "False" at bounding box center [538, 70] width 22 height 11
click at [524, 76] on input "False" at bounding box center [519, 71] width 10 height 9
radio input "true"
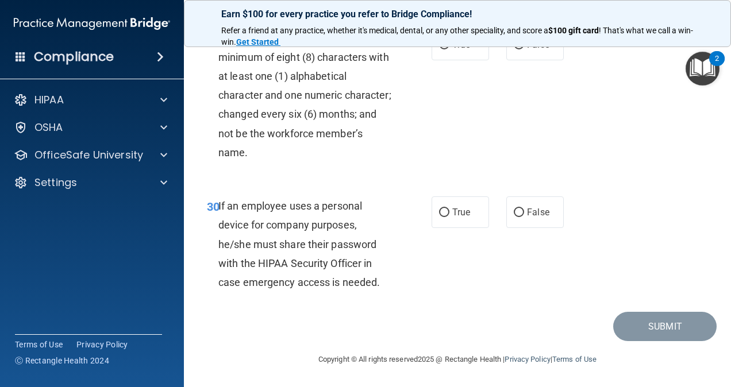
scroll to position [3776, 0]
click at [515, 213] on input "False" at bounding box center [519, 213] width 10 height 9
radio input "true"
click at [457, 60] on label "True" at bounding box center [459, 45] width 57 height 32
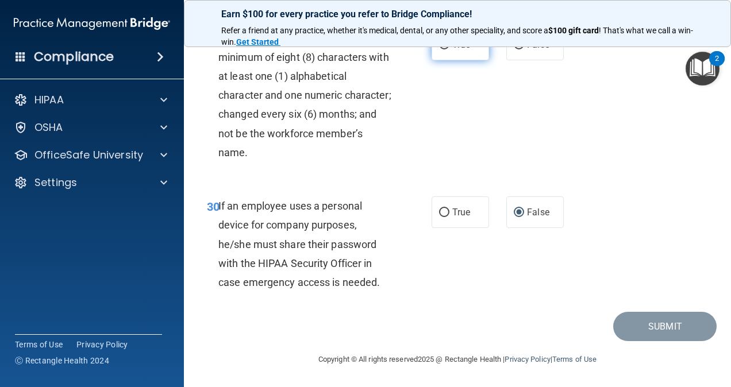
click at [449, 49] on input "True" at bounding box center [444, 45] width 10 height 9
radio input "true"
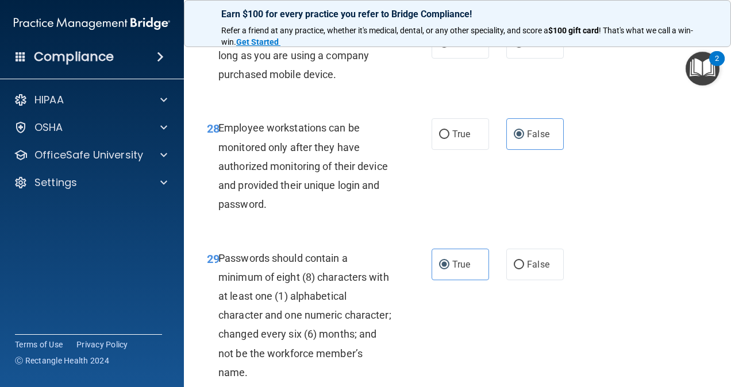
scroll to position [3431, 0]
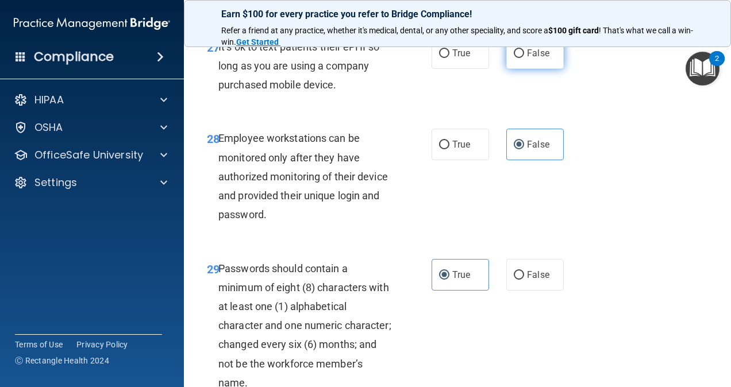
click at [519, 69] on label "False" at bounding box center [534, 53] width 57 height 32
click at [519, 58] on input "False" at bounding box center [519, 53] width 10 height 9
radio input "true"
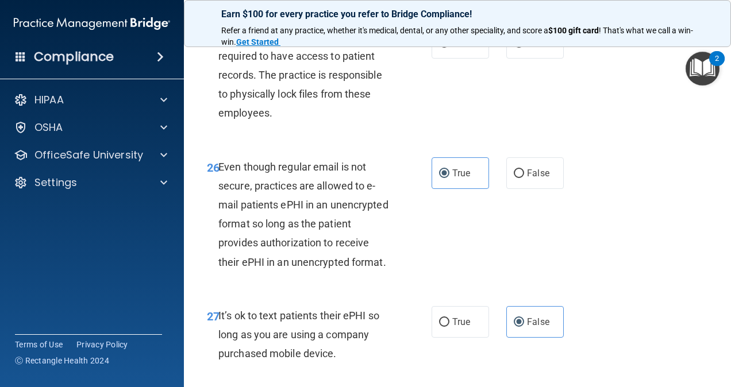
scroll to position [3144, 0]
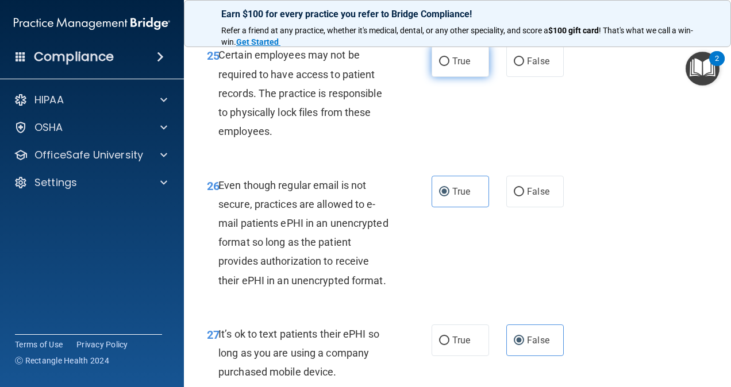
click at [444, 77] on label "True" at bounding box center [459, 61] width 57 height 32
click at [444, 66] on input "True" at bounding box center [444, 61] width 10 height 9
radio input "true"
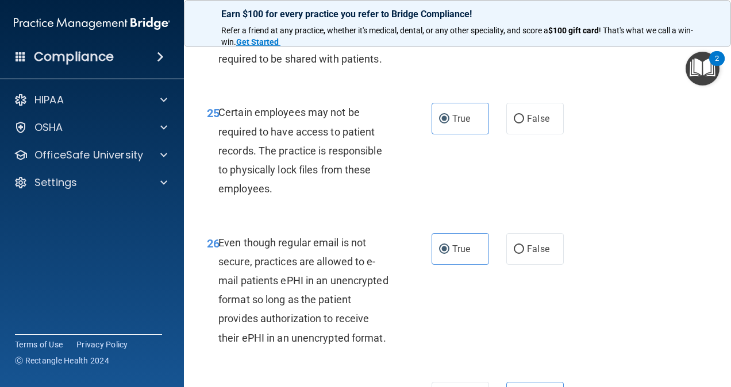
scroll to position [3029, 0]
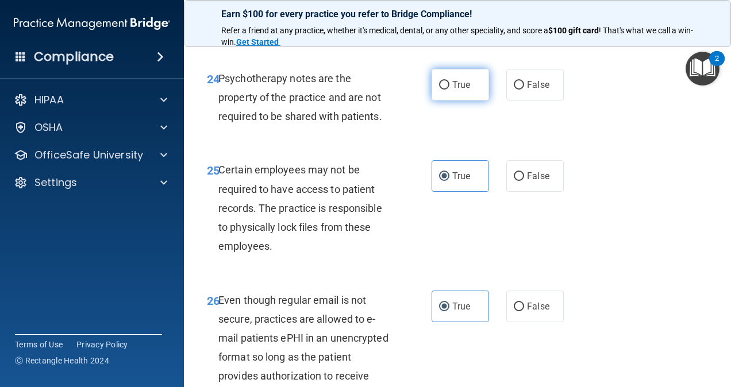
click at [468, 101] on label "True" at bounding box center [459, 85] width 57 height 32
click at [449, 90] on input "True" at bounding box center [444, 85] width 10 height 9
radio input "true"
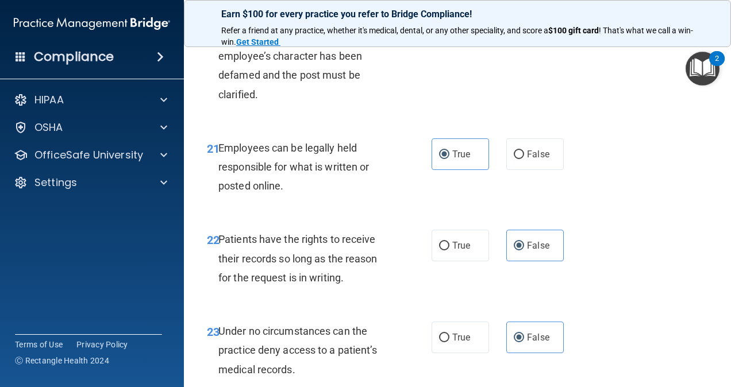
scroll to position [2627, 0]
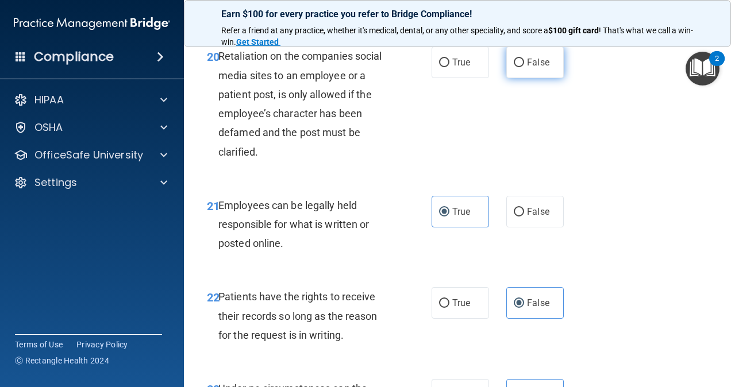
click at [514, 67] on input "False" at bounding box center [519, 63] width 10 height 9
radio input "true"
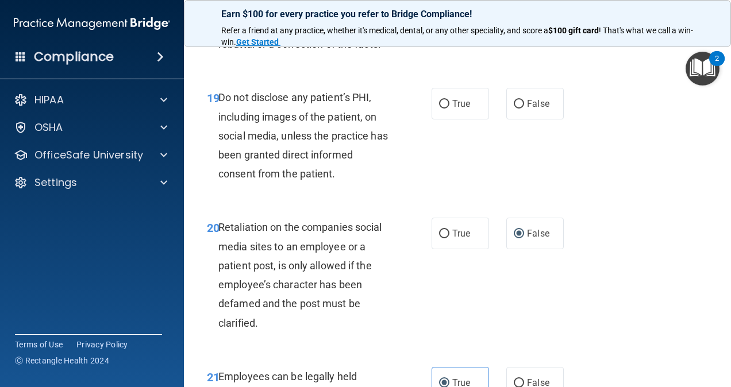
scroll to position [2454, 0]
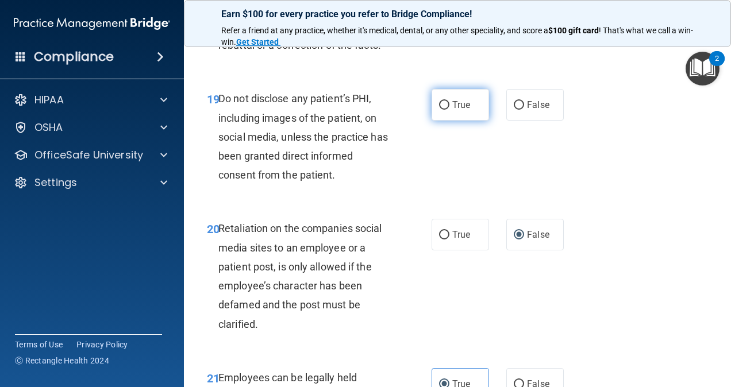
click at [447, 121] on label "True" at bounding box center [459, 105] width 57 height 32
click at [447, 110] on input "True" at bounding box center [444, 105] width 10 height 9
radio input "true"
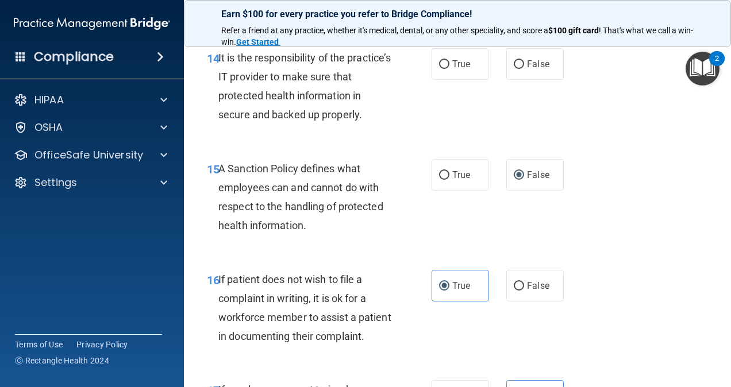
scroll to position [1880, 0]
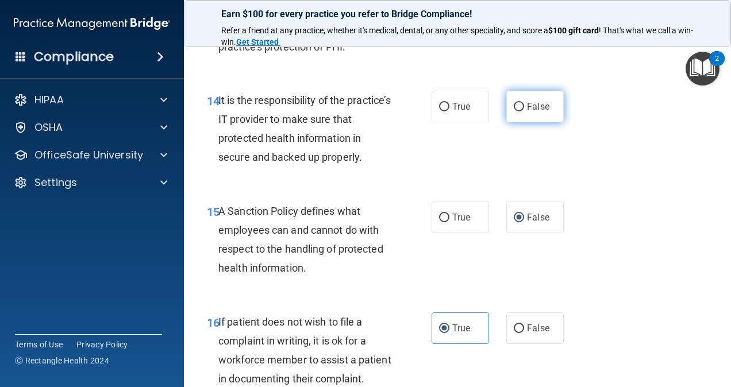
click at [514, 111] on input "False" at bounding box center [519, 107] width 10 height 9
radio input "true"
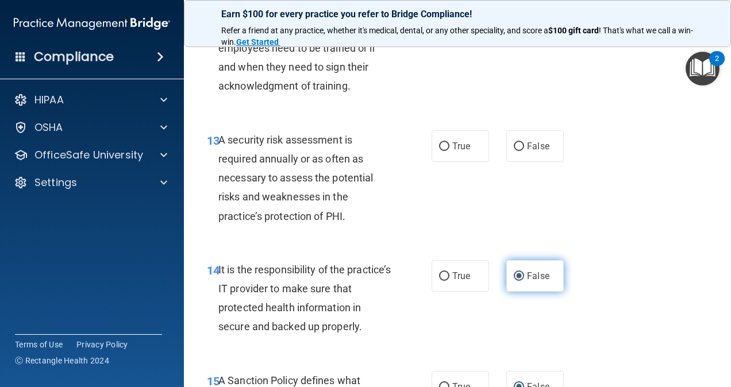
scroll to position [1708, 0]
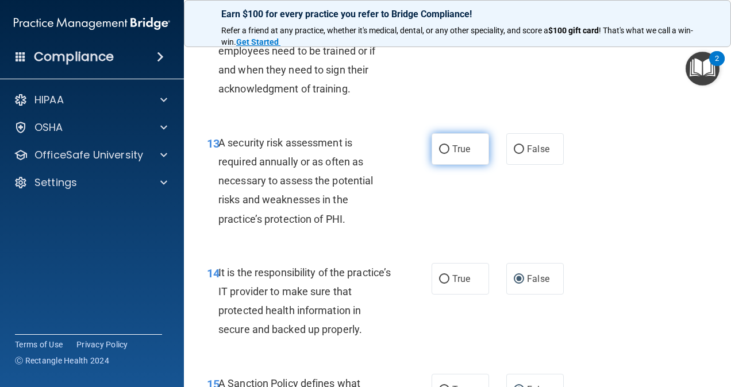
click at [468, 165] on label "True" at bounding box center [459, 149] width 57 height 32
click at [449, 154] on input "True" at bounding box center [444, 149] width 10 height 9
radio input "true"
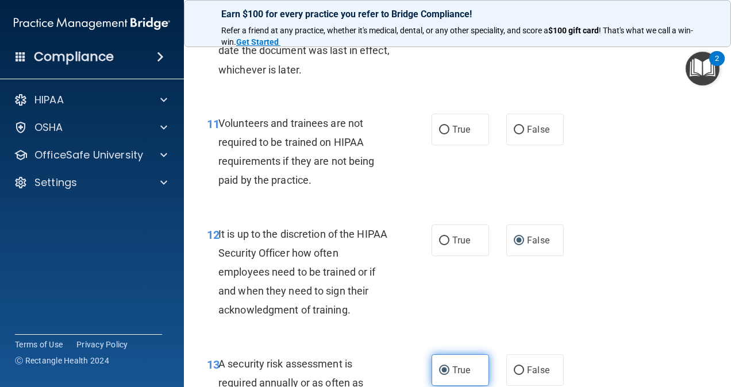
scroll to position [1478, 0]
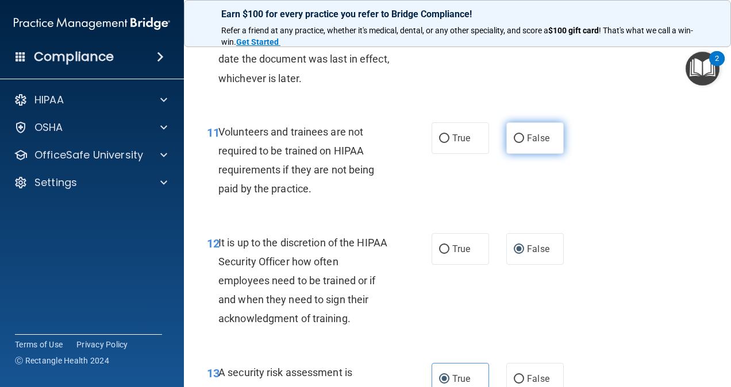
click at [527, 144] on span "False" at bounding box center [538, 138] width 22 height 11
click at [522, 143] on input "False" at bounding box center [519, 138] width 10 height 9
radio input "true"
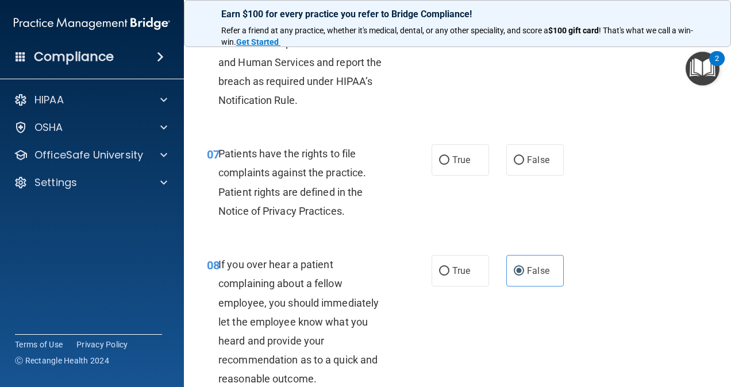
scroll to position [788, 0]
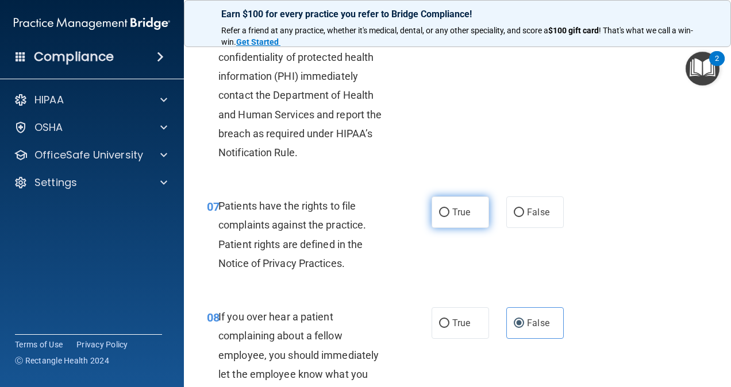
click at [471, 228] on label "True" at bounding box center [459, 212] width 57 height 32
click at [449, 217] on input "True" at bounding box center [444, 213] width 10 height 9
radio input "true"
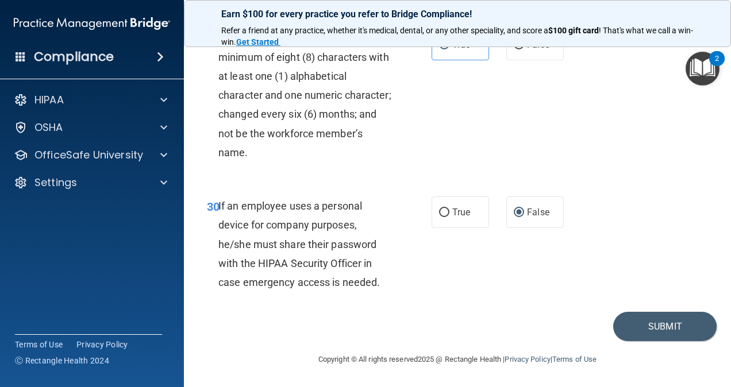
scroll to position [3776, 0]
click at [639, 327] on button "Submit" at bounding box center [664, 326] width 103 height 29
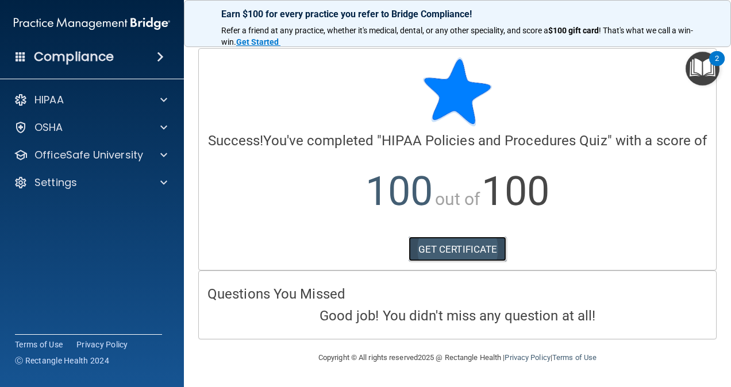
click at [480, 246] on link "GET CERTIFICATE" at bounding box center [458, 249] width 98 height 25
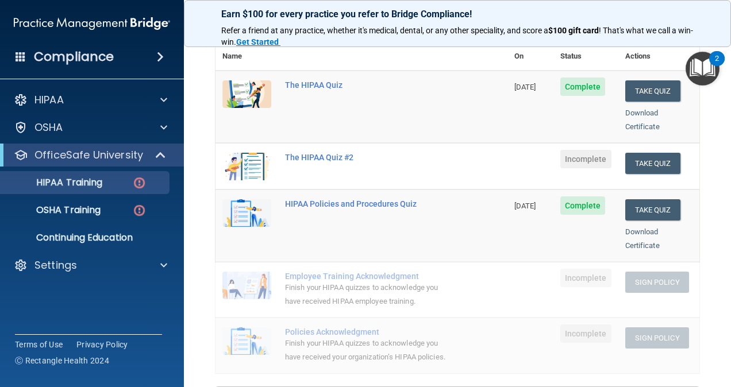
scroll to position [115, 0]
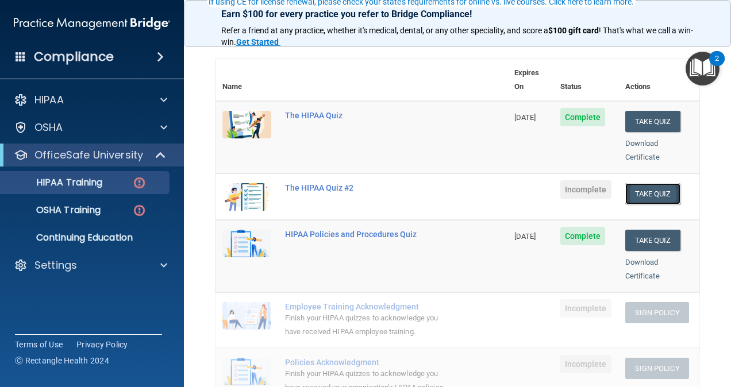
click at [644, 183] on button "Take Quiz" at bounding box center [652, 193] width 55 height 21
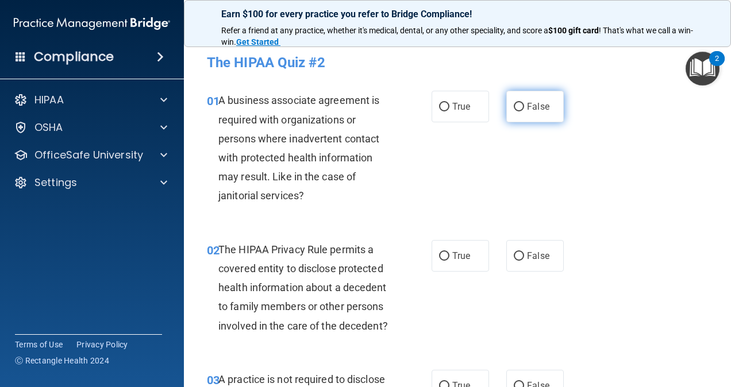
click at [542, 98] on label "False" at bounding box center [534, 107] width 57 height 32
click at [524, 103] on input "False" at bounding box center [519, 107] width 10 height 9
radio input "true"
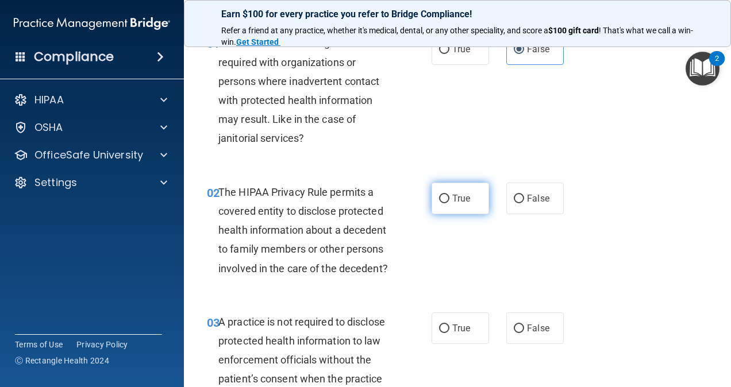
click at [442, 195] on input "True" at bounding box center [444, 199] width 10 height 9
radio input "true"
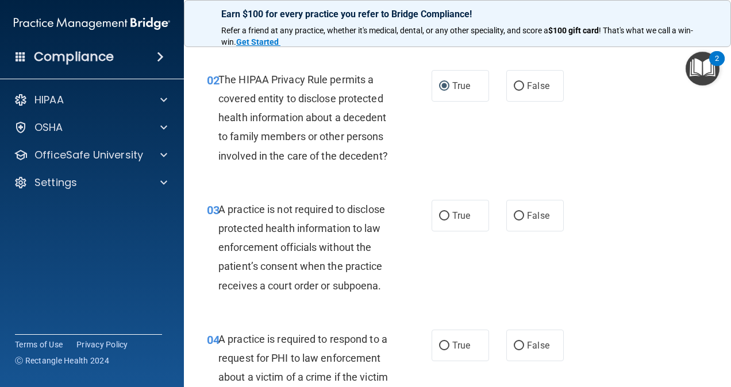
scroll to position [172, 0]
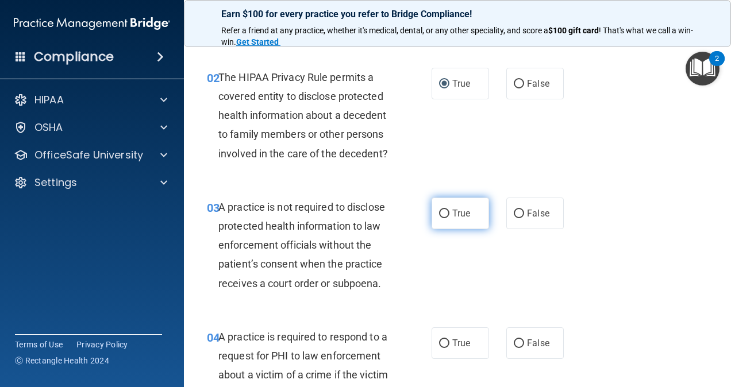
click at [442, 225] on label "True" at bounding box center [459, 214] width 57 height 32
click at [442, 218] on input "True" at bounding box center [444, 214] width 10 height 9
radio input "true"
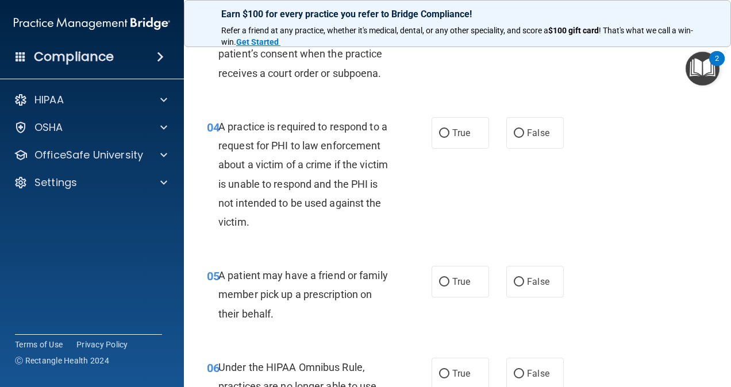
scroll to position [402, 0]
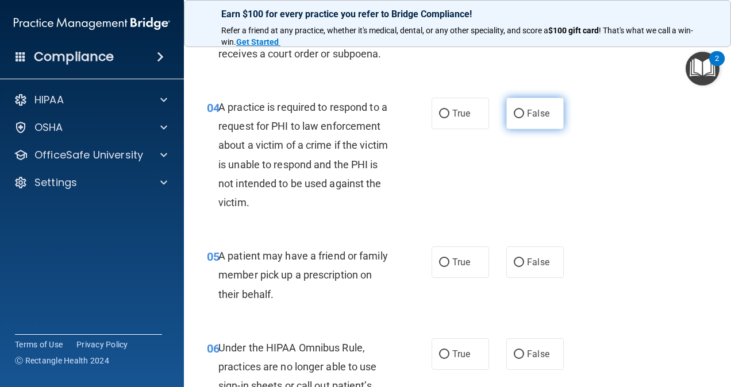
click at [534, 119] on span "False" at bounding box center [538, 113] width 22 height 11
click at [524, 118] on input "False" at bounding box center [519, 114] width 10 height 9
radio input "true"
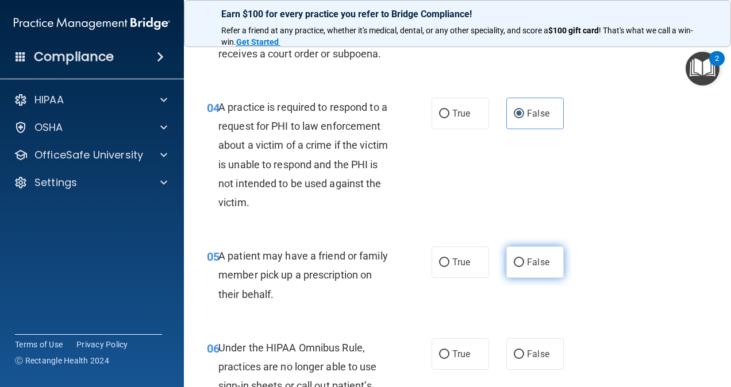
click at [531, 268] on span "False" at bounding box center [538, 262] width 22 height 11
click at [524, 267] on input "False" at bounding box center [519, 263] width 10 height 9
radio input "true"
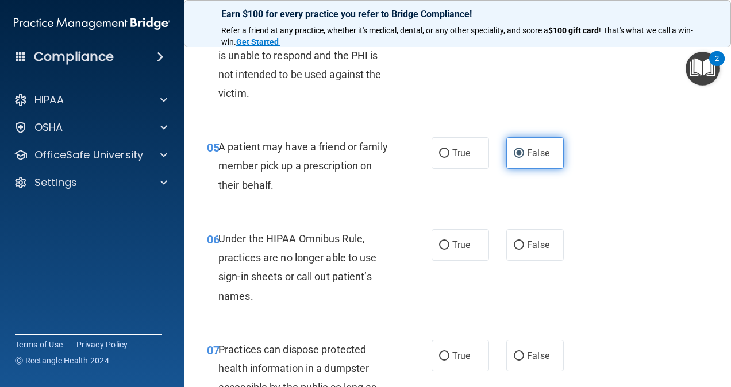
scroll to position [517, 0]
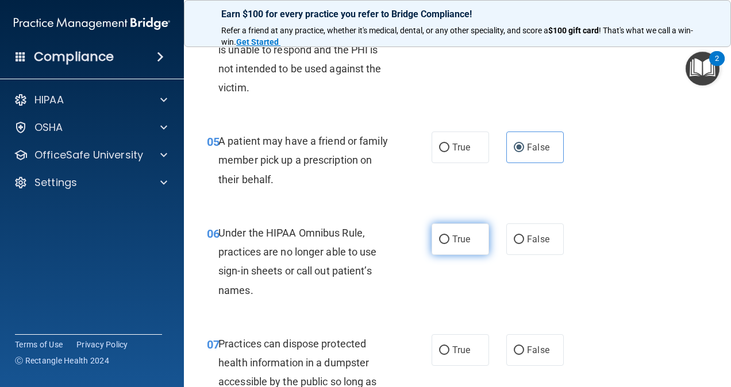
click at [466, 249] on label "True" at bounding box center [459, 240] width 57 height 32
click at [449, 244] on input "True" at bounding box center [444, 240] width 10 height 9
radio input "true"
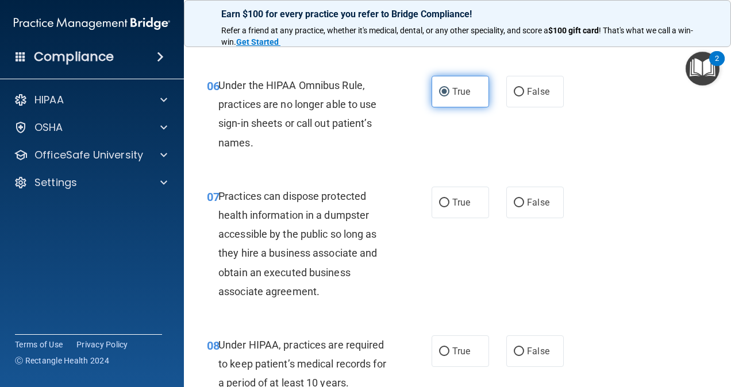
scroll to position [689, 0]
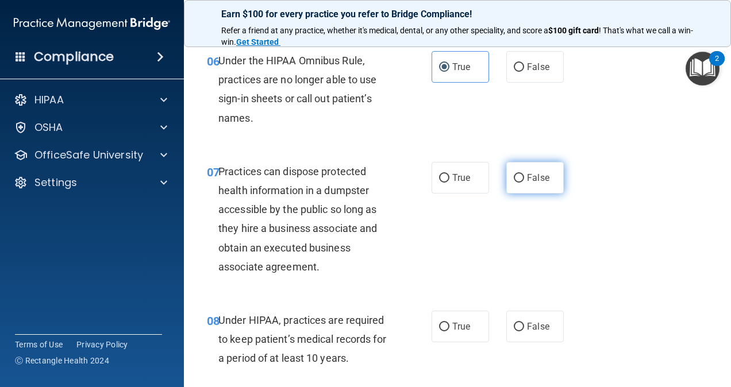
click at [527, 194] on label "False" at bounding box center [534, 178] width 57 height 32
click at [524, 183] on input "False" at bounding box center [519, 178] width 10 height 9
radio input "true"
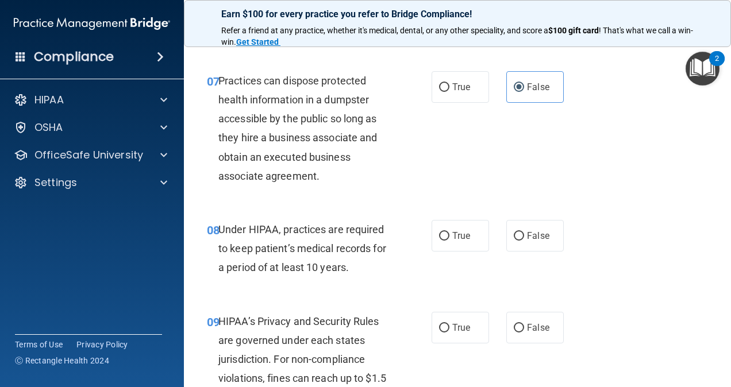
scroll to position [804, 0]
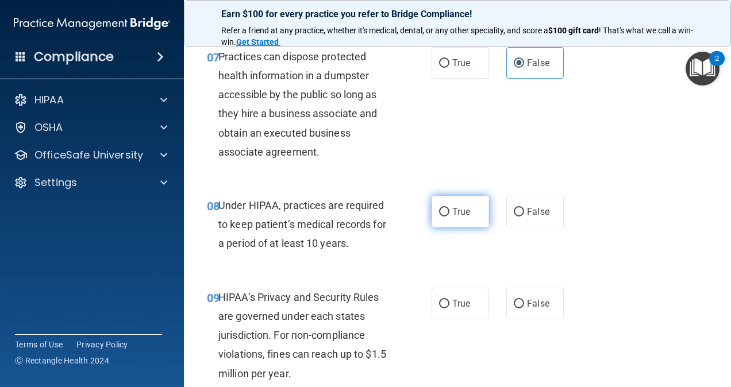
click at [462, 217] on span "True" at bounding box center [461, 211] width 18 height 11
click at [449, 217] on input "True" at bounding box center [444, 212] width 10 height 9
radio input "true"
click at [500, 228] on div "True False" at bounding box center [500, 212] width 138 height 32
click at [527, 217] on span "False" at bounding box center [538, 211] width 22 height 11
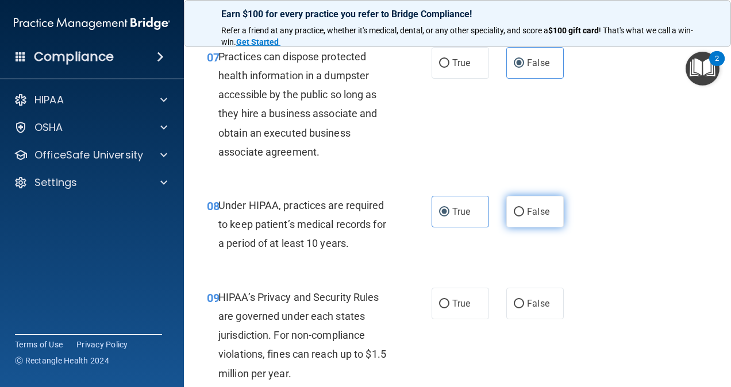
click at [523, 217] on input "False" at bounding box center [519, 212] width 10 height 9
radio input "true"
radio input "false"
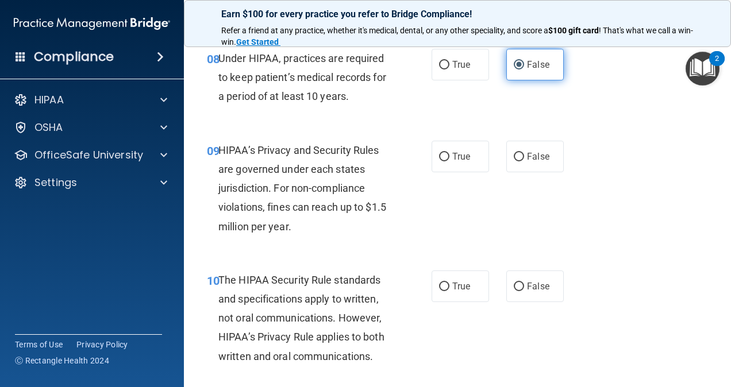
scroll to position [977, 0]
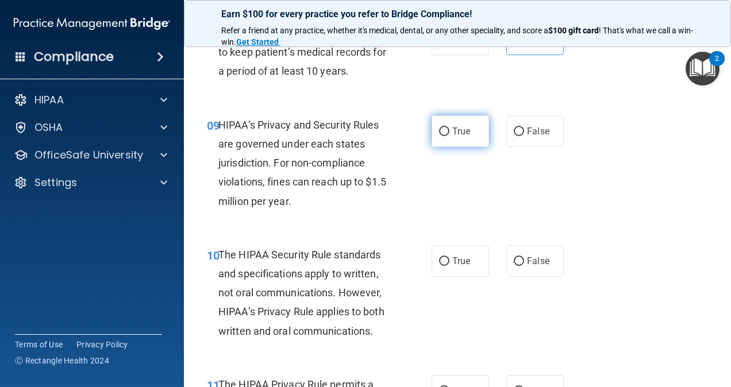
click at [446, 147] on label "True" at bounding box center [459, 131] width 57 height 32
click at [446, 136] on input "True" at bounding box center [444, 132] width 10 height 9
radio input "true"
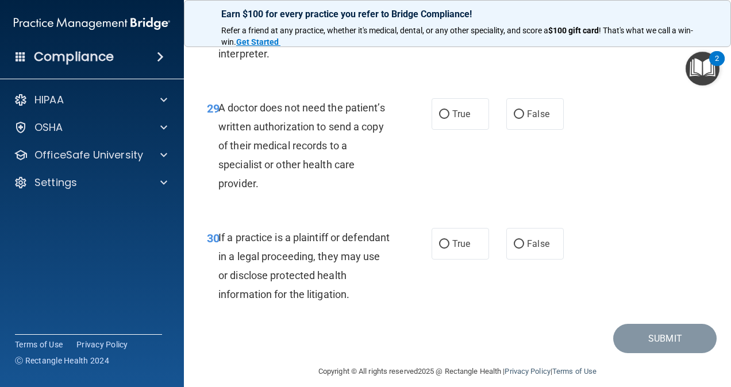
scroll to position [3394, 0]
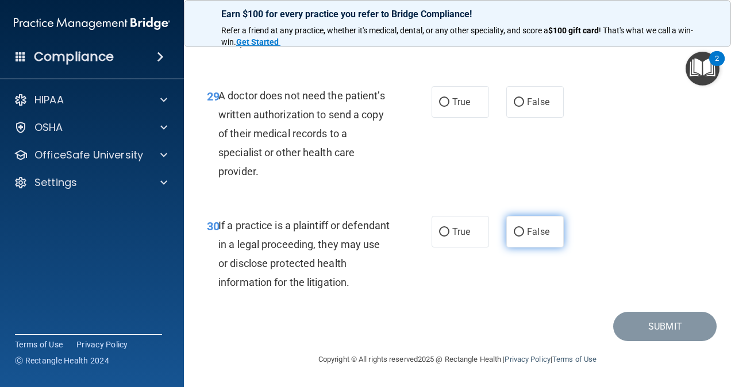
click at [519, 226] on label "False" at bounding box center [534, 232] width 57 height 32
click at [519, 228] on input "False" at bounding box center [519, 232] width 10 height 9
radio input "true"
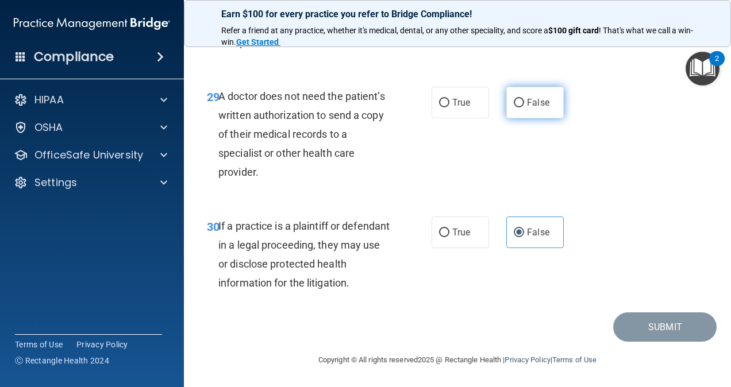
click at [517, 107] on input "False" at bounding box center [519, 103] width 10 height 9
radio input "true"
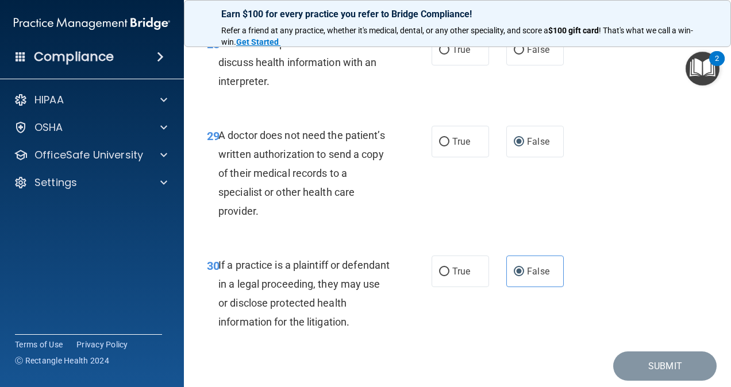
scroll to position [3279, 0]
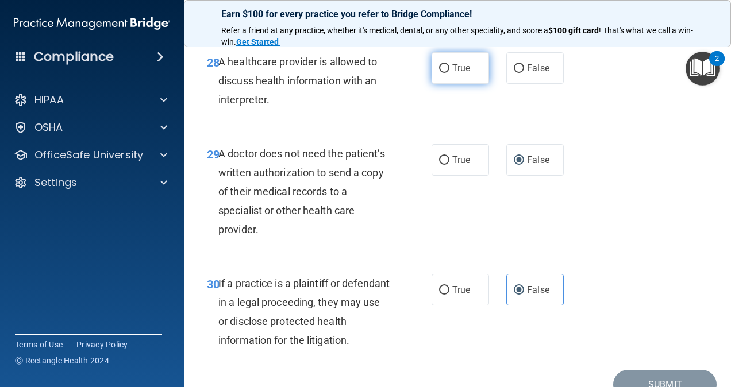
click at [463, 84] on label "True" at bounding box center [459, 68] width 57 height 32
click at [449, 73] on input "True" at bounding box center [444, 68] width 10 height 9
radio input "true"
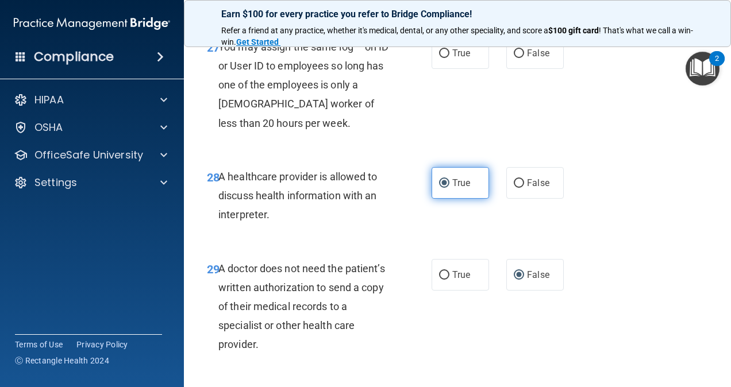
scroll to position [3107, 0]
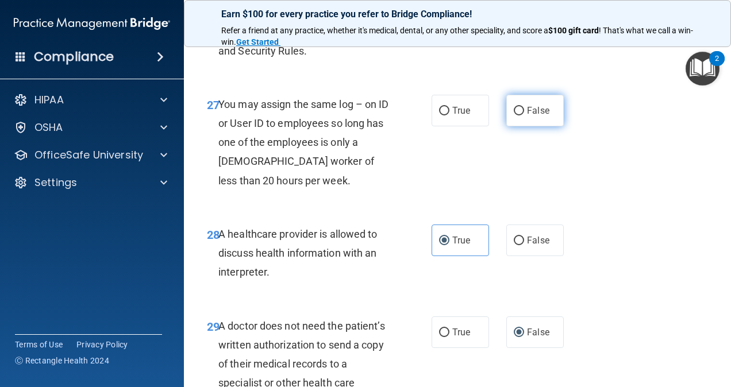
click at [544, 126] on label "False" at bounding box center [534, 111] width 57 height 32
click at [524, 115] on input "False" at bounding box center [519, 111] width 10 height 9
radio input "true"
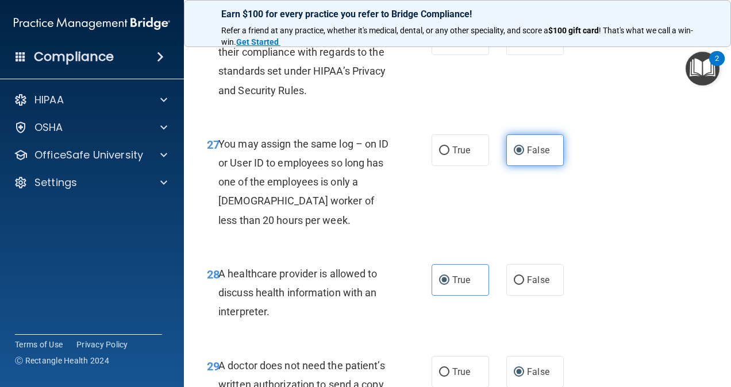
scroll to position [3049, 0]
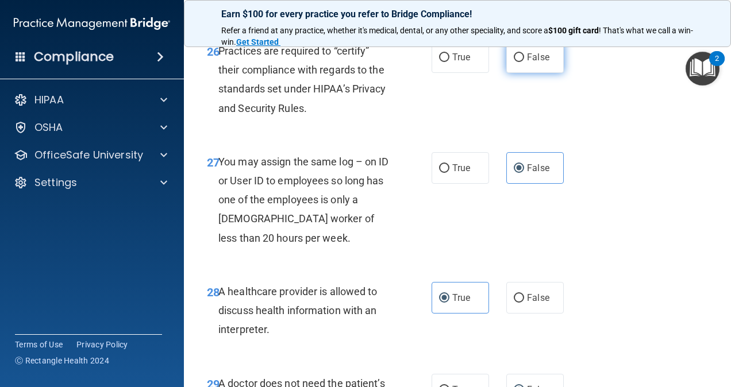
click at [514, 73] on label "False" at bounding box center [534, 57] width 57 height 32
click at [514, 62] on input "False" at bounding box center [519, 57] width 10 height 9
radio input "true"
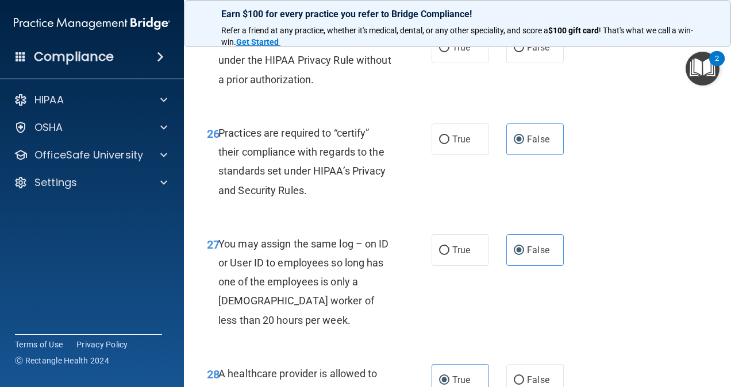
scroll to position [2934, 0]
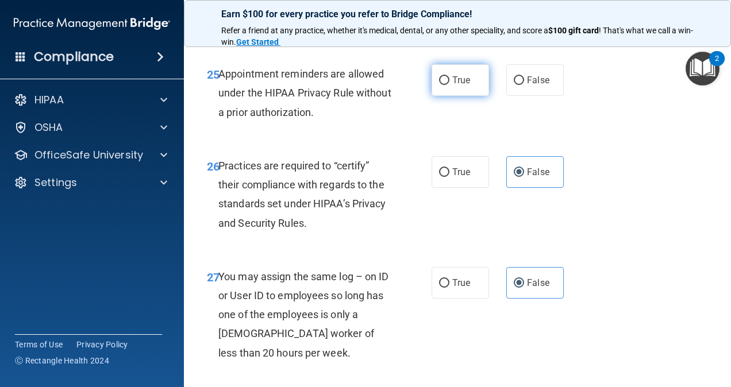
click at [465, 86] on span "True" at bounding box center [461, 80] width 18 height 11
click at [449, 85] on input "True" at bounding box center [444, 80] width 10 height 9
radio input "true"
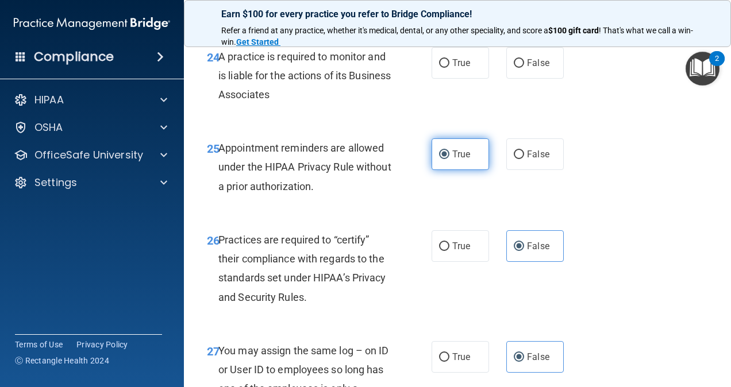
scroll to position [2819, 0]
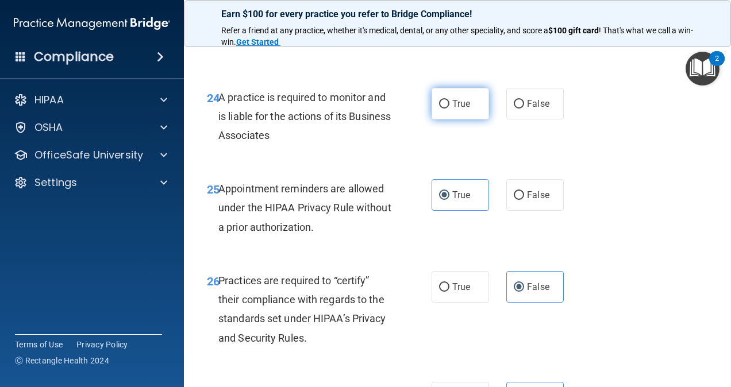
click at [452, 109] on span "True" at bounding box center [461, 103] width 18 height 11
click at [448, 109] on input "True" at bounding box center [444, 104] width 10 height 9
radio input "true"
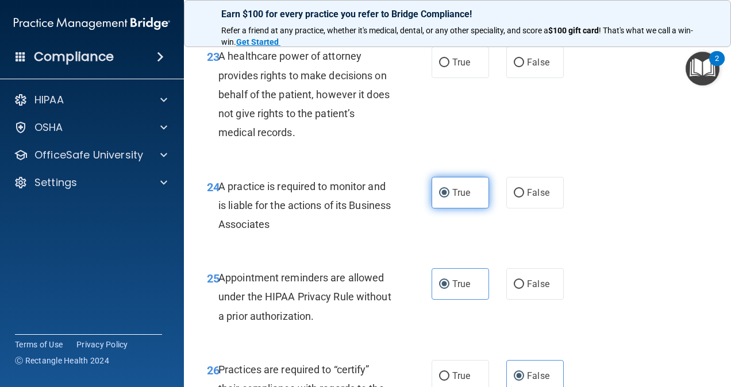
scroll to position [2704, 0]
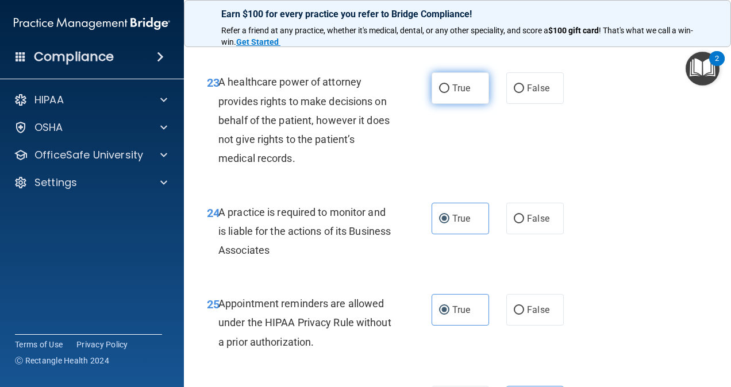
click at [454, 94] on span "True" at bounding box center [461, 88] width 18 height 11
click at [449, 93] on input "True" at bounding box center [444, 88] width 10 height 9
radio input "true"
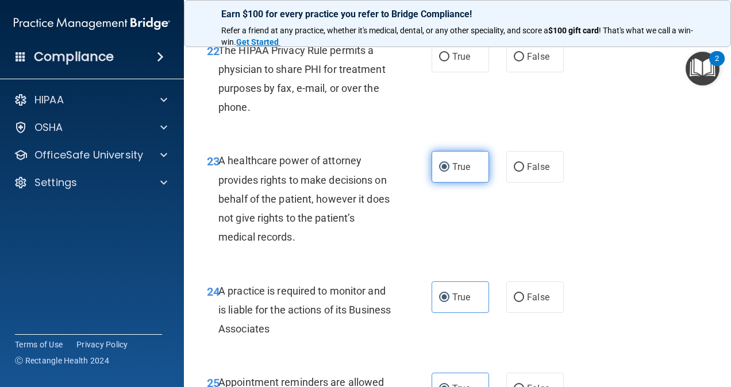
scroll to position [2590, 0]
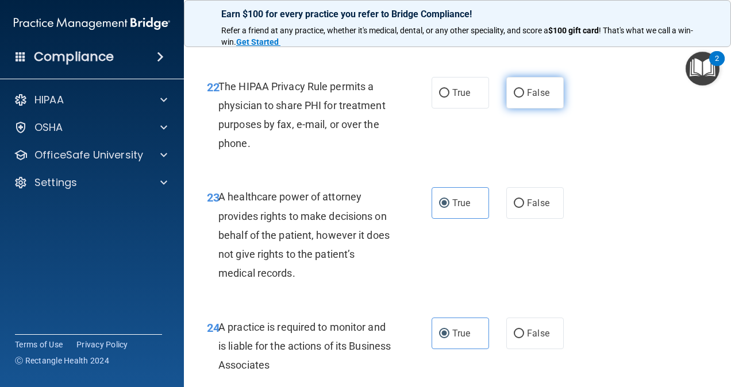
click at [506, 109] on label "False" at bounding box center [534, 93] width 57 height 32
click at [514, 98] on input "False" at bounding box center [519, 93] width 10 height 9
radio input "true"
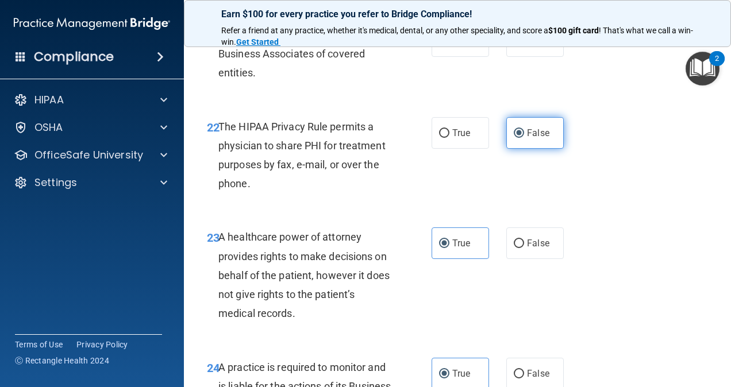
scroll to position [2532, 0]
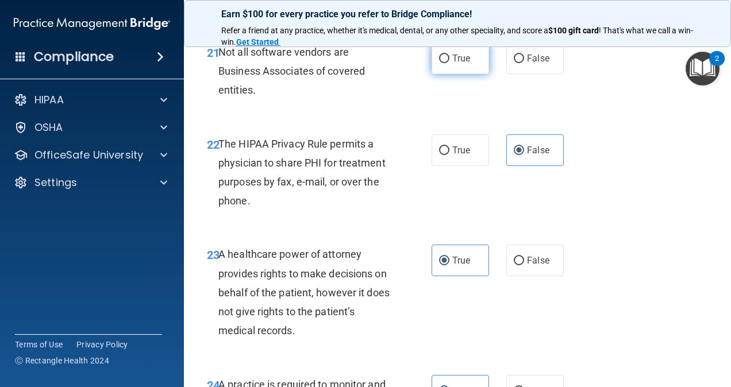
click at [469, 74] on label "True" at bounding box center [459, 59] width 57 height 32
click at [449, 63] on input "True" at bounding box center [444, 59] width 10 height 9
radio input "true"
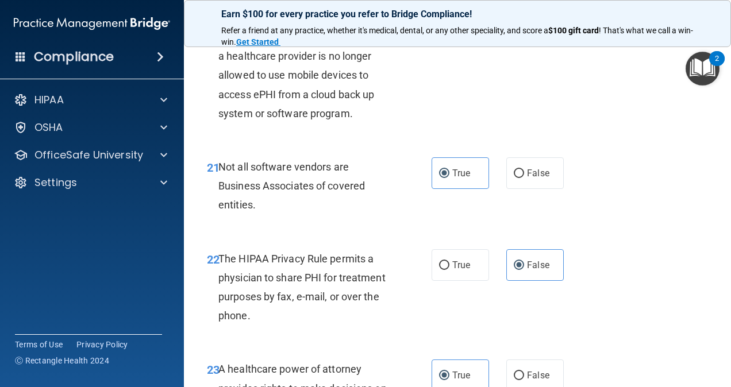
scroll to position [2360, 0]
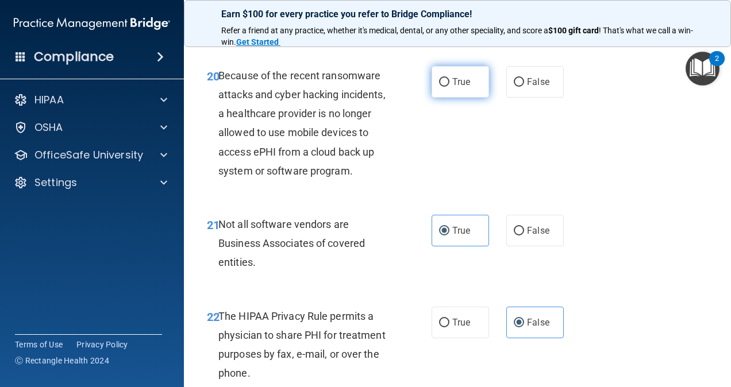
click at [452, 87] on span "True" at bounding box center [461, 81] width 18 height 11
click at [449, 87] on input "True" at bounding box center [444, 82] width 10 height 9
radio input "true"
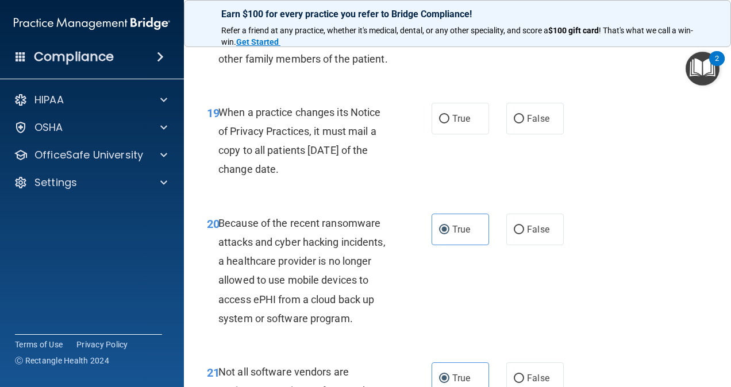
scroll to position [2187, 0]
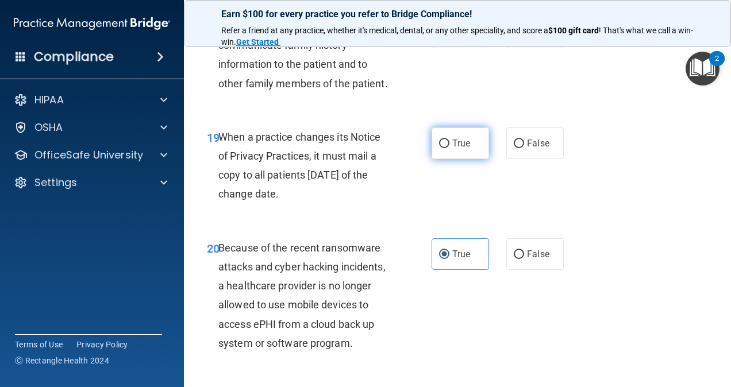
click at [452, 149] on span "True" at bounding box center [461, 143] width 18 height 11
click at [449, 148] on input "True" at bounding box center [444, 144] width 10 height 9
radio input "true"
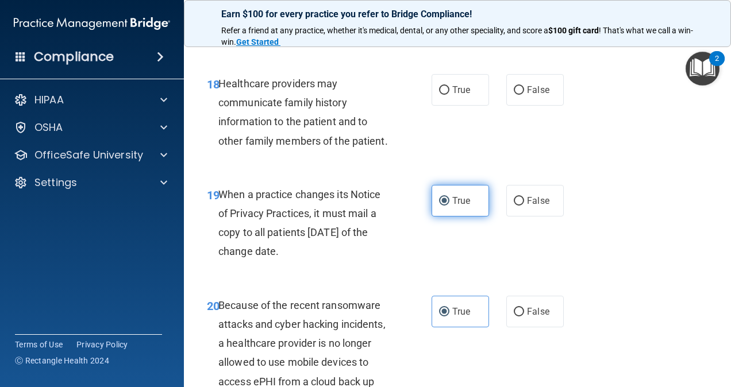
scroll to position [2072, 0]
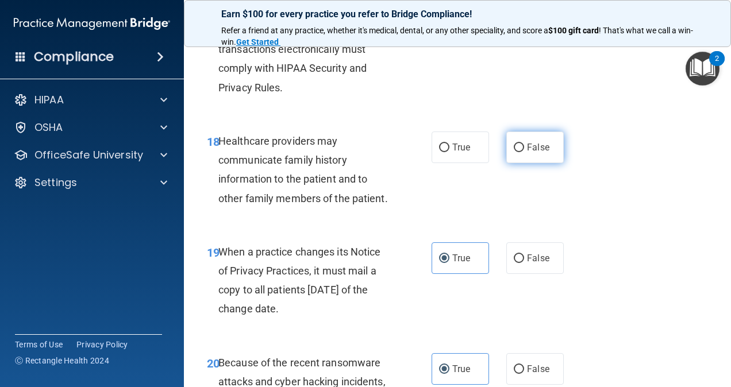
click at [507, 163] on label "False" at bounding box center [534, 148] width 57 height 32
click at [514, 152] on input "False" at bounding box center [519, 148] width 10 height 9
radio input "true"
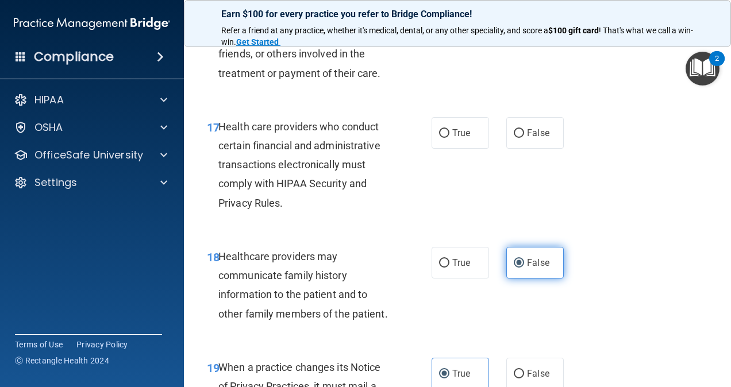
scroll to position [1900, 0]
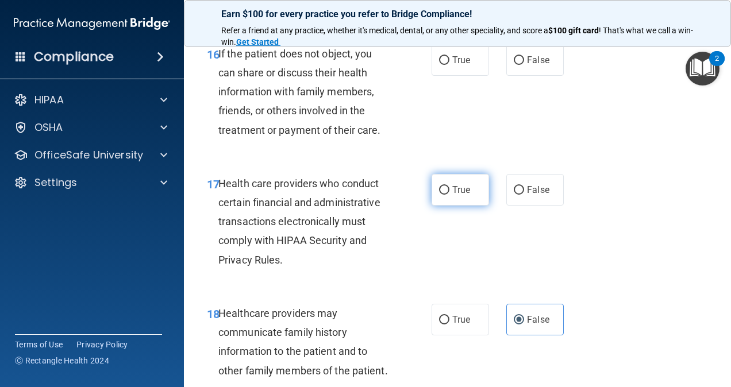
click at [471, 206] on label "True" at bounding box center [459, 190] width 57 height 32
click at [449, 195] on input "True" at bounding box center [444, 190] width 10 height 9
radio input "true"
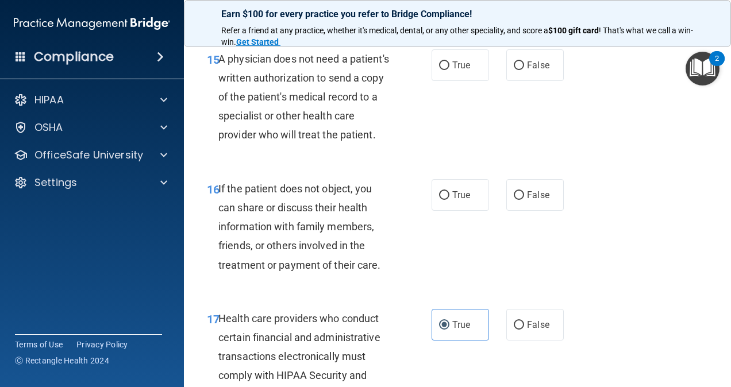
scroll to position [1728, 0]
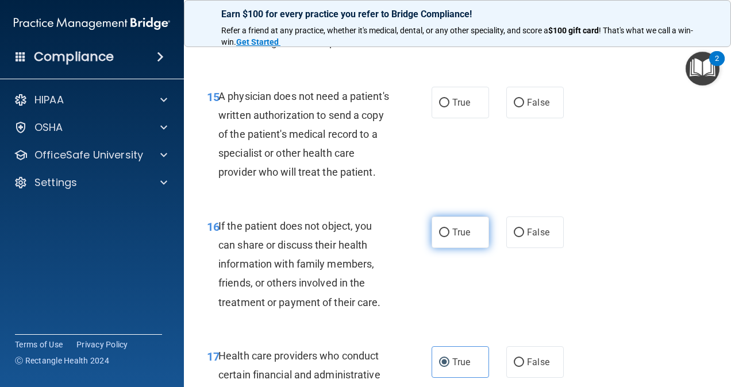
click at [452, 238] on span "True" at bounding box center [461, 232] width 18 height 11
click at [449, 237] on input "True" at bounding box center [444, 233] width 10 height 9
radio input "true"
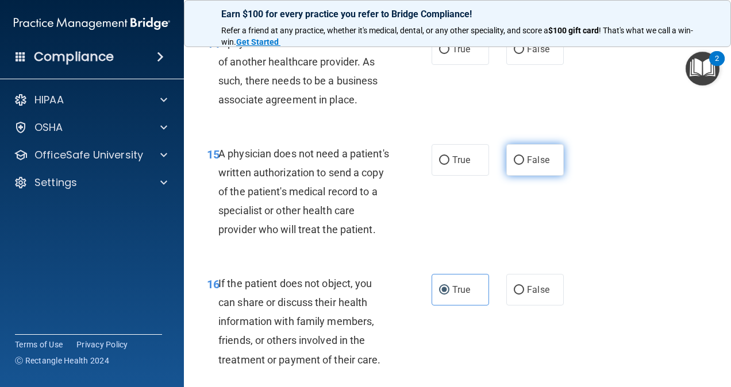
click at [514, 165] on input "False" at bounding box center [519, 160] width 10 height 9
radio input "true"
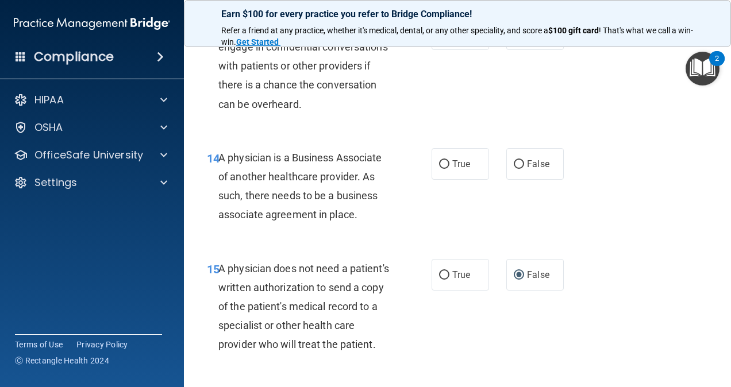
scroll to position [1498, 0]
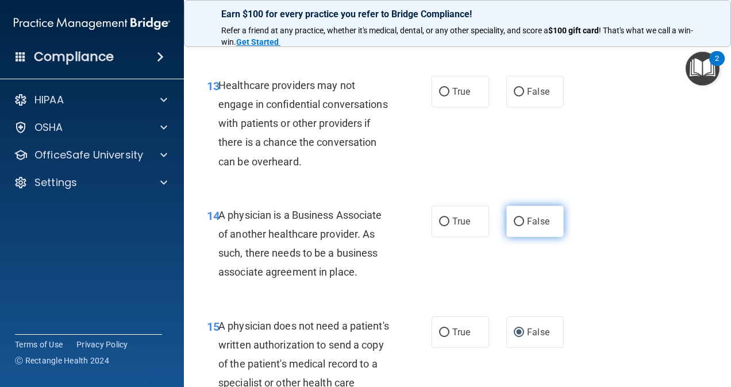
click at [516, 226] on input "False" at bounding box center [519, 222] width 10 height 9
radio input "true"
click at [468, 229] on label "True" at bounding box center [459, 222] width 57 height 32
click at [449, 226] on input "True" at bounding box center [444, 222] width 10 height 9
radio input "true"
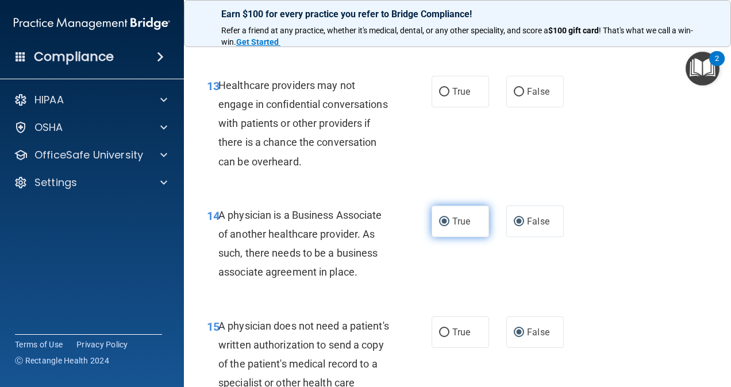
radio input "false"
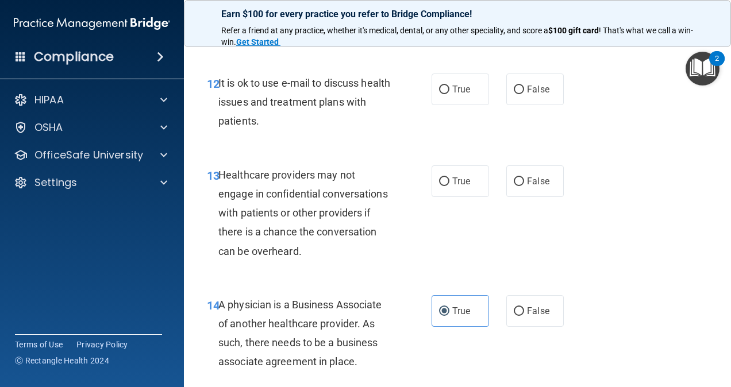
scroll to position [1383, 0]
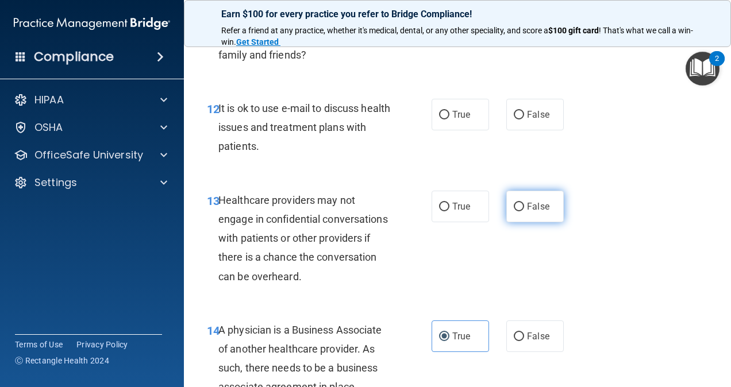
click at [519, 222] on label "False" at bounding box center [534, 207] width 57 height 32
click at [519, 211] on input "False" at bounding box center [519, 207] width 10 height 9
radio input "true"
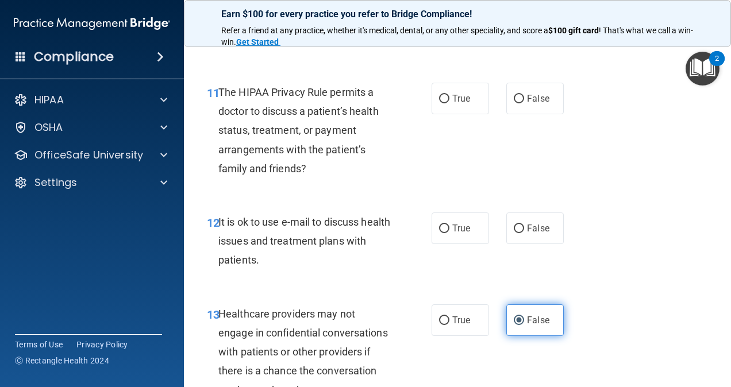
scroll to position [1268, 0]
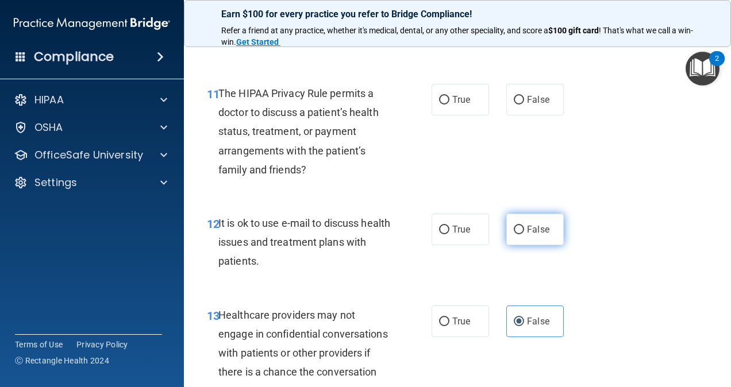
click at [514, 234] on input "False" at bounding box center [519, 230] width 10 height 9
radio input "true"
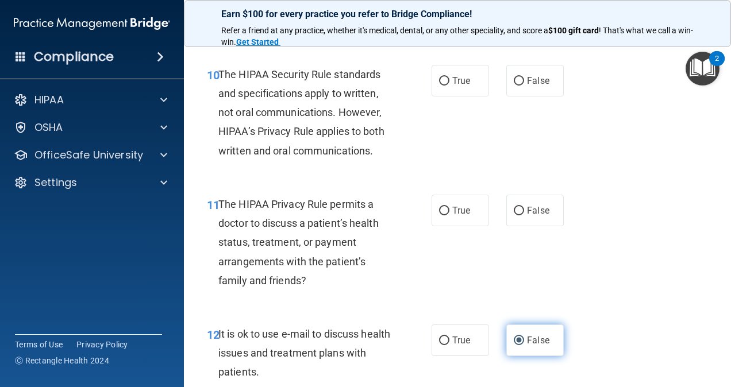
scroll to position [1153, 0]
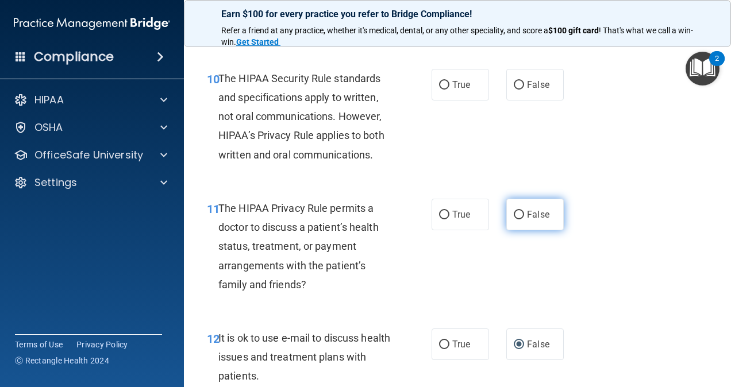
click at [515, 219] on input "False" at bounding box center [519, 215] width 10 height 9
radio input "true"
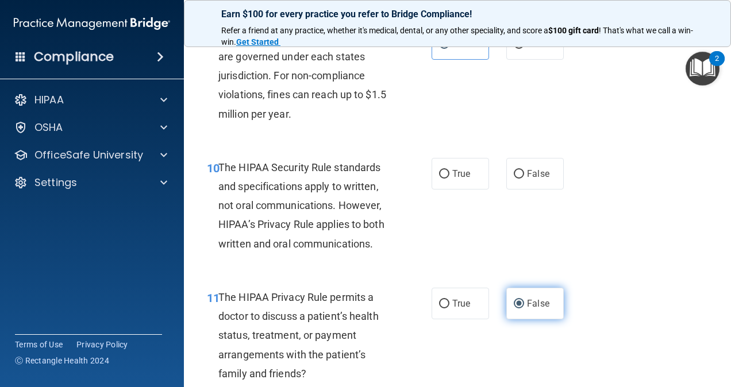
scroll to position [1038, 0]
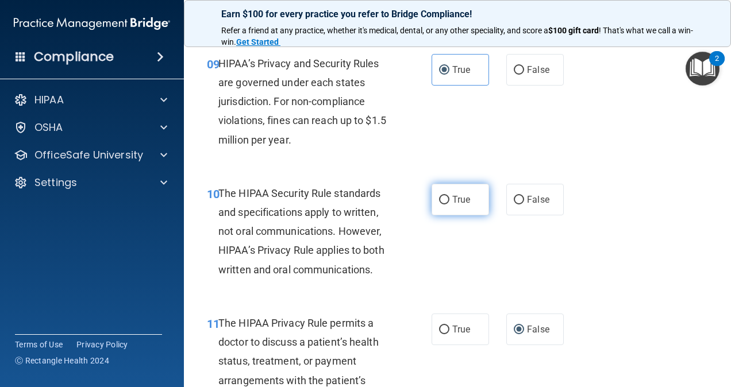
click at [461, 209] on label "True" at bounding box center [459, 200] width 57 height 32
click at [449, 205] on input "True" at bounding box center [444, 200] width 10 height 9
radio input "true"
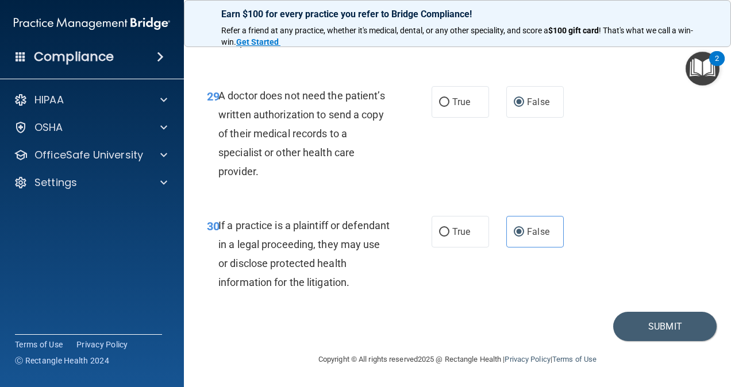
scroll to position [3394, 0]
click at [652, 321] on button "Submit" at bounding box center [664, 326] width 103 height 29
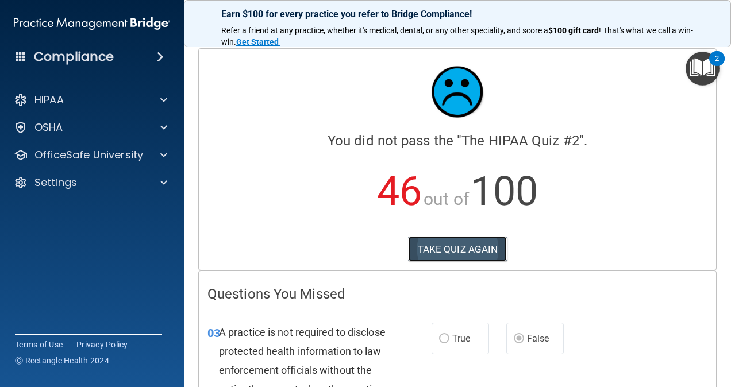
click at [426, 242] on button "TAKE QUIZ AGAIN" at bounding box center [457, 249] width 99 height 25
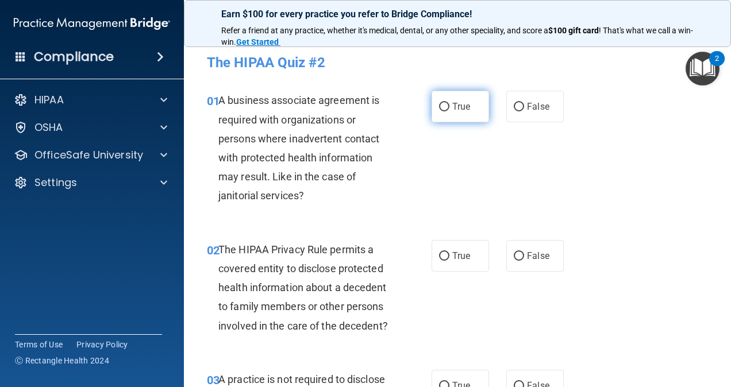
click at [454, 108] on span "True" at bounding box center [461, 106] width 18 height 11
click at [449, 108] on input "True" at bounding box center [444, 107] width 10 height 9
radio input "true"
click at [480, 260] on label "True" at bounding box center [459, 256] width 57 height 32
click at [449, 260] on input "True" at bounding box center [444, 256] width 10 height 9
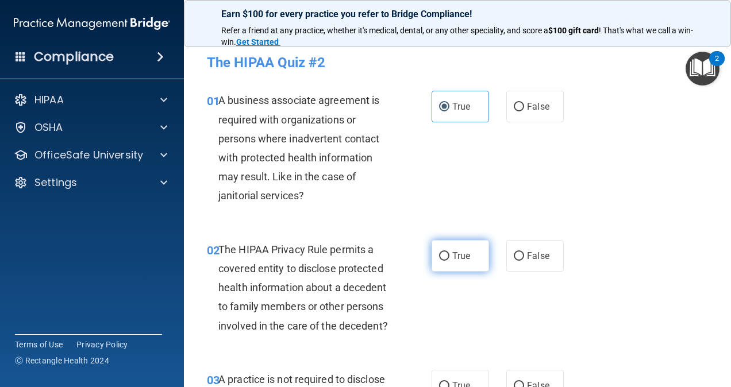
radio input "true"
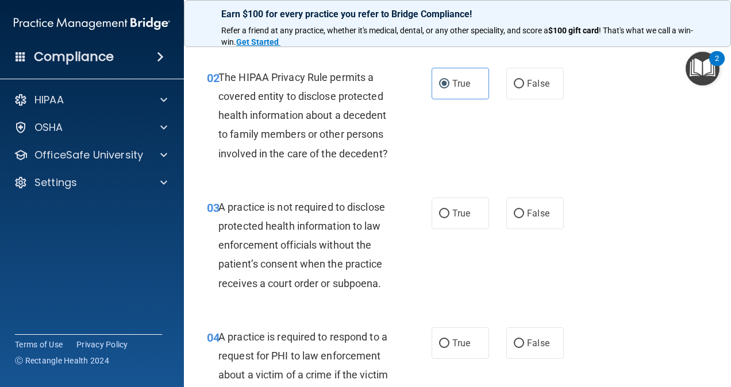
scroll to position [230, 0]
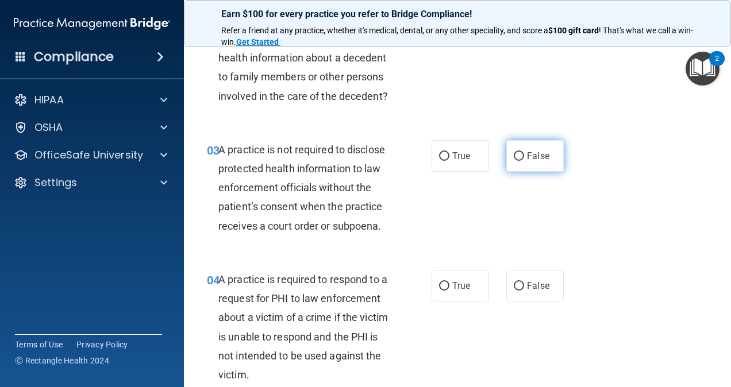
click at [527, 161] on span "False" at bounding box center [538, 156] width 22 height 11
click at [522, 161] on input "False" at bounding box center [519, 156] width 10 height 9
radio input "true"
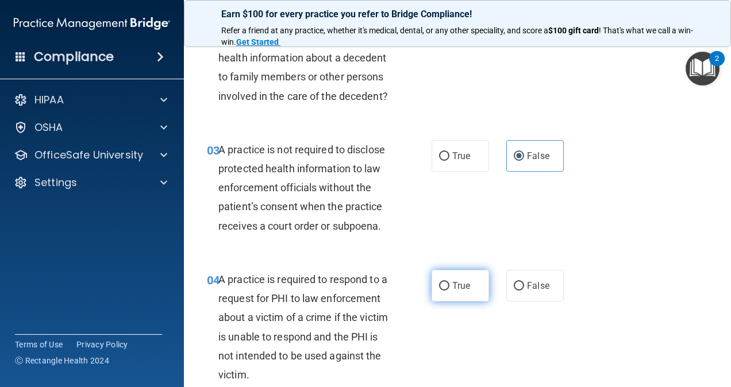
click at [464, 302] on label "True" at bounding box center [459, 286] width 57 height 32
click at [449, 291] on input "True" at bounding box center [444, 286] width 10 height 9
radio input "true"
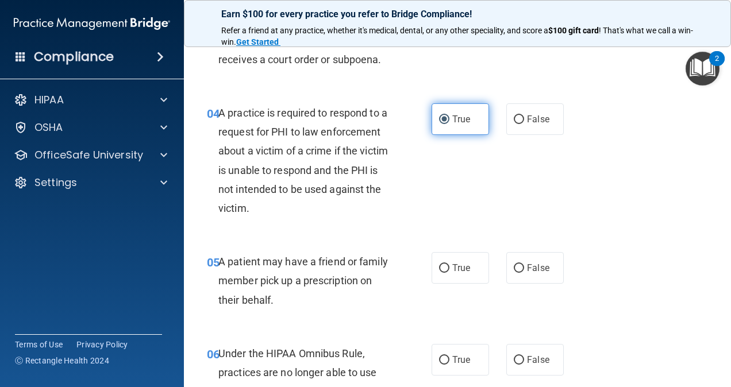
scroll to position [402, 0]
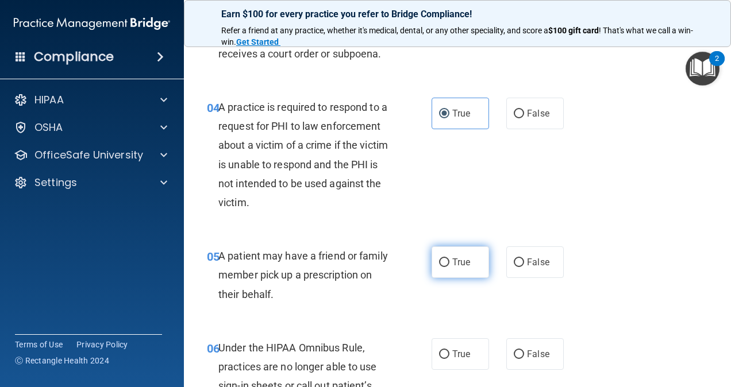
click at [457, 268] on span "True" at bounding box center [461, 262] width 18 height 11
click at [449, 267] on input "True" at bounding box center [444, 263] width 10 height 9
radio input "true"
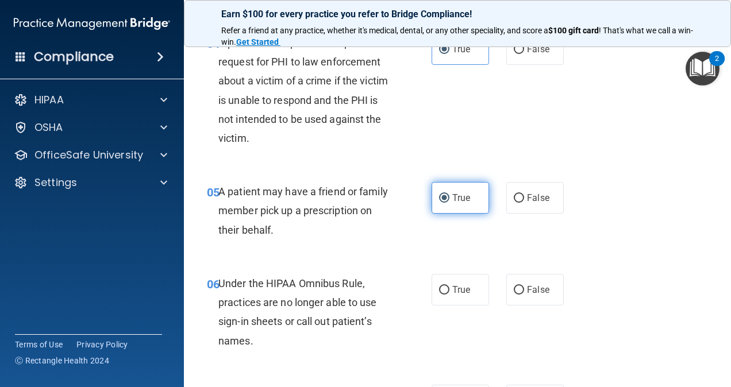
scroll to position [517, 0]
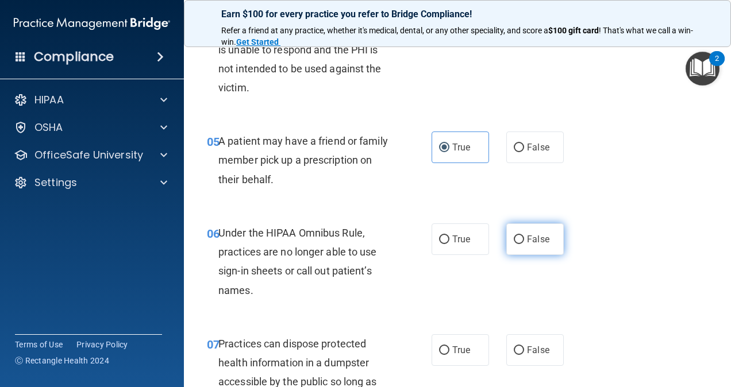
click at [537, 245] on span "False" at bounding box center [538, 239] width 22 height 11
click at [524, 244] on input "False" at bounding box center [519, 240] width 10 height 9
radio input "true"
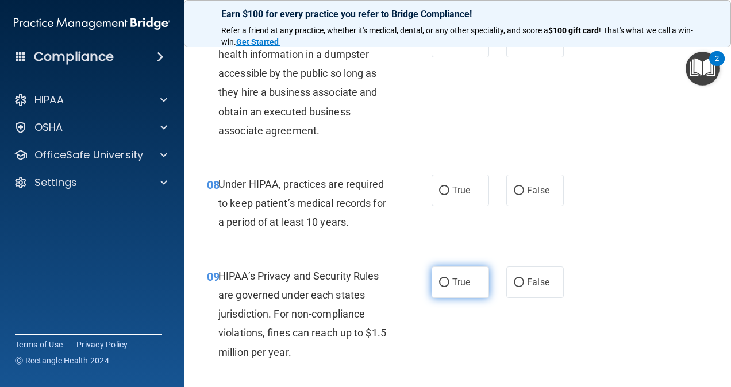
scroll to position [862, 0]
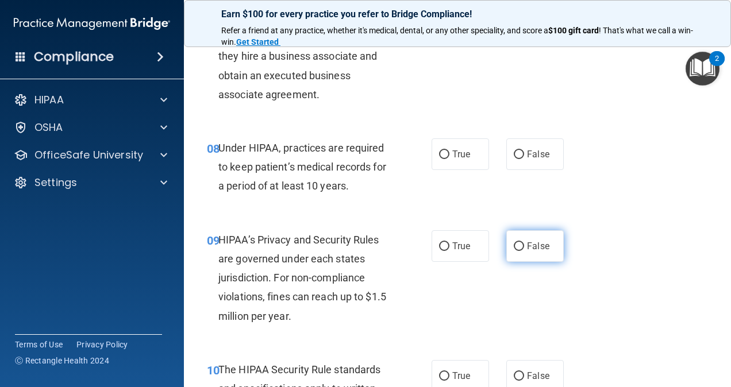
click at [527, 252] on span "False" at bounding box center [538, 246] width 22 height 11
click at [524, 251] on input "False" at bounding box center [519, 246] width 10 height 9
radio input "true"
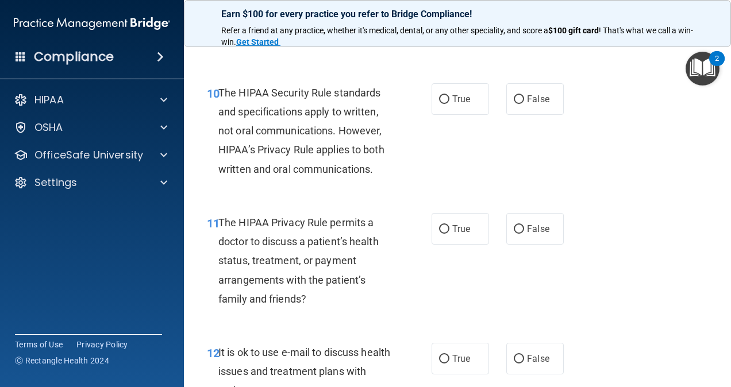
scroll to position [1149, 0]
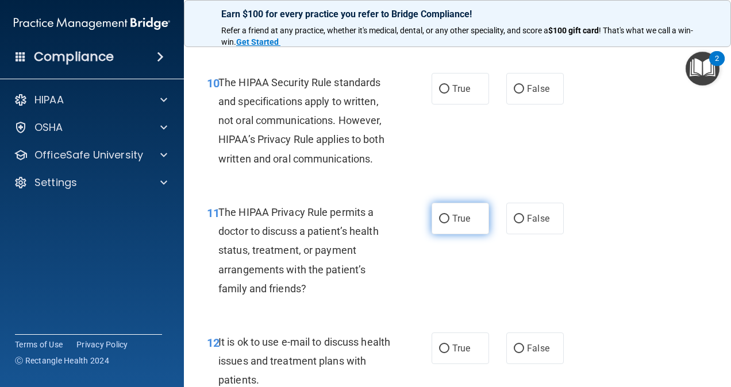
click at [458, 224] on span "True" at bounding box center [461, 218] width 18 height 11
click at [449, 224] on input "True" at bounding box center [444, 219] width 10 height 9
radio input "true"
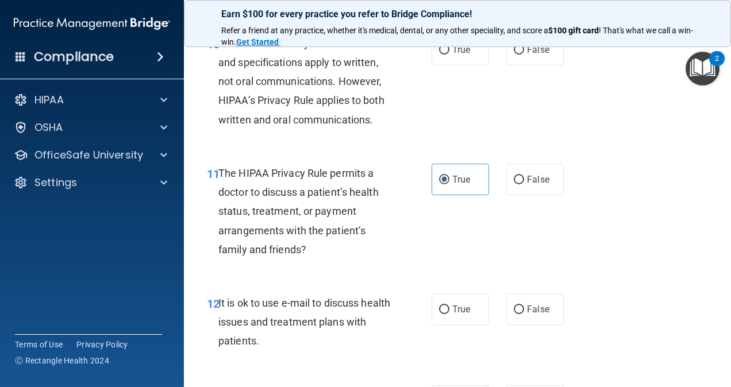
scroll to position [1264, 0]
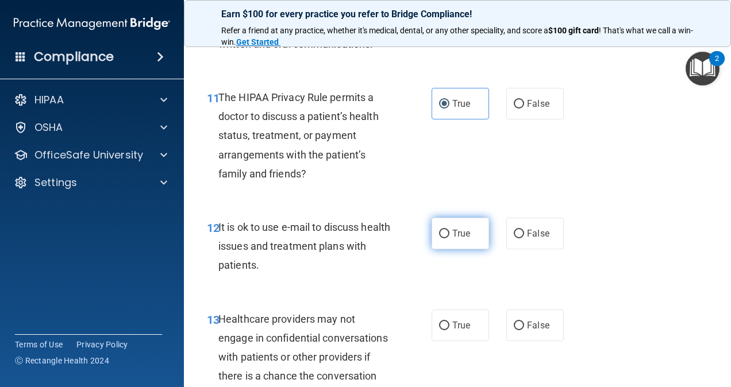
click at [455, 239] on span "True" at bounding box center [461, 233] width 18 height 11
click at [449, 238] on input "True" at bounding box center [444, 234] width 10 height 9
radio input "true"
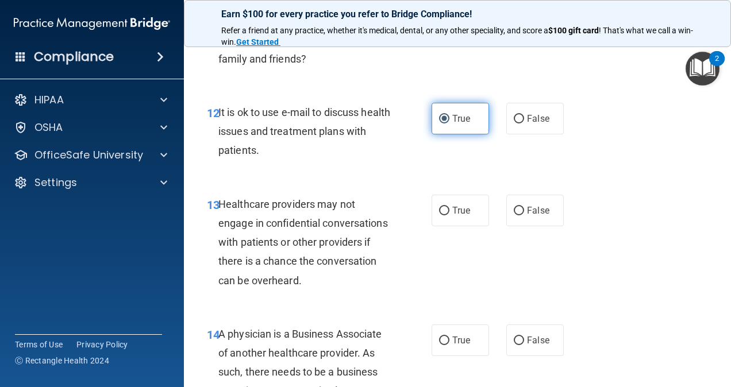
scroll to position [1436, 0]
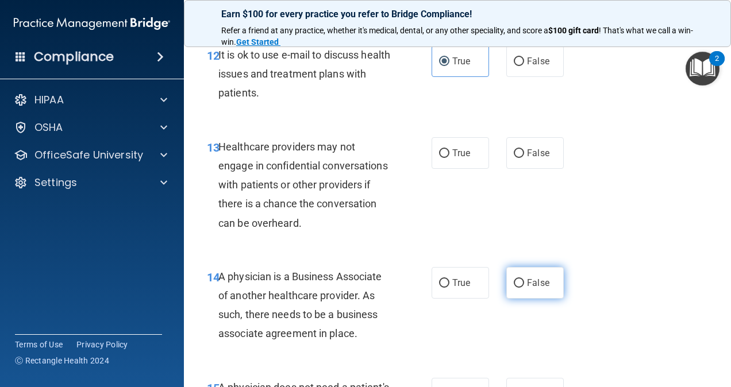
click at [527, 288] on span "False" at bounding box center [538, 283] width 22 height 11
click at [524, 288] on input "False" at bounding box center [519, 283] width 10 height 9
radio input "true"
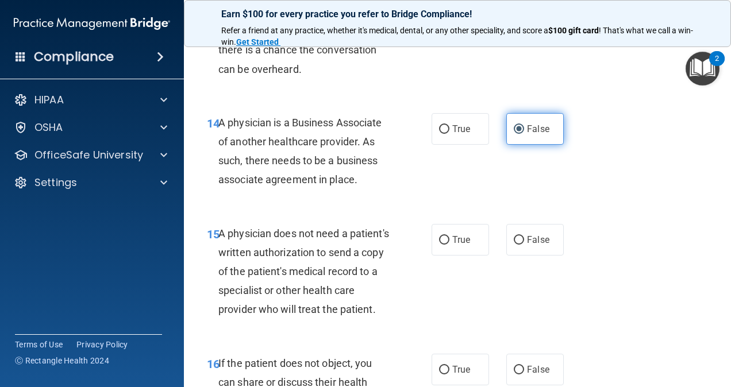
scroll to position [1609, 0]
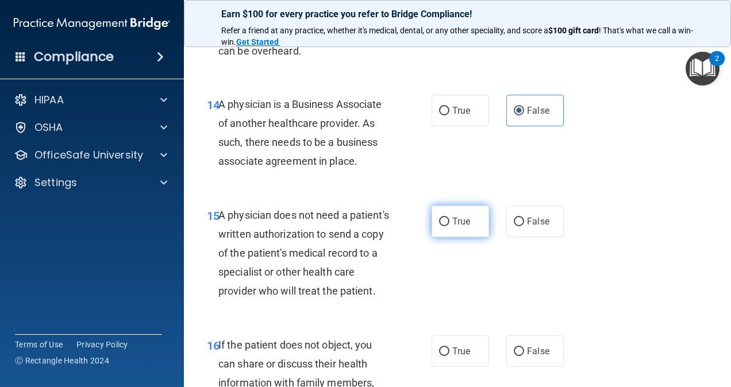
click at [462, 237] on label "True" at bounding box center [459, 222] width 57 height 32
click at [449, 226] on input "True" at bounding box center [444, 222] width 10 height 9
radio input "true"
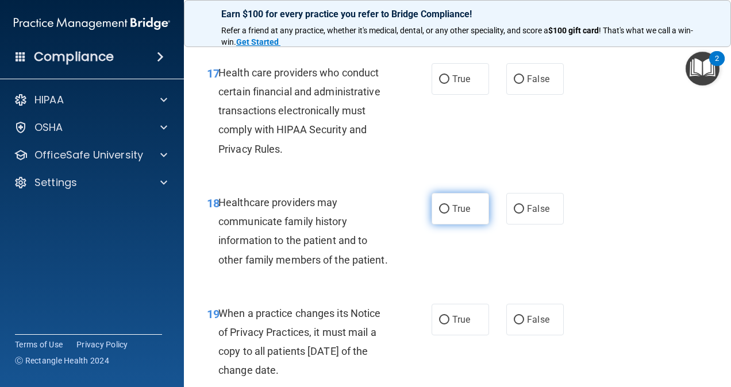
scroll to position [2126, 0]
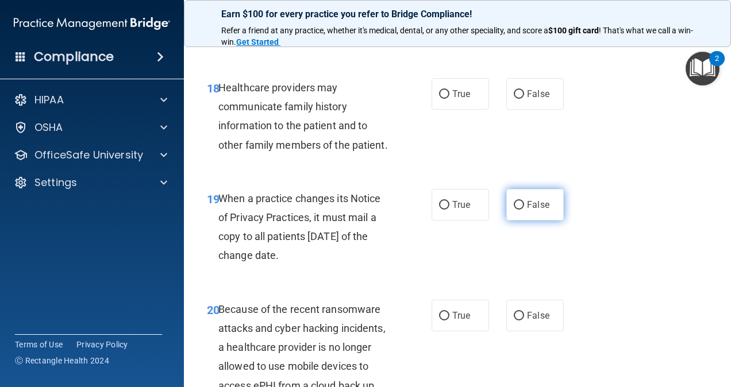
click at [516, 210] on input "False" at bounding box center [519, 205] width 10 height 9
radio input "true"
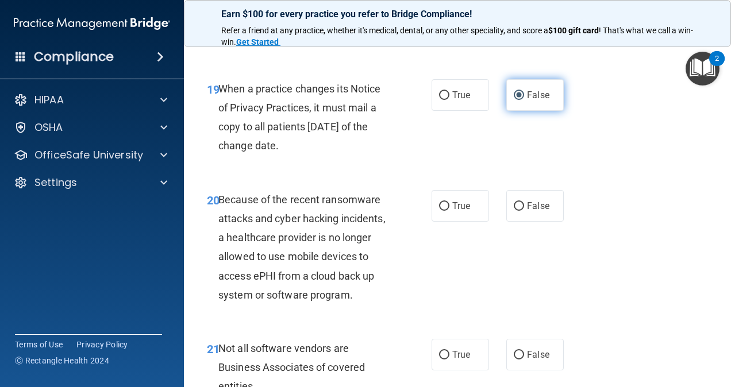
scroll to position [2241, 0]
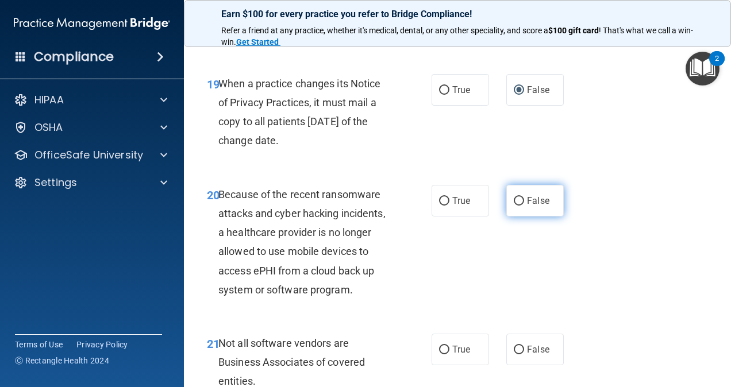
click at [515, 206] on input "False" at bounding box center [519, 201] width 10 height 9
radio input "true"
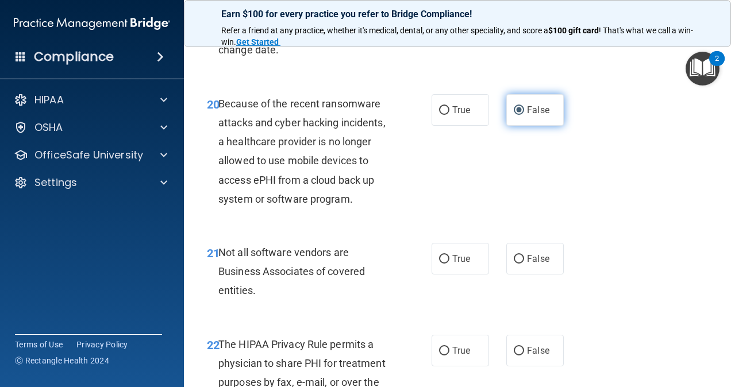
scroll to position [2413, 0]
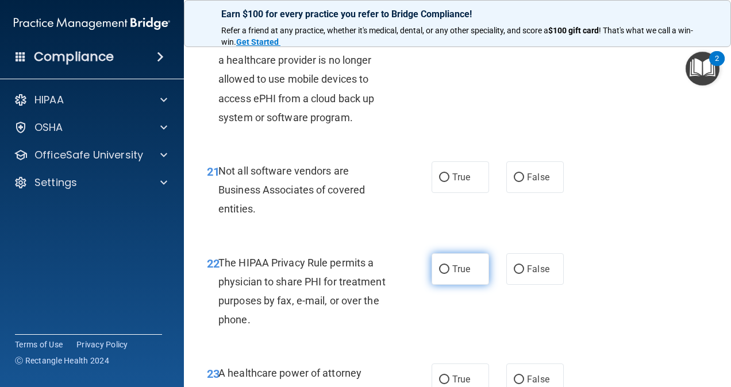
click at [458, 275] on span "True" at bounding box center [461, 269] width 18 height 11
click at [449, 274] on input "True" at bounding box center [444, 269] width 10 height 9
radio input "true"
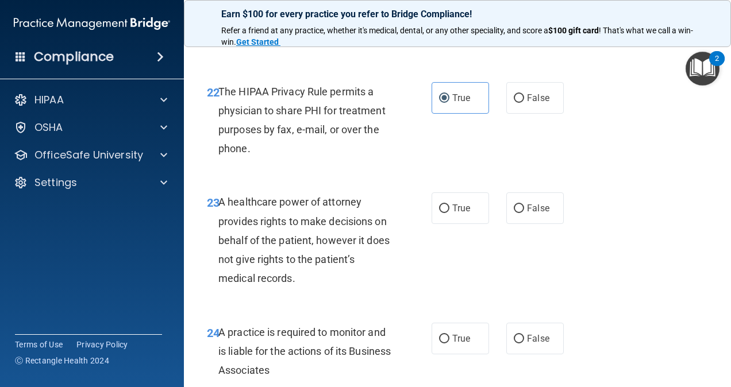
scroll to position [2585, 0]
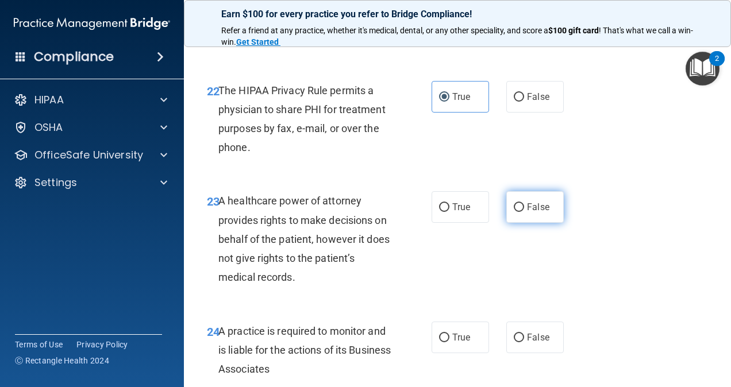
click at [530, 213] on span "False" at bounding box center [538, 207] width 22 height 11
click at [524, 212] on input "False" at bounding box center [519, 207] width 10 height 9
radio input "true"
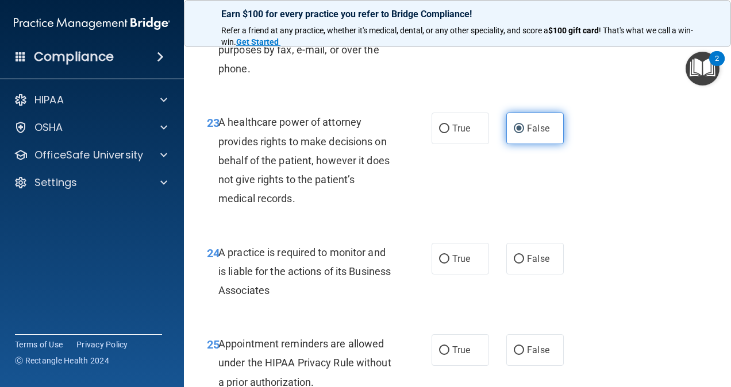
scroll to position [2700, 0]
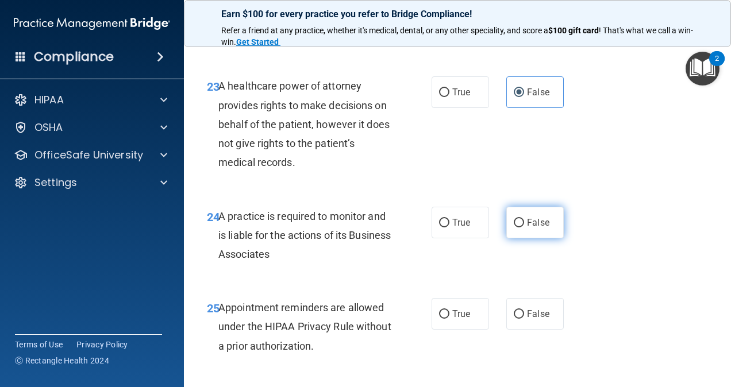
click at [514, 228] on input "False" at bounding box center [519, 223] width 10 height 9
radio input "true"
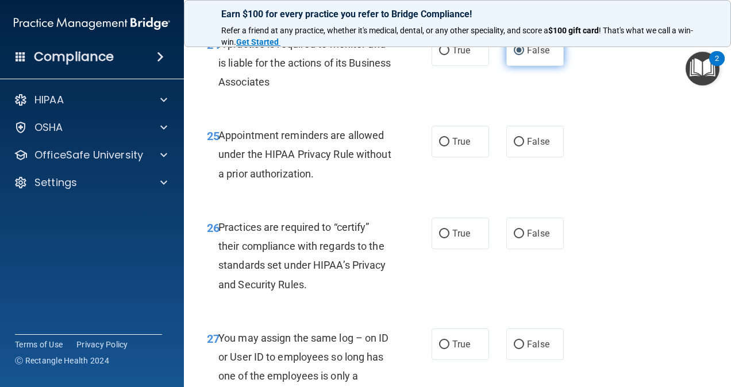
scroll to position [2930, 0]
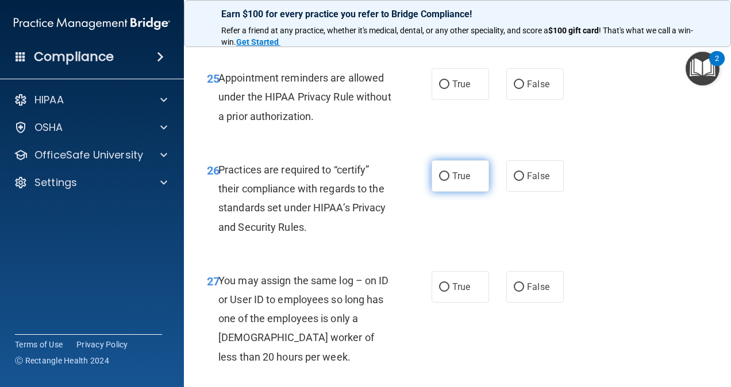
click at [464, 182] on span "True" at bounding box center [461, 176] width 18 height 11
click at [449, 181] on input "True" at bounding box center [444, 176] width 10 height 9
radio input "true"
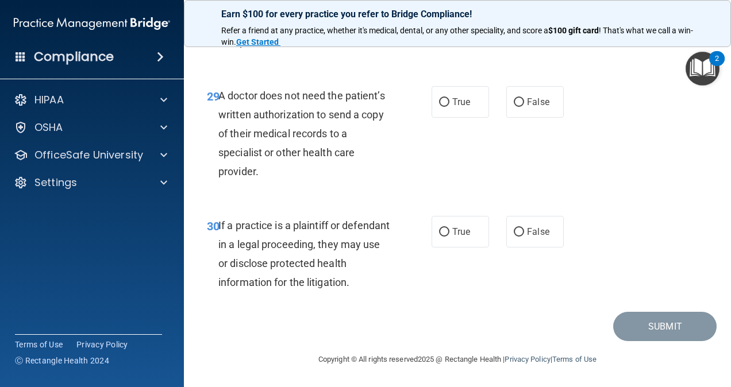
scroll to position [3390, 0]
click at [471, 240] on label "True" at bounding box center [459, 232] width 57 height 32
click at [449, 237] on input "True" at bounding box center [444, 232] width 10 height 9
radio input "true"
click at [538, 114] on label "False" at bounding box center [534, 102] width 57 height 32
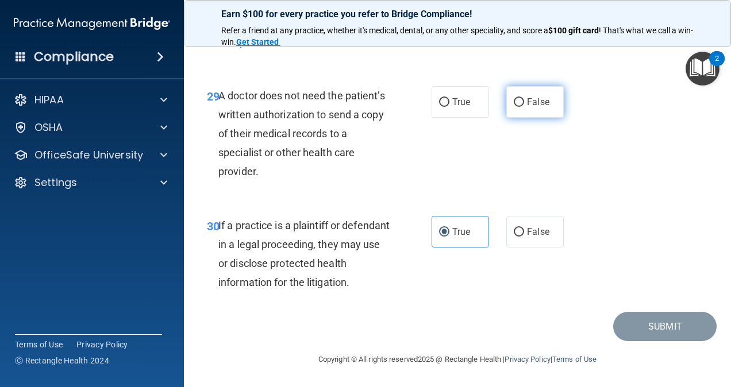
click at [524, 107] on input "False" at bounding box center [519, 102] width 10 height 9
radio input "true"
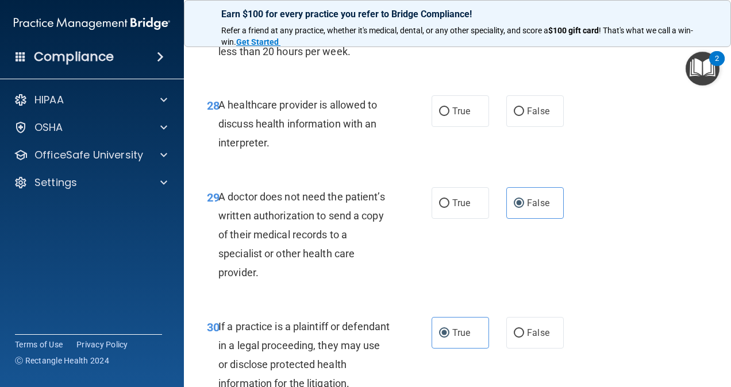
scroll to position [3218, 0]
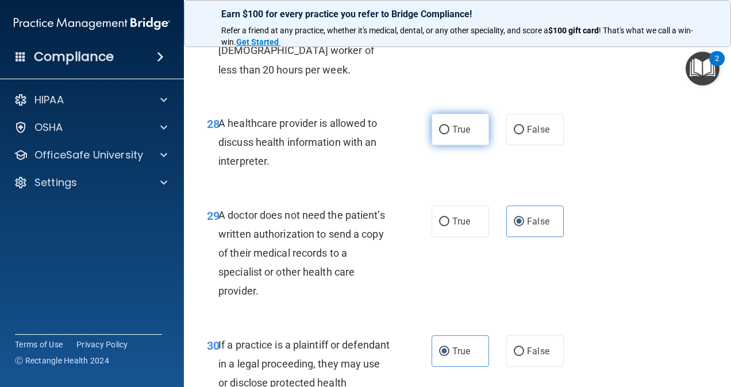
click at [477, 145] on label "True" at bounding box center [459, 130] width 57 height 32
click at [449, 134] on input "True" at bounding box center [444, 130] width 10 height 9
radio input "true"
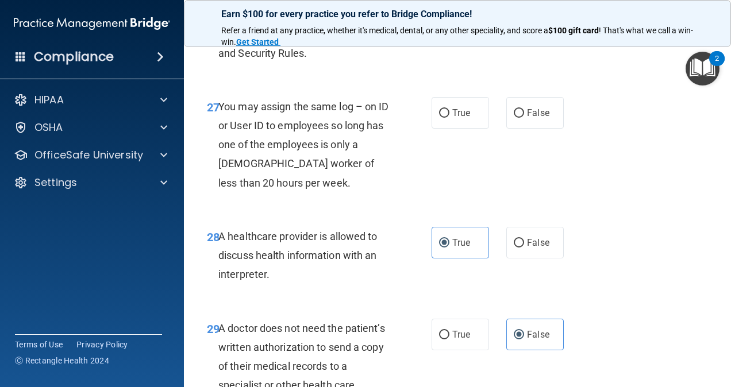
scroll to position [3103, 0]
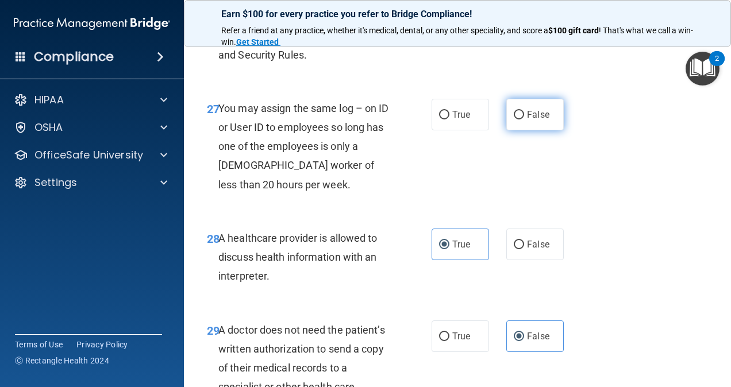
click at [539, 130] on label "False" at bounding box center [534, 115] width 57 height 32
click at [524, 120] on input "False" at bounding box center [519, 115] width 10 height 9
radio input "true"
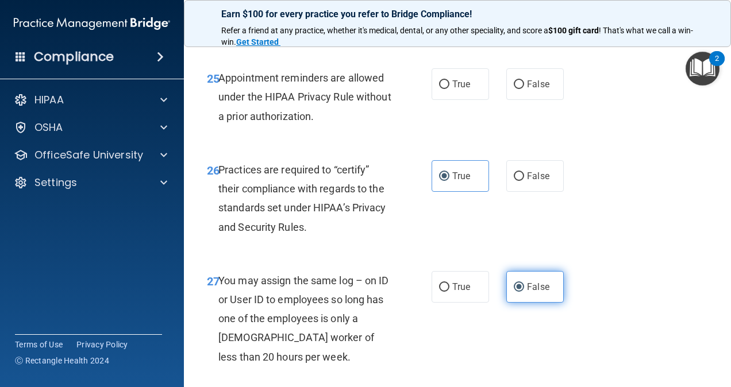
scroll to position [2873, 0]
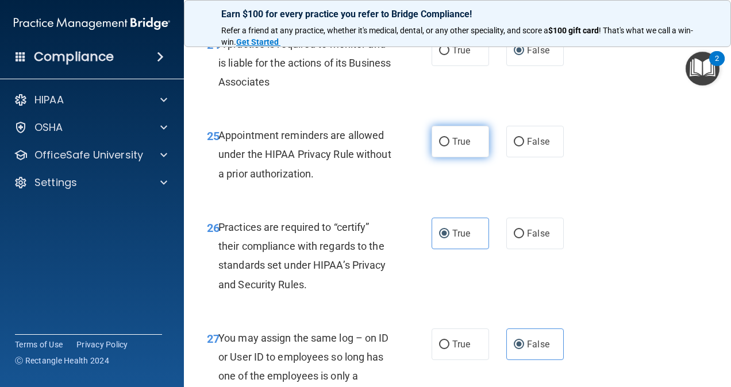
click at [456, 157] on label "True" at bounding box center [459, 142] width 57 height 32
click at [449, 147] on input "True" at bounding box center [444, 142] width 10 height 9
radio input "true"
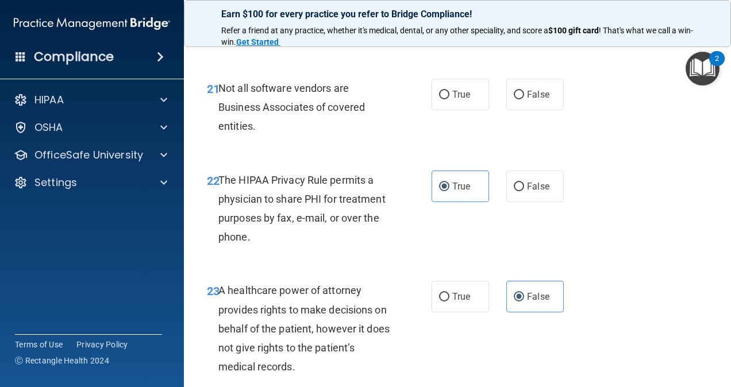
scroll to position [2471, 0]
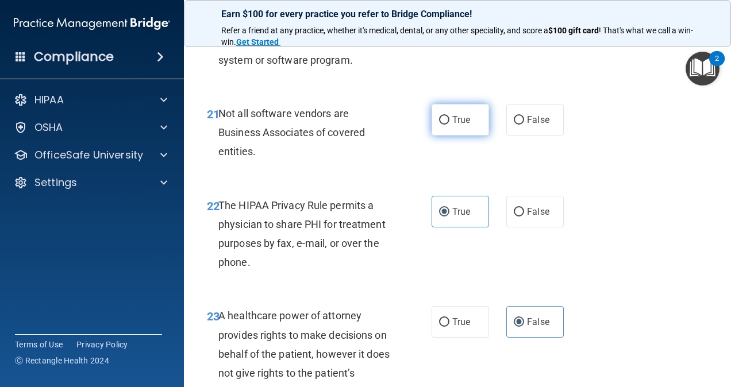
click at [452, 125] on span "True" at bounding box center [461, 119] width 18 height 11
click at [449, 125] on input "True" at bounding box center [444, 120] width 10 height 9
radio input "true"
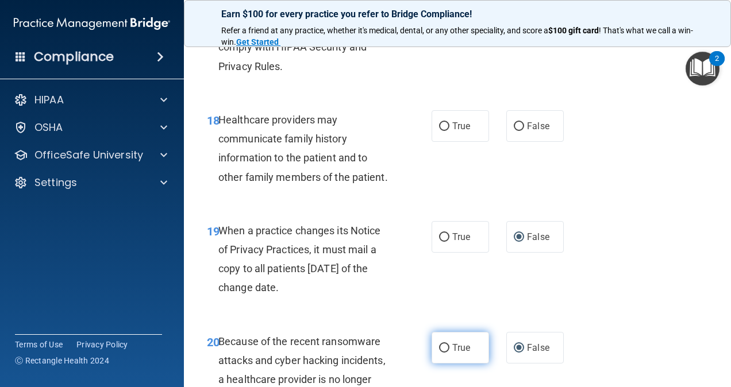
scroll to position [2068, 0]
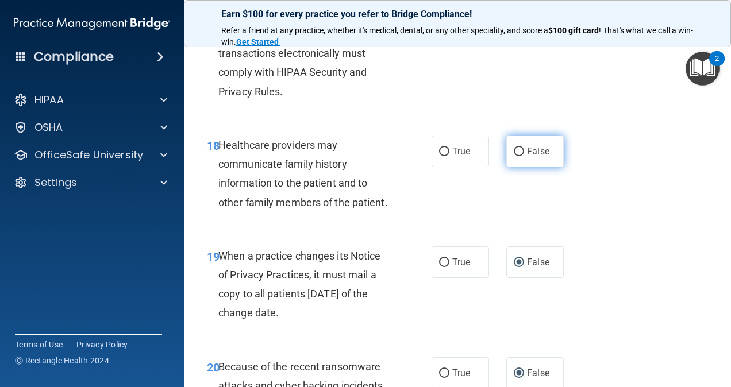
click at [527, 167] on label "False" at bounding box center [534, 152] width 57 height 32
click at [524, 156] on input "False" at bounding box center [519, 152] width 10 height 9
radio input "true"
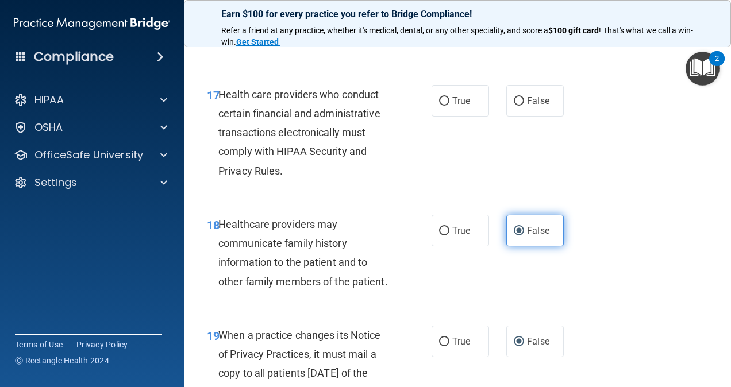
scroll to position [1953, 0]
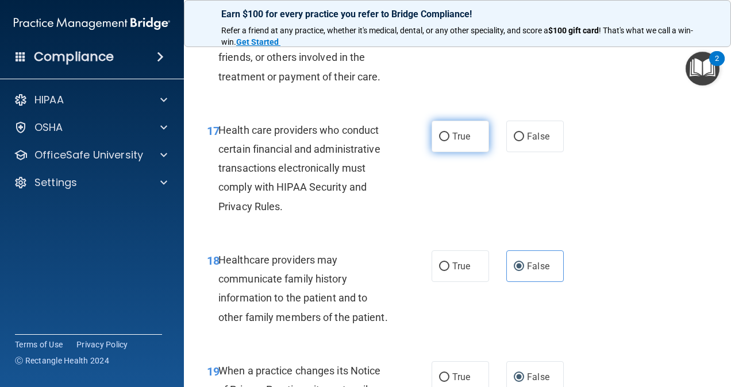
click at [461, 152] on label "True" at bounding box center [459, 137] width 57 height 32
click at [449, 141] on input "True" at bounding box center [444, 137] width 10 height 9
radio input "true"
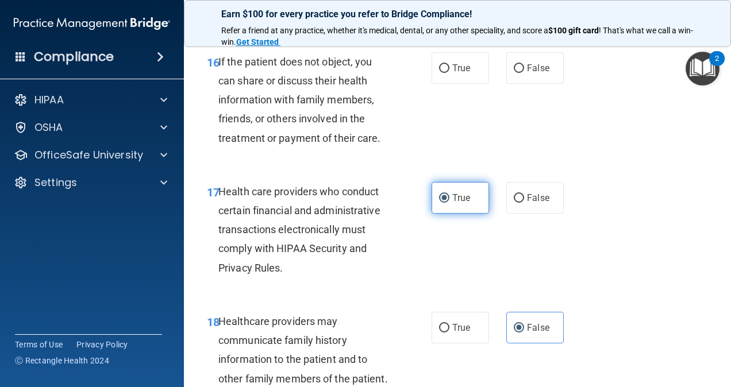
scroll to position [1839, 0]
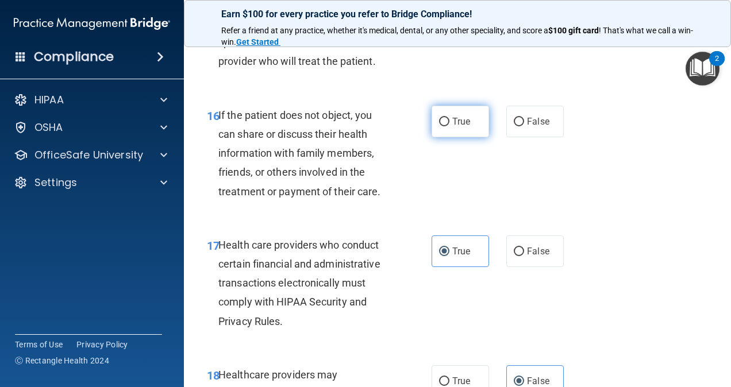
click at [469, 137] on label "True" at bounding box center [459, 122] width 57 height 32
click at [449, 126] on input "True" at bounding box center [444, 122] width 10 height 9
radio input "true"
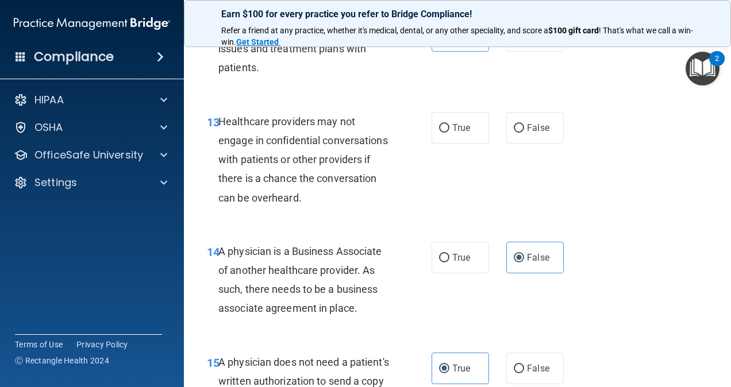
scroll to position [1436, 0]
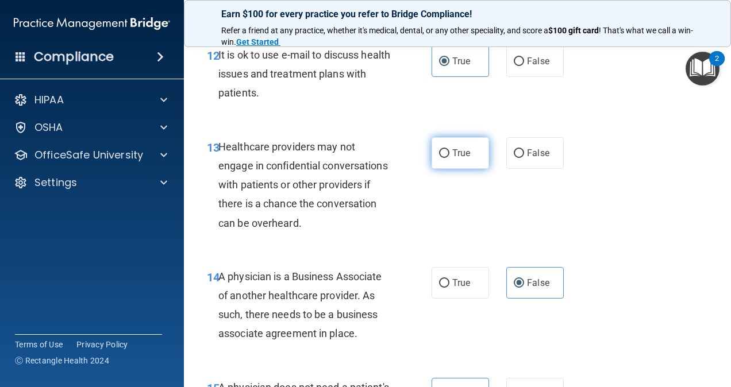
click at [472, 169] on label "True" at bounding box center [459, 153] width 57 height 32
click at [449, 158] on input "True" at bounding box center [444, 153] width 10 height 9
radio input "true"
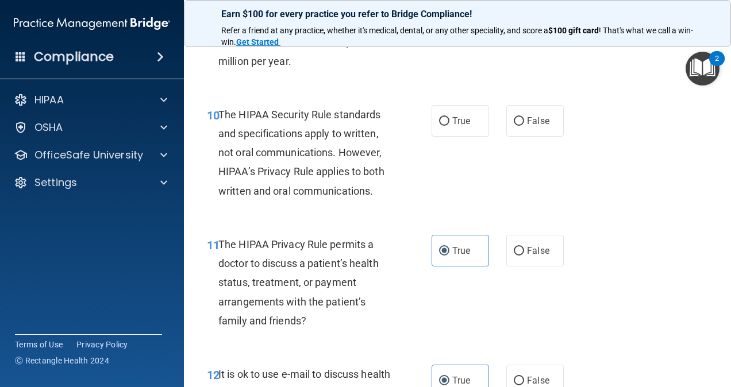
scroll to position [1092, 0]
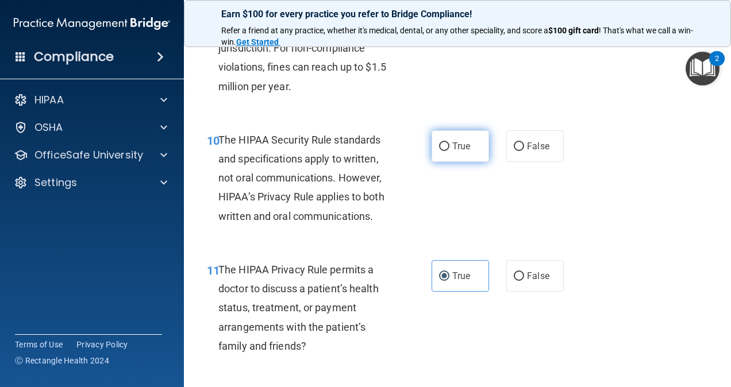
click at [453, 157] on label "True" at bounding box center [459, 146] width 57 height 32
click at [449, 151] on input "True" at bounding box center [444, 146] width 10 height 9
radio input "true"
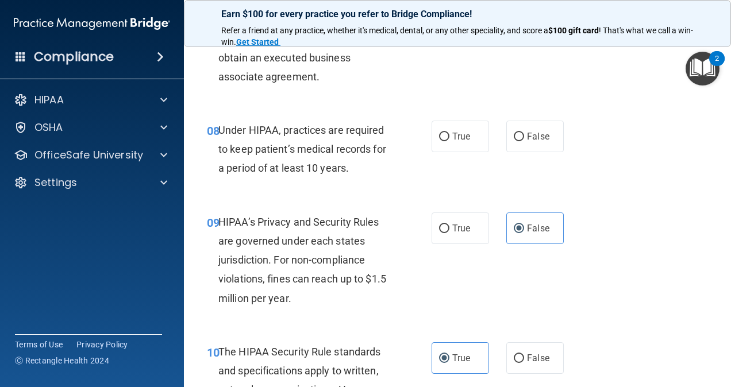
scroll to position [862, 0]
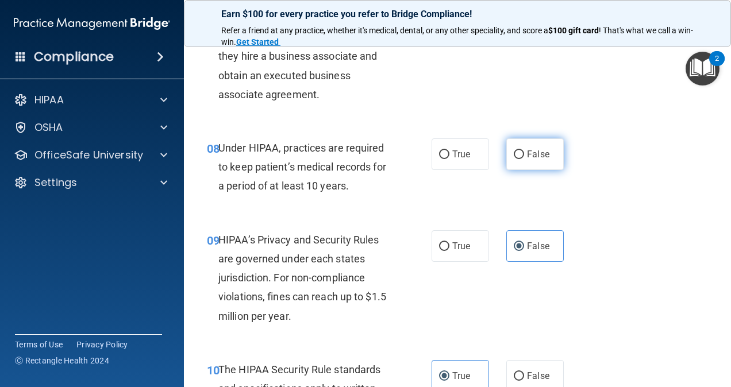
click at [519, 170] on label "False" at bounding box center [534, 154] width 57 height 32
click at [519, 159] on input "False" at bounding box center [519, 155] width 10 height 9
radio input "true"
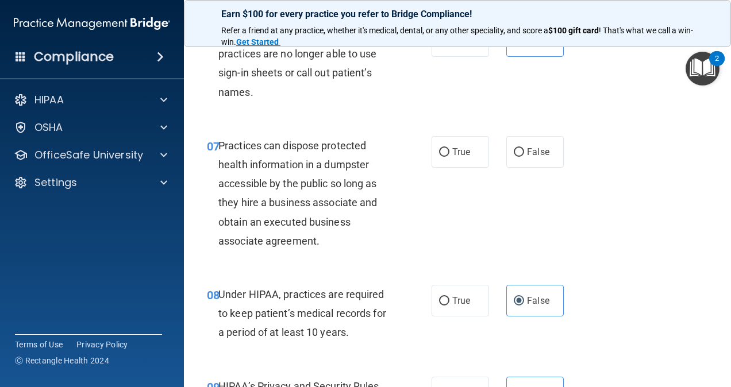
scroll to position [689, 0]
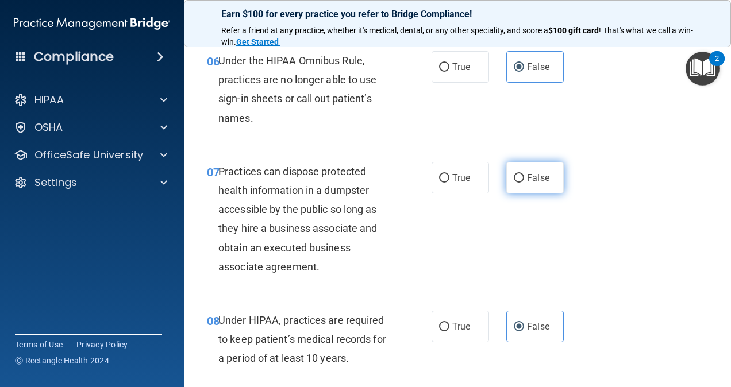
click at [506, 194] on label "False" at bounding box center [534, 178] width 57 height 32
click at [514, 183] on input "False" at bounding box center [519, 178] width 10 height 9
radio input "true"
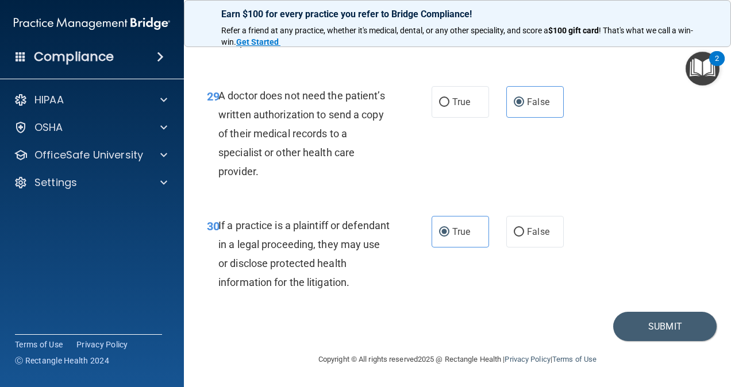
scroll to position [3394, 0]
click at [650, 322] on button "Submit" at bounding box center [664, 326] width 103 height 29
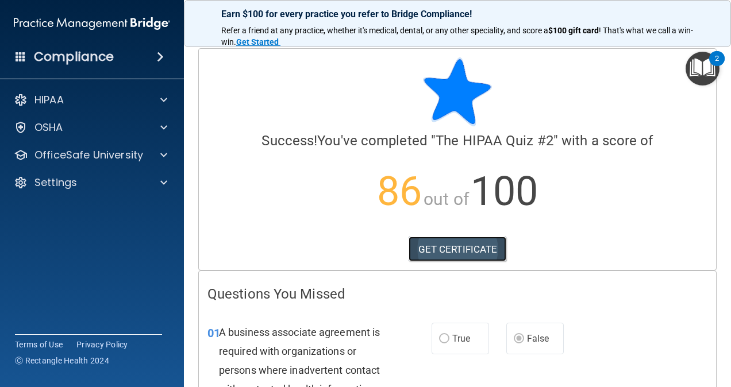
click at [490, 248] on link "GET CERTIFICATE" at bounding box center [458, 249] width 98 height 25
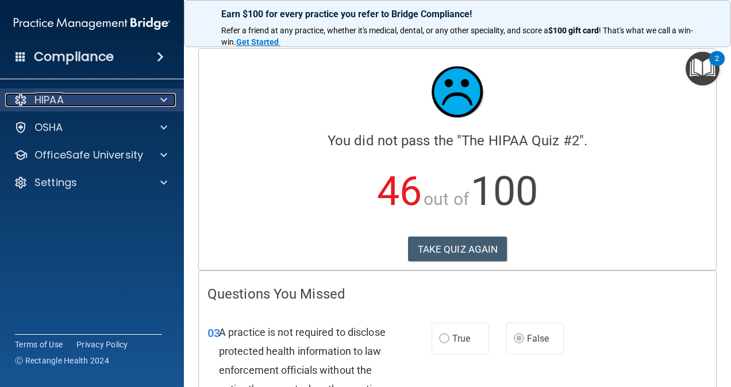
click at [37, 102] on p "HIPAA" at bounding box center [48, 100] width 29 height 14
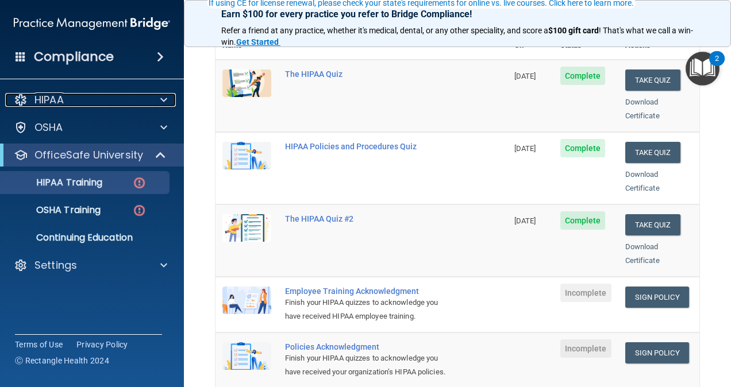
scroll to position [172, 0]
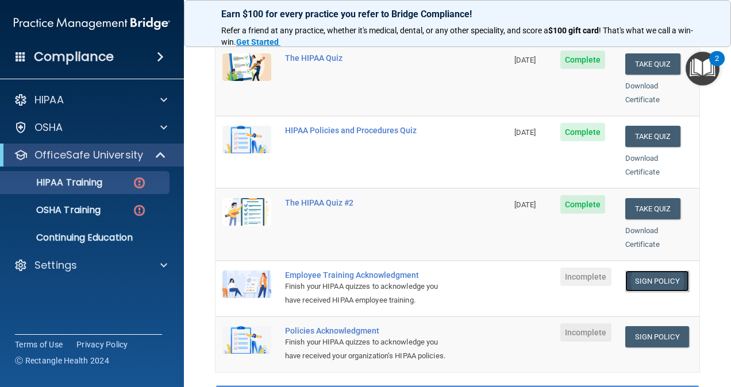
click at [648, 271] on link "Sign Policy" at bounding box center [657, 281] width 64 height 21
click at [633, 326] on link "Sign Policy" at bounding box center [657, 336] width 64 height 21
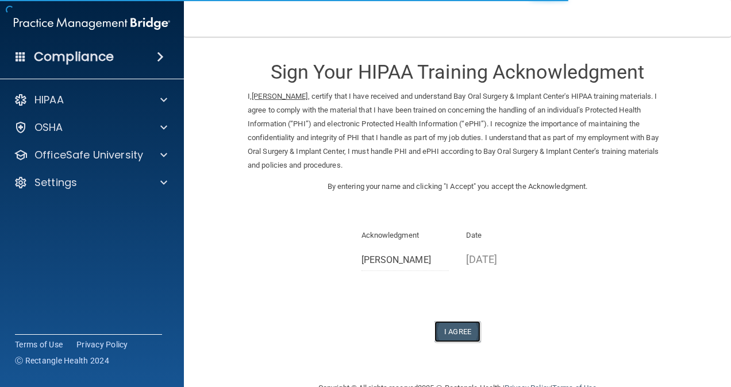
click at [459, 330] on button "I Agree" at bounding box center [457, 331] width 46 height 21
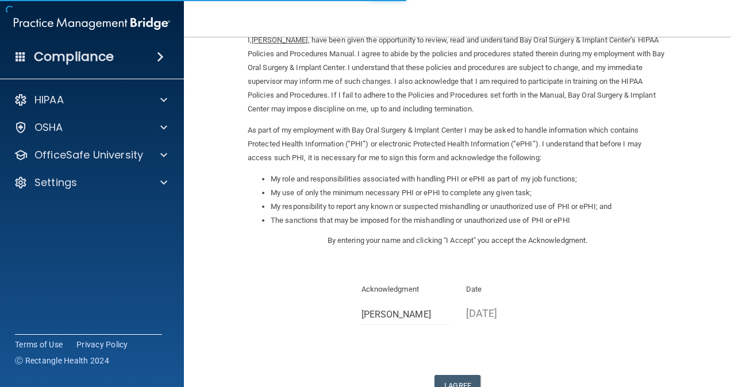
scroll to position [139, 0]
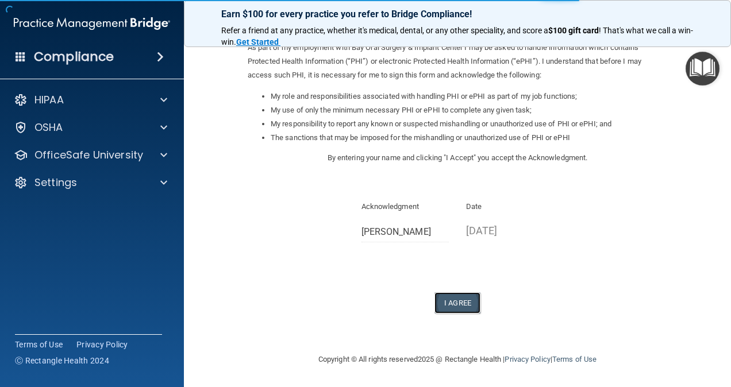
click at [462, 299] on button "I Agree" at bounding box center [457, 302] width 46 height 21
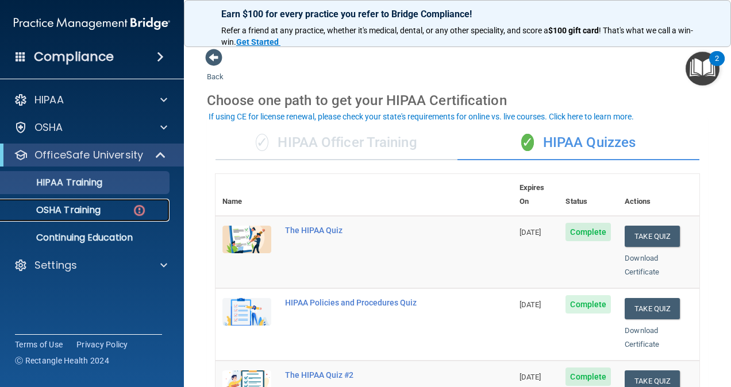
click at [130, 215] on div "OSHA Training" at bounding box center [85, 210] width 157 height 11
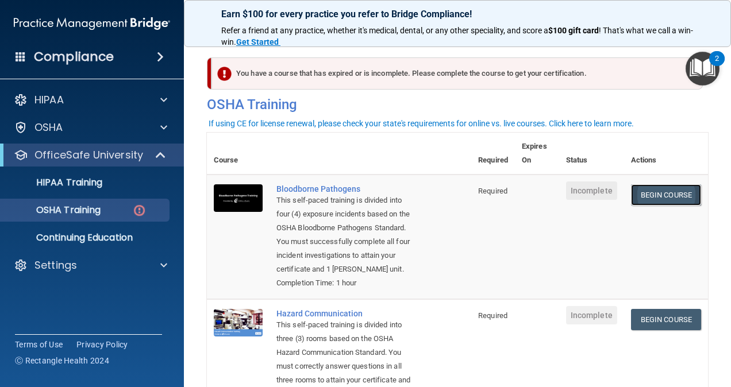
click at [657, 197] on link "Begin Course" at bounding box center [666, 194] width 70 height 21
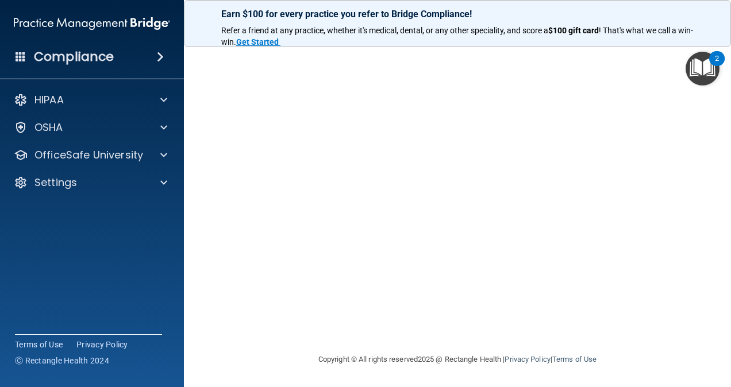
scroll to position [47, 0]
click at [699, 145] on div "Bloodborne Pathogens Training This course doesn’t expire until . Are you sure y…" at bounding box center [457, 212] width 501 height 398
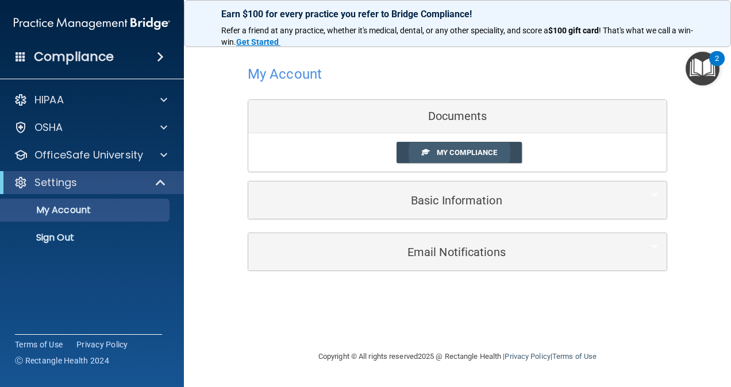
click at [490, 155] on span "My Compliance" at bounding box center [467, 152] width 60 height 9
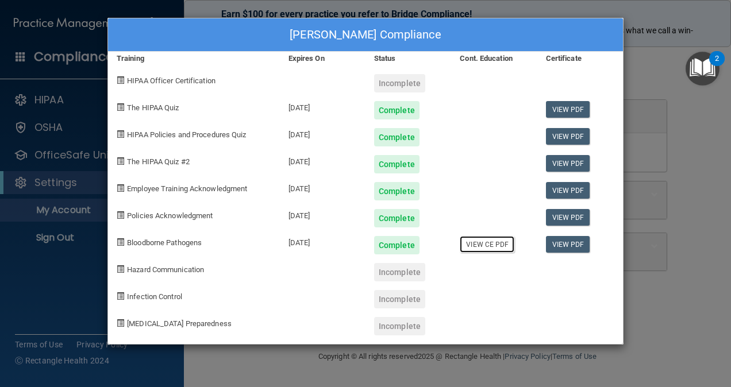
click at [484, 246] on link "View CE PDF" at bounding box center [487, 244] width 55 height 17
click at [388, 273] on div "Incomplete" at bounding box center [399, 272] width 51 height 18
click at [214, 3] on div "Maria Lamas's Compliance Training Expires On Status Cont. Education Certificate…" at bounding box center [365, 193] width 731 height 387
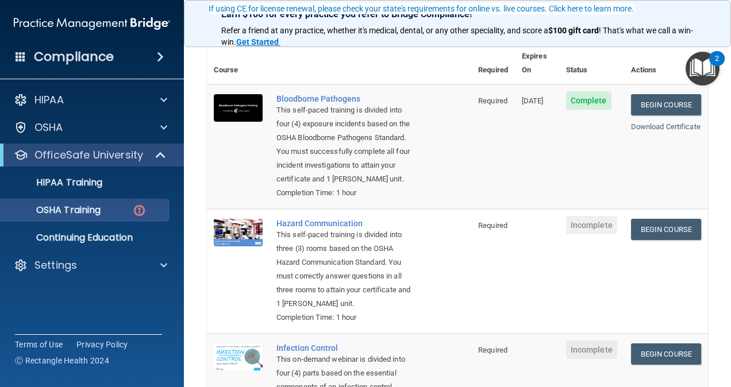
scroll to position [115, 0]
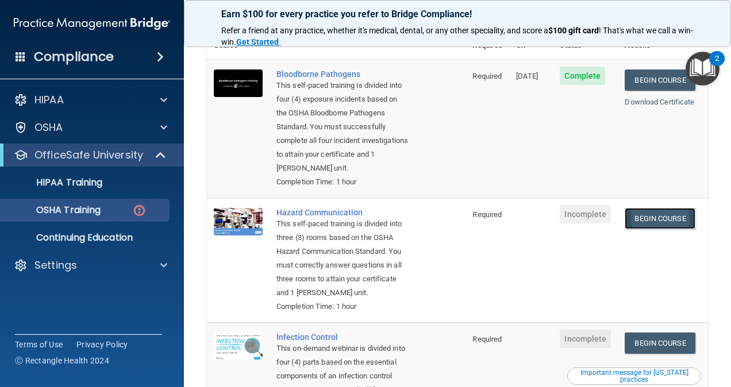
click at [669, 220] on link "Begin Course" at bounding box center [660, 218] width 70 height 21
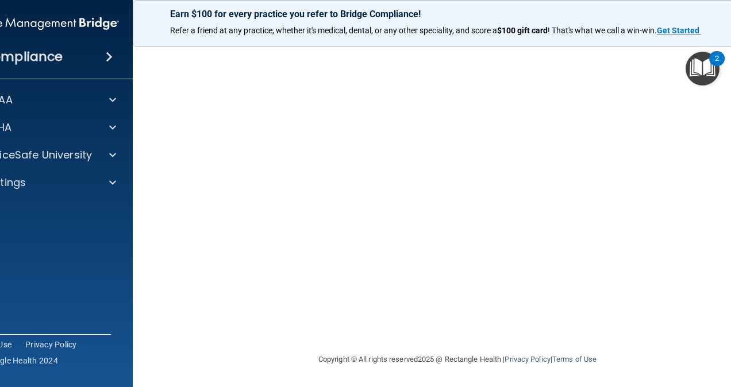
scroll to position [45, 0]
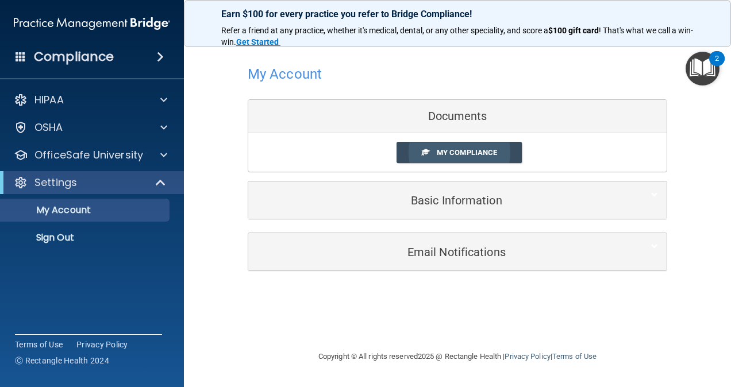
click at [484, 152] on span "My Compliance" at bounding box center [467, 152] width 60 height 9
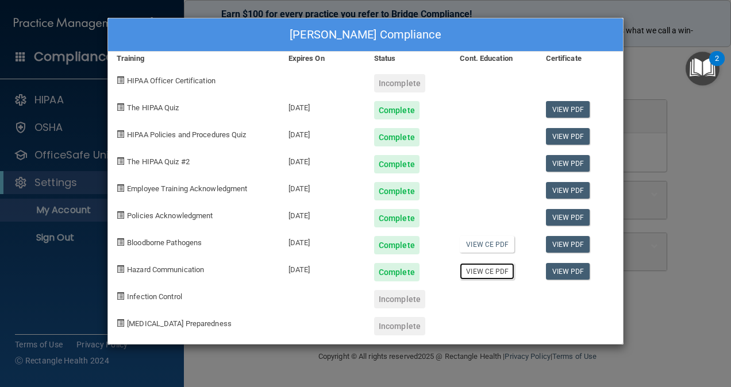
click at [497, 272] on link "View CE PDF" at bounding box center [487, 271] width 55 height 17
click at [352, 7] on div "[PERSON_NAME] Compliance Training Expires On Status Cont. Education Certificate…" at bounding box center [365, 193] width 731 height 387
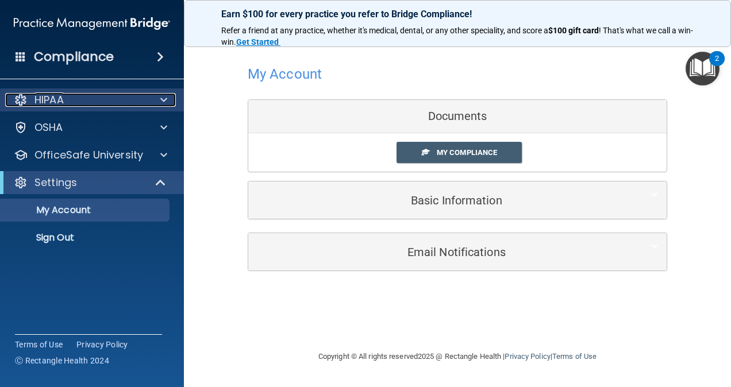
click at [79, 94] on div "HIPAA" at bounding box center [76, 100] width 142 height 14
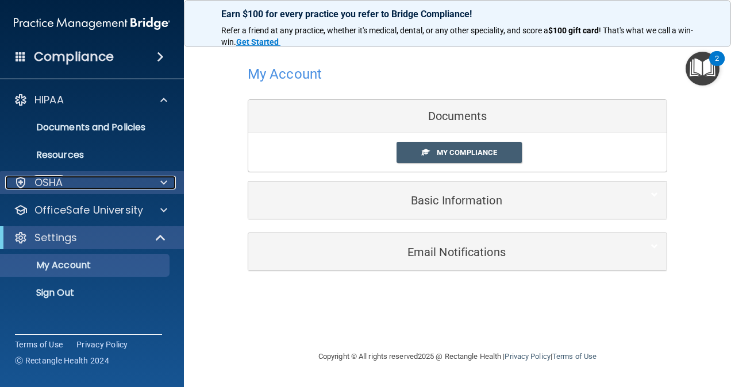
click at [80, 188] on div "OSHA" at bounding box center [76, 183] width 142 height 14
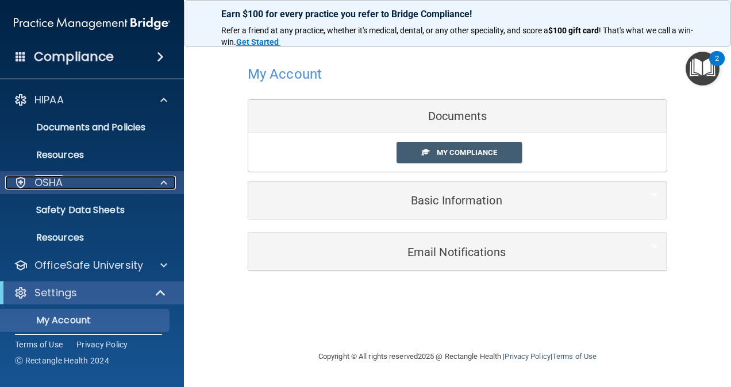
click at [156, 180] on div at bounding box center [162, 183] width 29 height 14
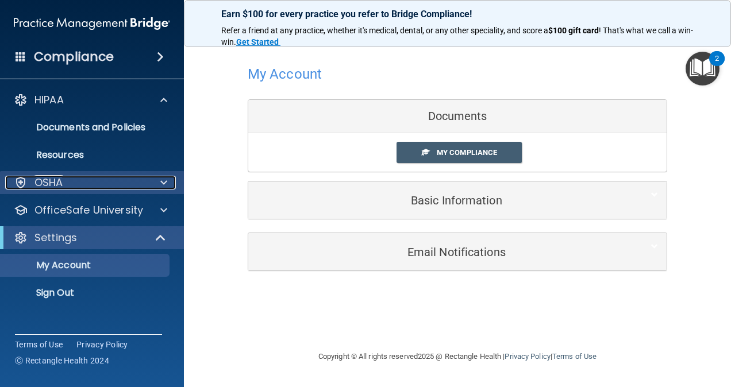
click at [156, 180] on div at bounding box center [162, 183] width 29 height 14
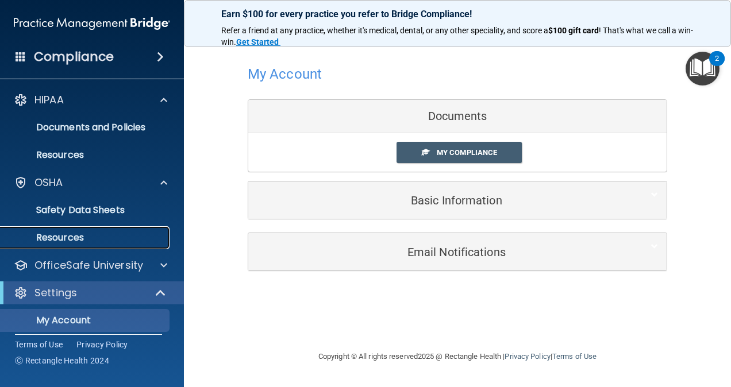
click at [120, 236] on p "Resources" at bounding box center [85, 237] width 157 height 11
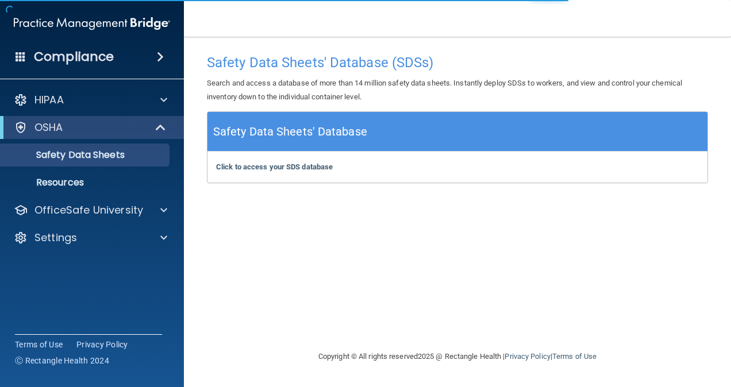
click at [95, 120] on div "OSHA" at bounding box center [92, 127] width 184 height 23
